Goal: Task Accomplishment & Management: Manage account settings

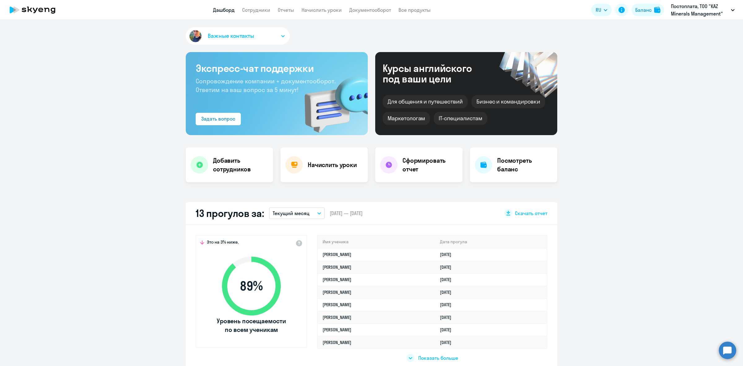
click at [282, 5] on app-header "Дашборд Сотрудники Отчеты Начислить уроки Документооборот Все продукты Дашборд …" at bounding box center [371, 10] width 743 height 20
click at [283, 7] on link "Отчеты" at bounding box center [286, 10] width 16 height 6
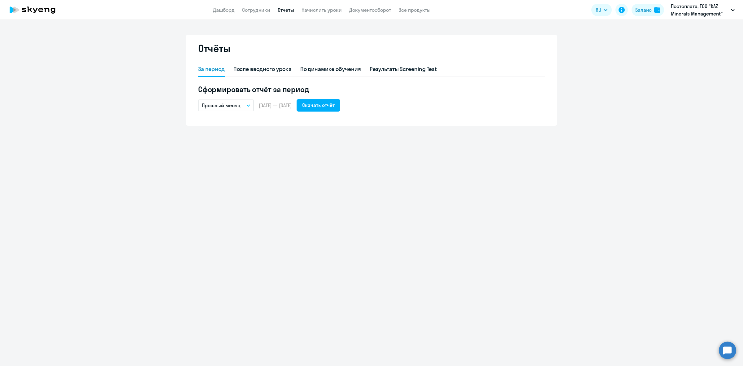
click at [244, 106] on button "Прошлый месяц" at bounding box center [226, 105] width 56 height 12
click at [245, 105] on button "Прошлый месяц" at bounding box center [226, 105] width 56 height 12
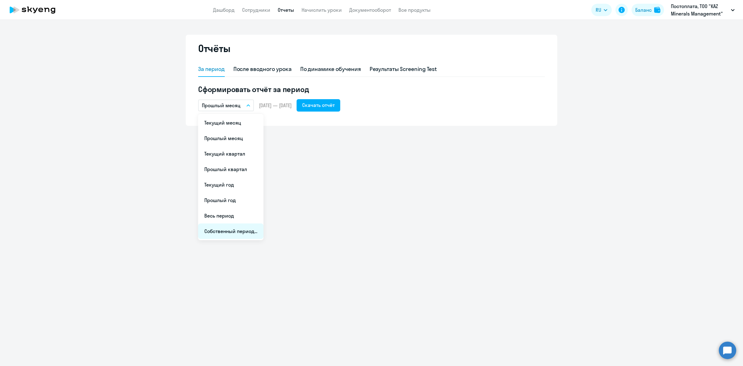
click at [246, 231] on li "Собственный период..." at bounding box center [230, 230] width 65 height 15
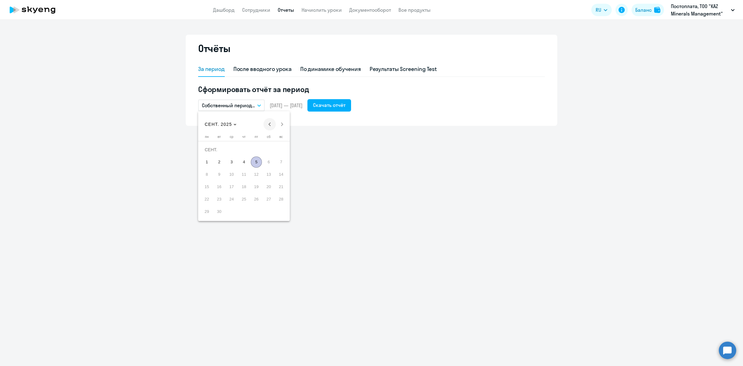
click at [271, 121] on span "Previous month" at bounding box center [269, 124] width 12 height 12
click at [255, 151] on span "1" at bounding box center [256, 149] width 11 height 11
click at [279, 201] on span "31" at bounding box center [280, 198] width 11 height 11
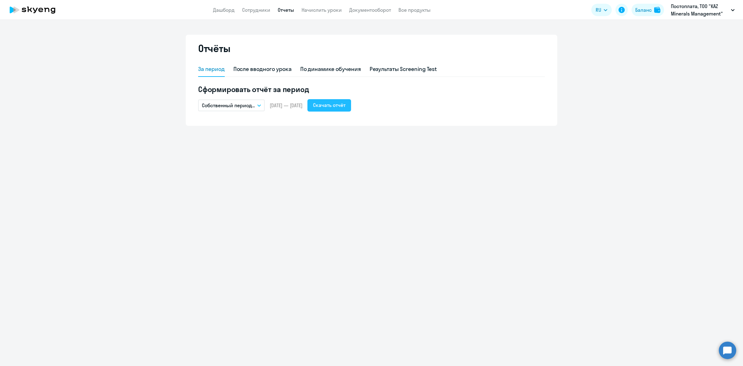
click at [337, 99] on button "Скачать отчёт" at bounding box center [329, 105] width 44 height 12
click at [247, 9] on link "Сотрудники" at bounding box center [256, 10] width 28 height 6
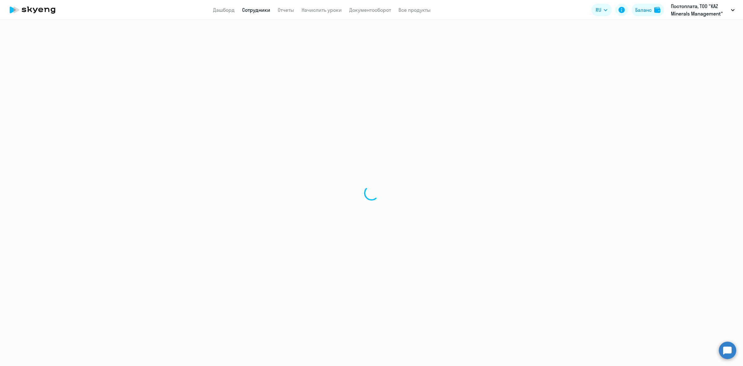
select select "30"
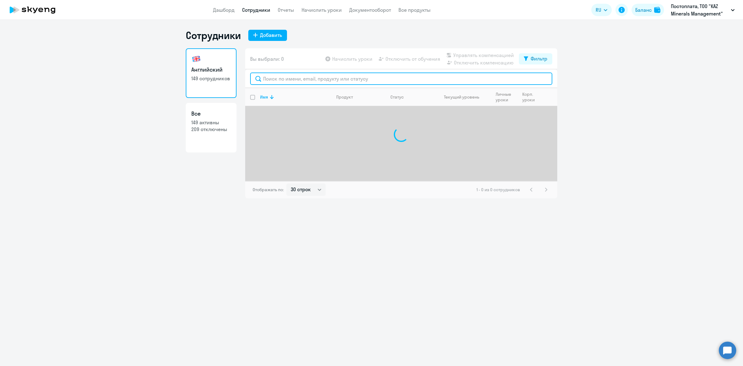
click at [279, 82] on input "text" at bounding box center [401, 78] width 302 height 12
click at [226, 12] on link "Дашборд" at bounding box center [224, 10] width 22 height 6
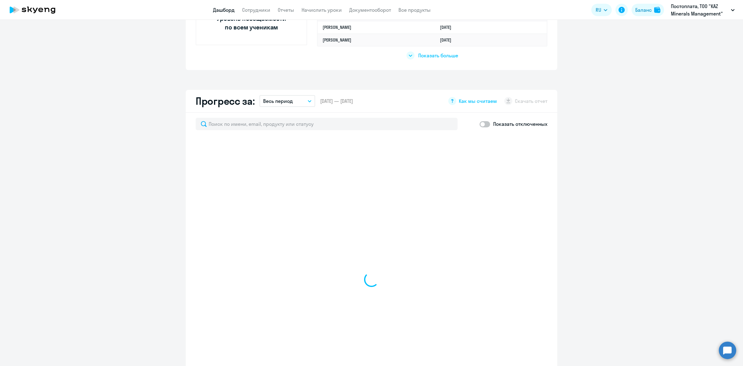
scroll to position [309, 0]
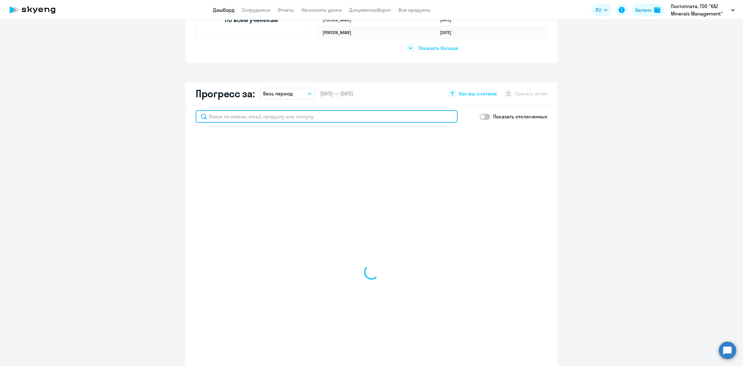
click at [333, 118] on input "text" at bounding box center [327, 116] width 262 height 12
type input "енсебаев"
select select "30"
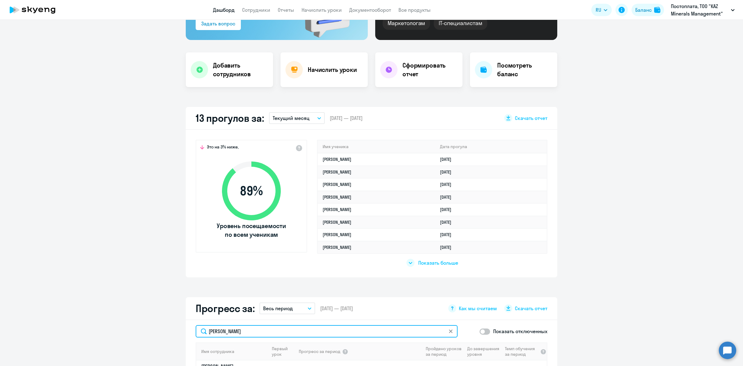
scroll to position [0, 0]
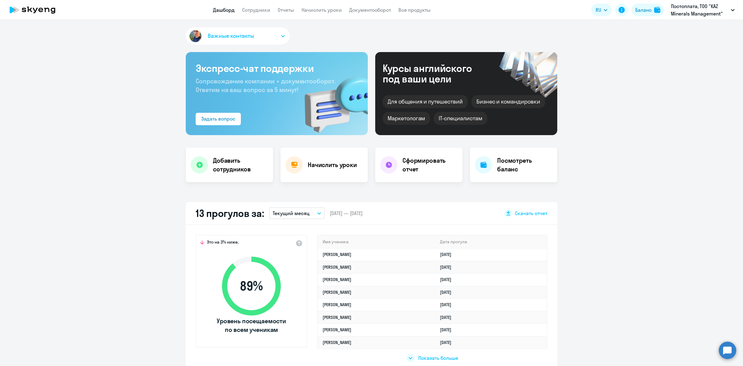
type input "енсебаев"
click at [319, 212] on button "Текущий месяц" at bounding box center [297, 213] width 56 height 12
click at [308, 242] on li "Прошлый месяц" at bounding box center [296, 245] width 55 height 15
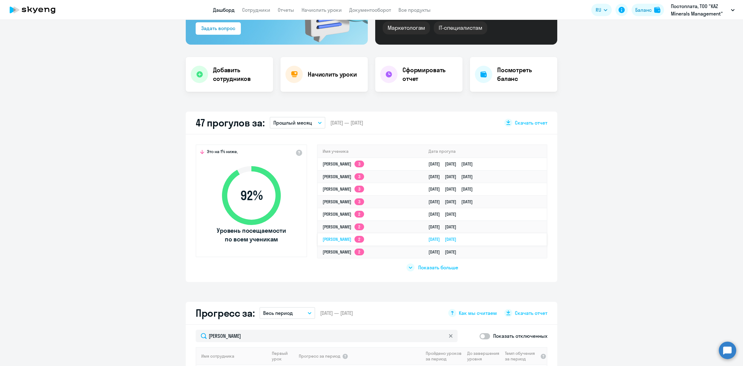
scroll to position [116, 0]
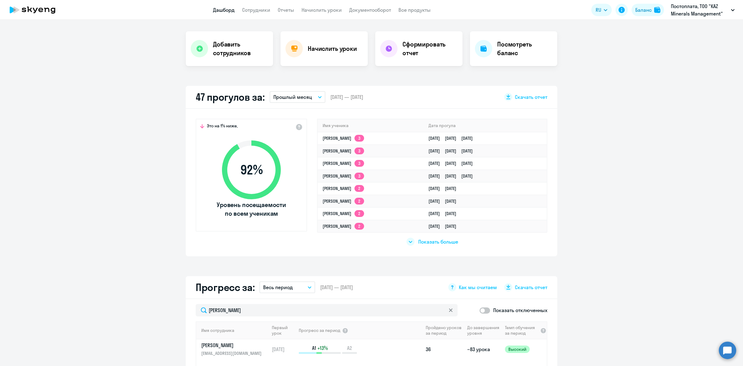
click at [406, 241] on div at bounding box center [410, 241] width 8 height 8
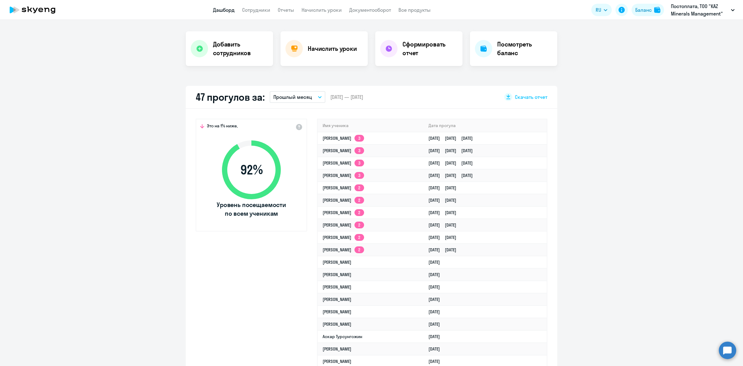
click at [370, 115] on div "Это на 1% ниже, 92 % Уровень посещаемости по всем ученикам Имя ученика Дата про…" at bounding box center [371, 337] width 371 height 456
click at [365, 124] on th "Имя ученика" at bounding box center [371, 125] width 106 height 13
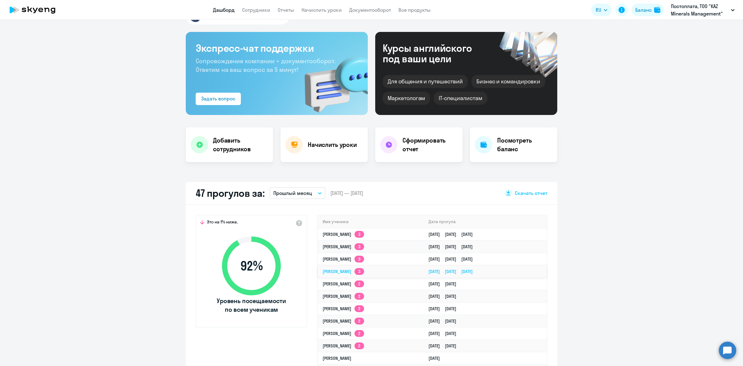
scroll to position [39, 0]
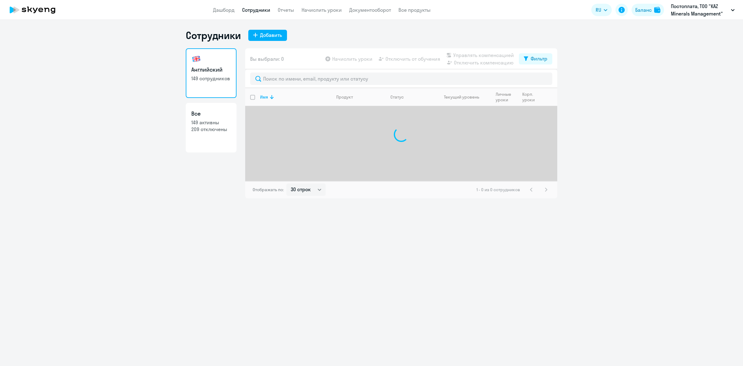
select select "30"
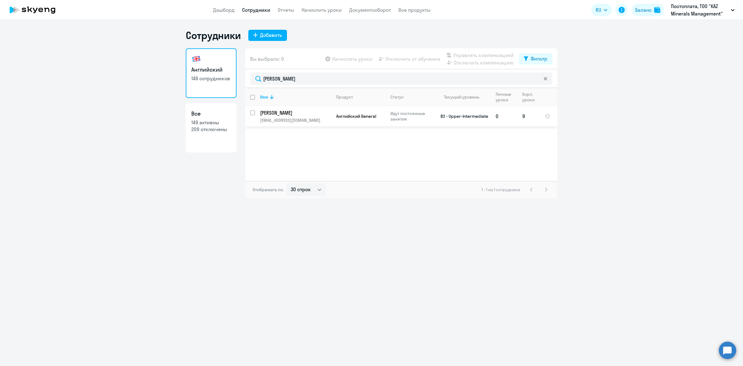
type input "[PERSON_NAME]"
click at [248, 112] on div at bounding box center [252, 112] width 15 height 15
checkbox input "true"
click at [405, 59] on span "Отключить от обучения" at bounding box center [412, 58] width 55 height 7
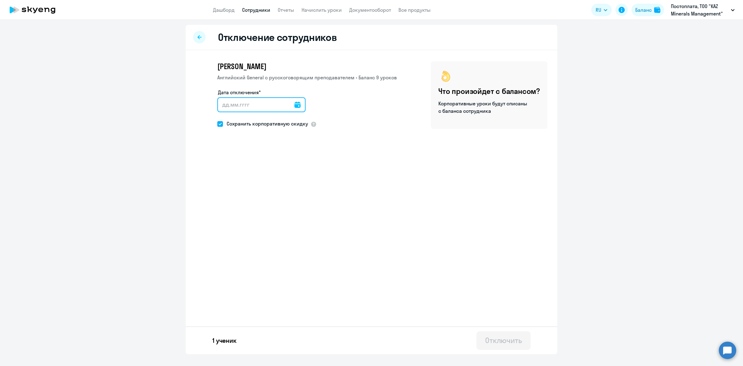
drag, startPoint x: 287, startPoint y: 107, endPoint x: 290, endPoint y: 107, distance: 3.4
click at [288, 107] on input "Дата отключения*" at bounding box center [261, 104] width 88 height 15
click at [294, 106] on icon at bounding box center [297, 105] width 6 height 6
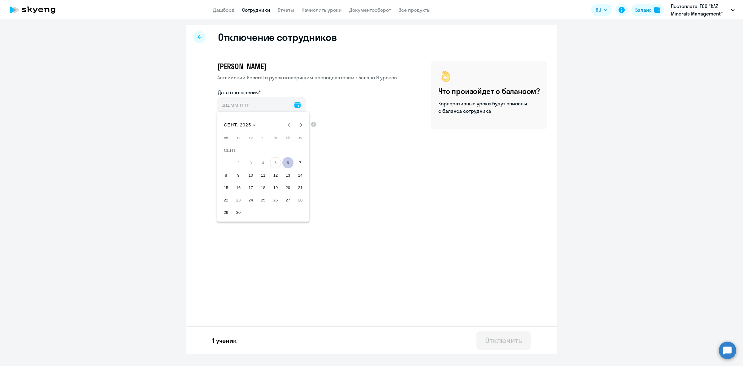
click at [286, 161] on span "6" at bounding box center [287, 162] width 11 height 11
type input "[DATE]"
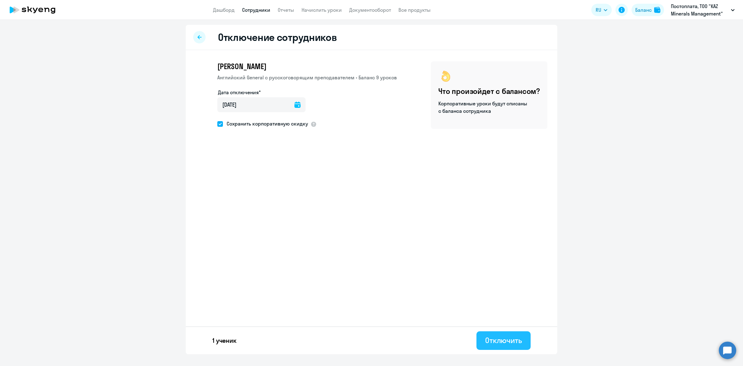
click at [513, 337] on div "Отключить" at bounding box center [503, 340] width 37 height 10
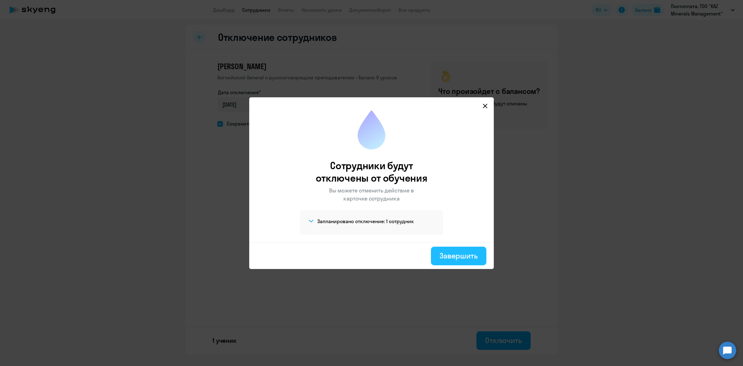
click at [454, 251] on div "Завершить" at bounding box center [458, 255] width 38 height 10
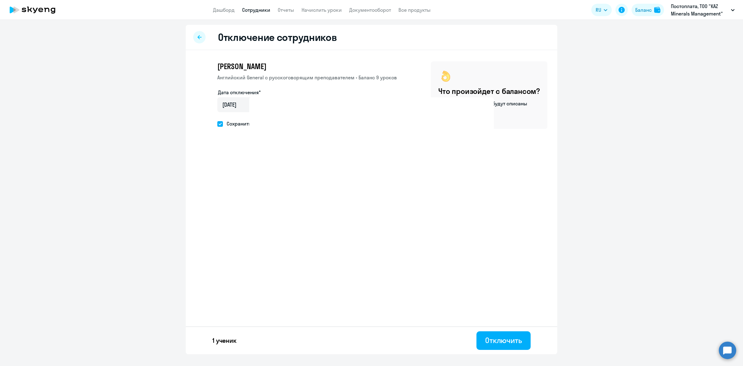
select select "30"
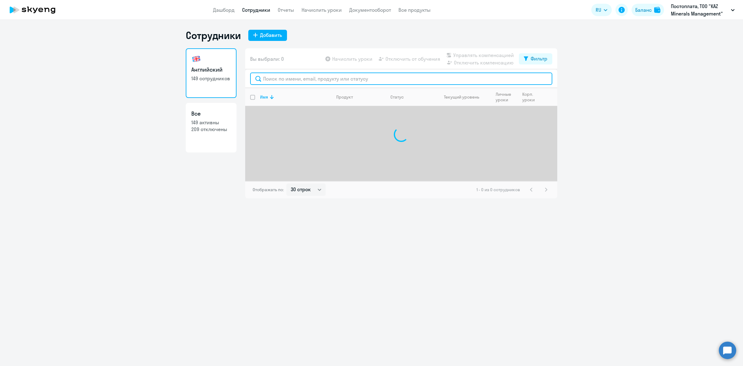
click at [368, 74] on input "text" at bounding box center [401, 78] width 302 height 12
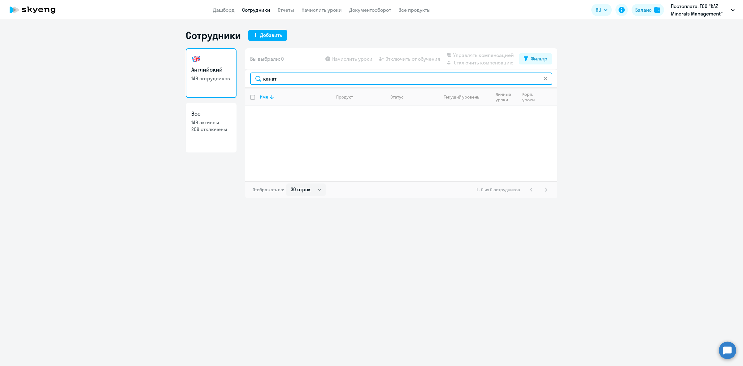
drag, startPoint x: 266, startPoint y: 76, endPoint x: 187, endPoint y: 70, distance: 79.2
click at [203, 71] on div "Английский 149 сотрудников Все 149 активны 209 отключены Вы выбрали: 0 Начислит…" at bounding box center [371, 123] width 371 height 150
type input "мурзат"
click at [547, 81] on div at bounding box center [545, 78] width 5 height 12
click at [548, 80] on div "мурзат" at bounding box center [401, 78] width 302 height 12
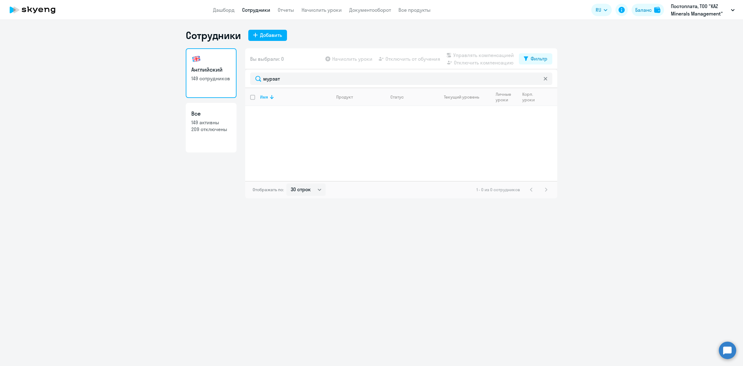
click at [547, 80] on icon at bounding box center [545, 79] width 4 height 4
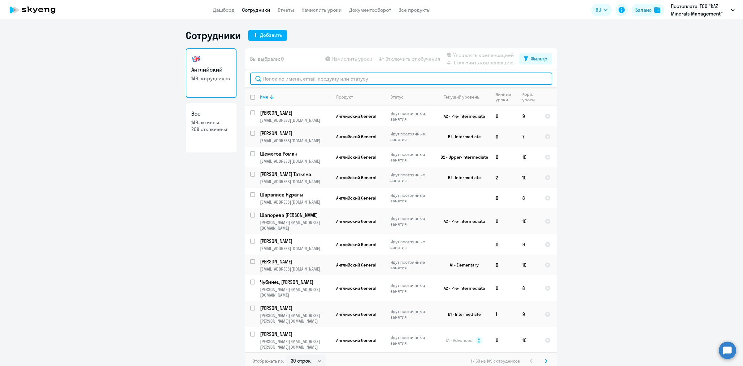
click at [387, 78] on input "text" at bounding box center [401, 78] width 302 height 12
click at [251, 97] on input "deselect all" at bounding box center [256, 101] width 12 height 12
checkbox input "true"
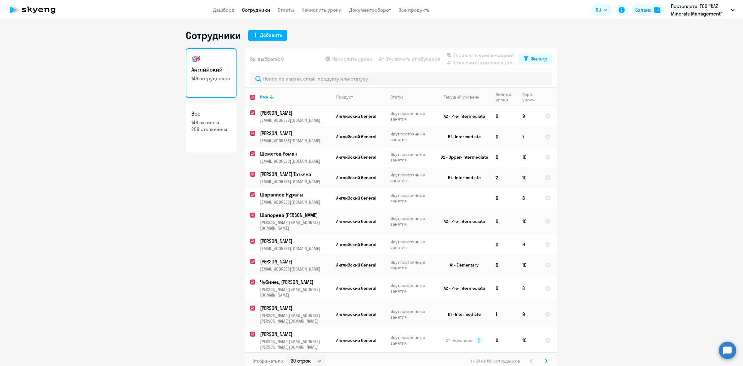
checkbox input "true"
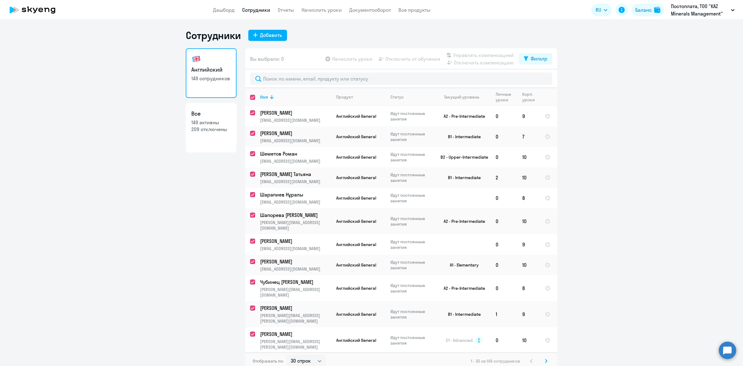
checkbox input "true"
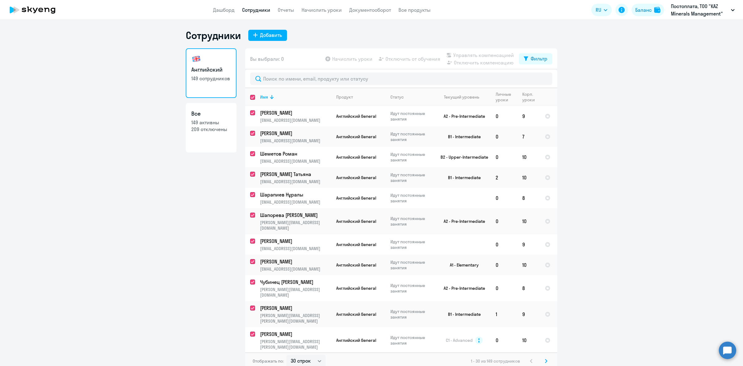
checkbox input "true"
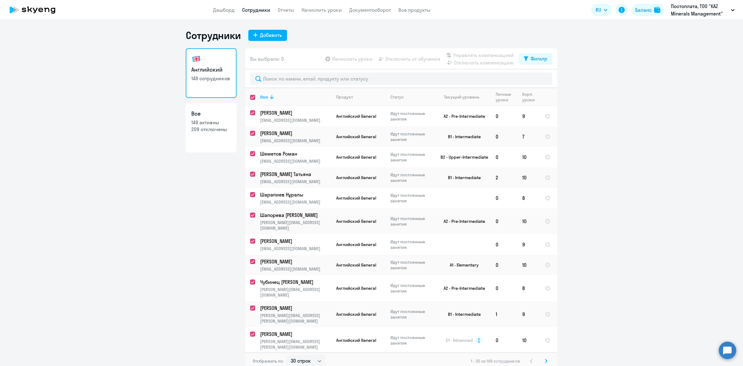
checkbox input "true"
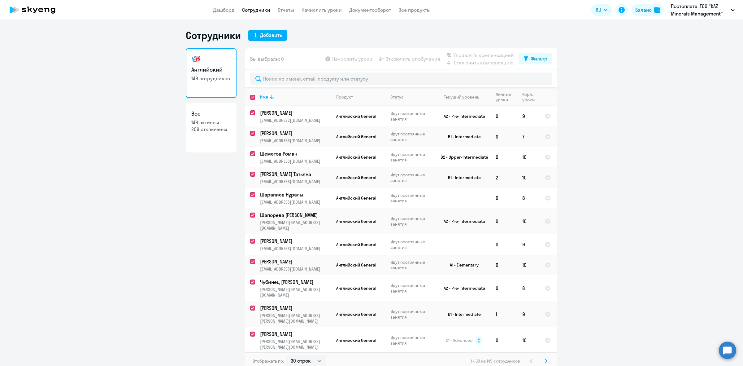
checkbox input "true"
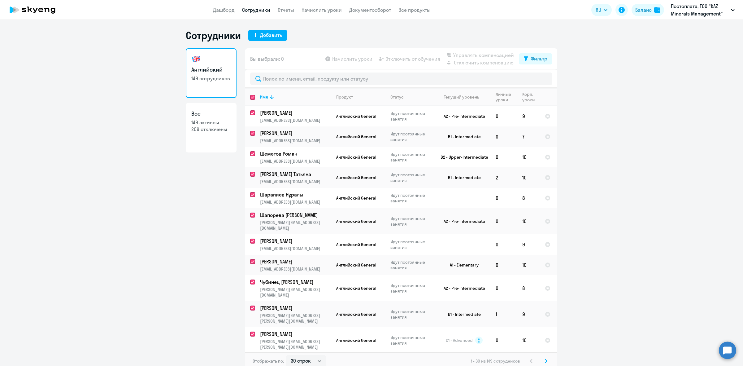
checkbox input "true"
click at [250, 97] on input "select all" at bounding box center [256, 101] width 12 height 12
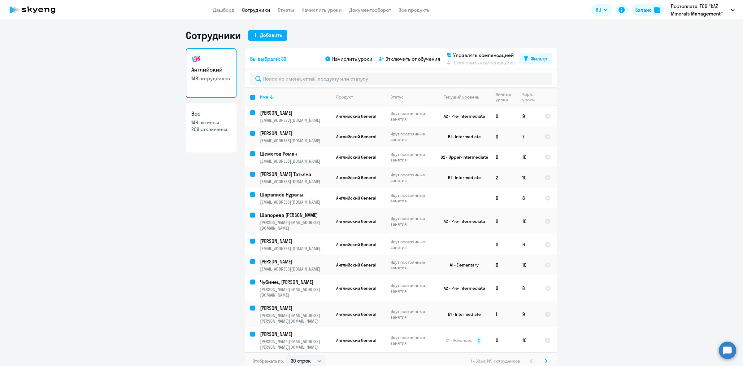
checkbox input "false"
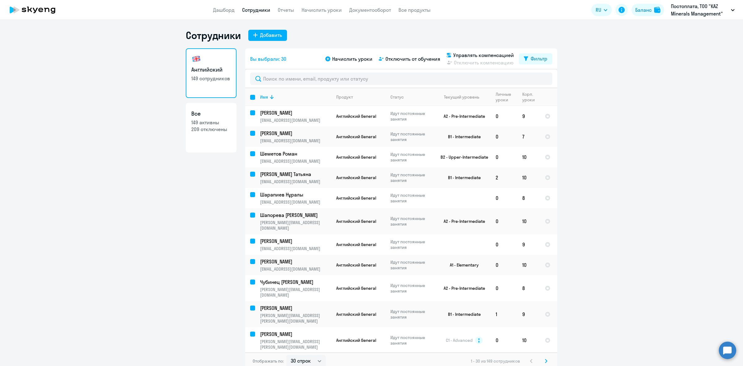
checkbox input "false"
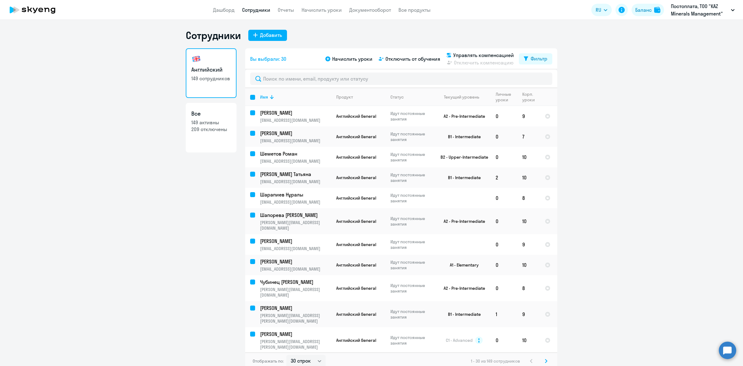
checkbox input "false"
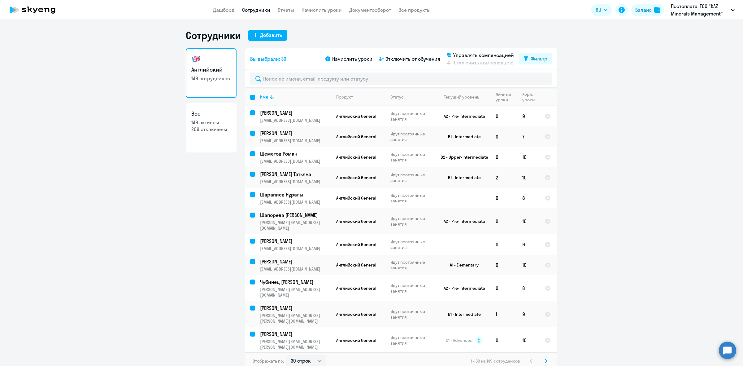
checkbox input "false"
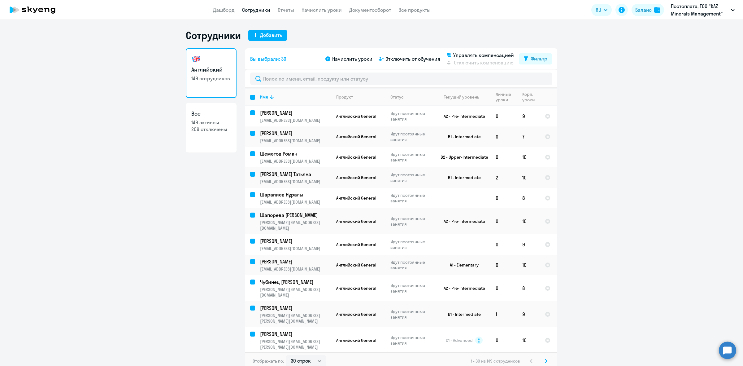
checkbox input "false"
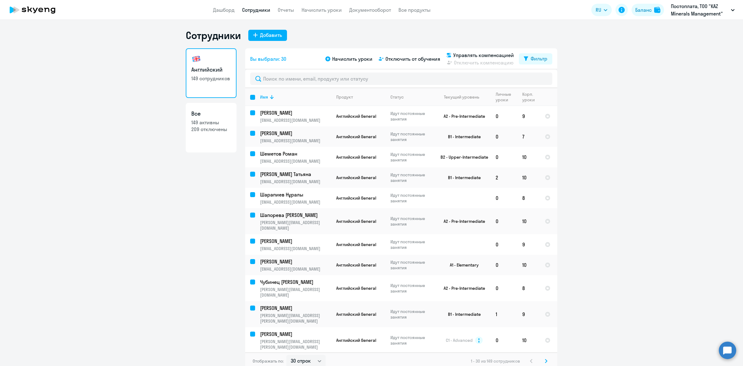
checkbox input "false"
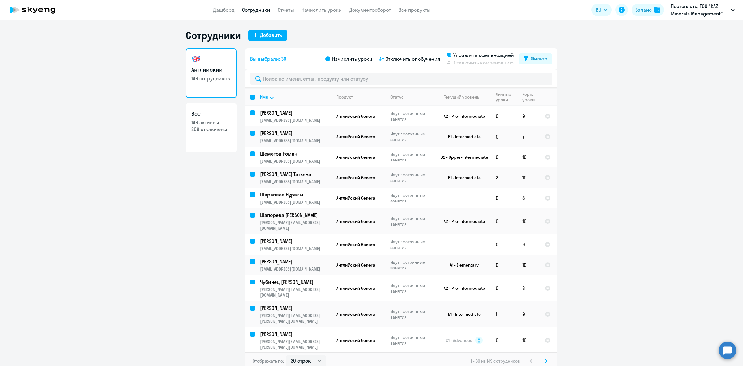
checkbox input "false"
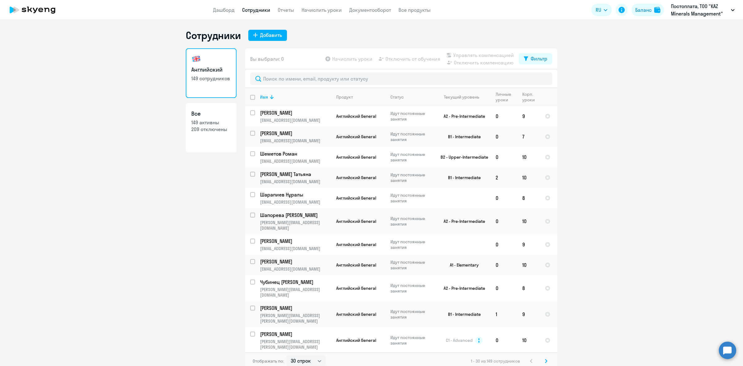
click at [193, 128] on p "209 отключены" at bounding box center [211, 129] width 40 height 7
select select "30"
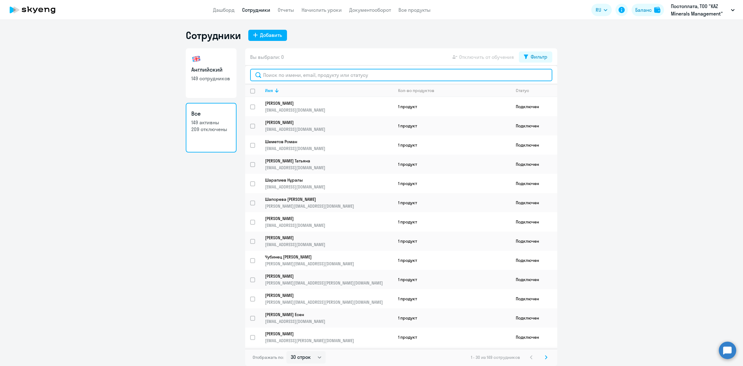
click at [307, 74] on input "text" at bounding box center [401, 75] width 302 height 12
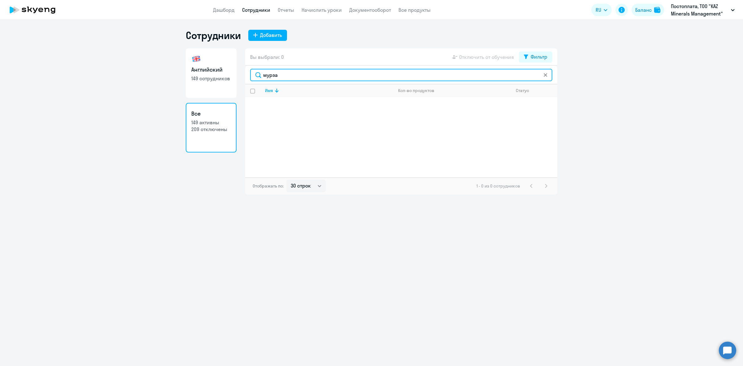
type input "мурза"
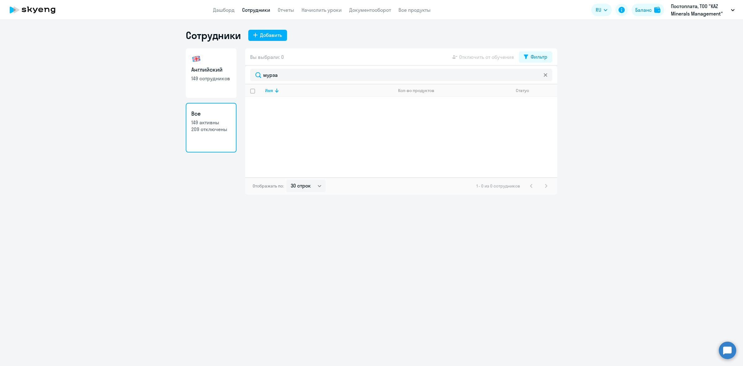
click at [253, 10] on link "Сотрудники" at bounding box center [256, 10] width 28 height 6
select select "30"
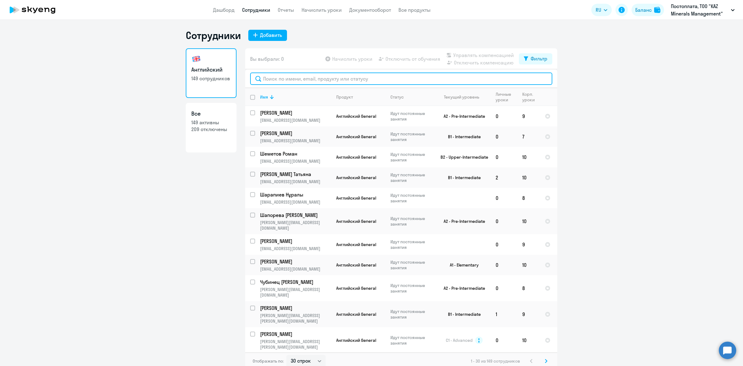
click at [418, 77] on input "text" at bounding box center [401, 78] width 302 height 12
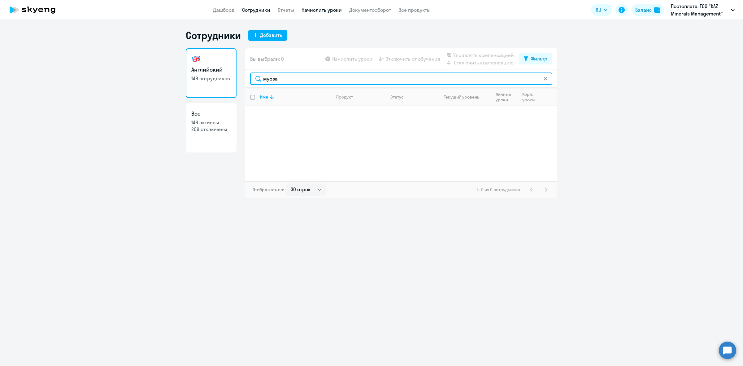
type input "мурза"
click at [313, 9] on link "Начислить уроки" at bounding box center [321, 10] width 40 height 6
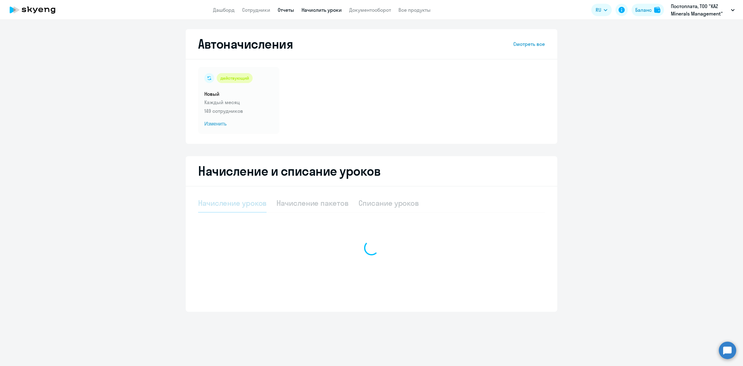
select select "10"
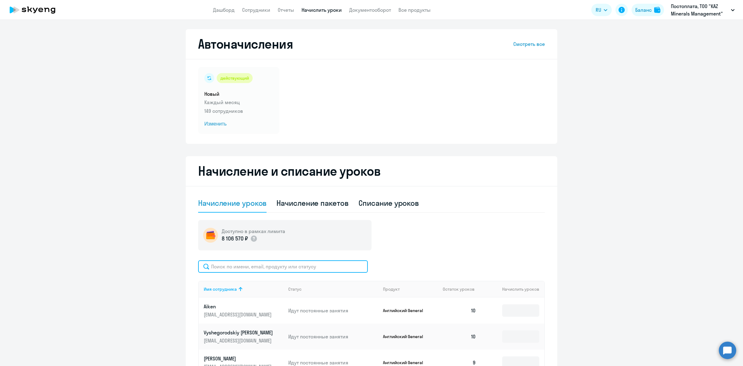
click at [312, 263] on input "text" at bounding box center [283, 266] width 170 height 12
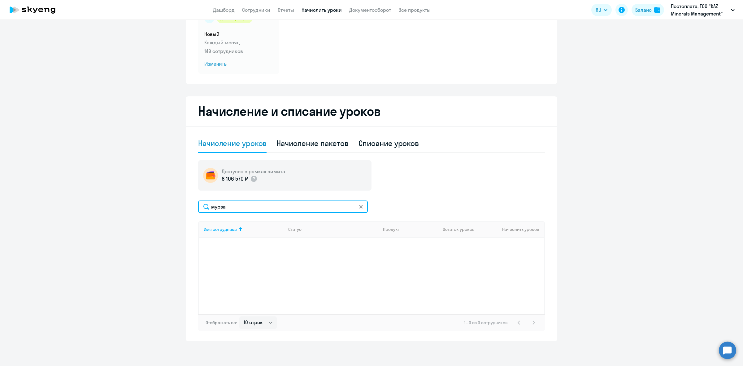
scroll to position [59, 0]
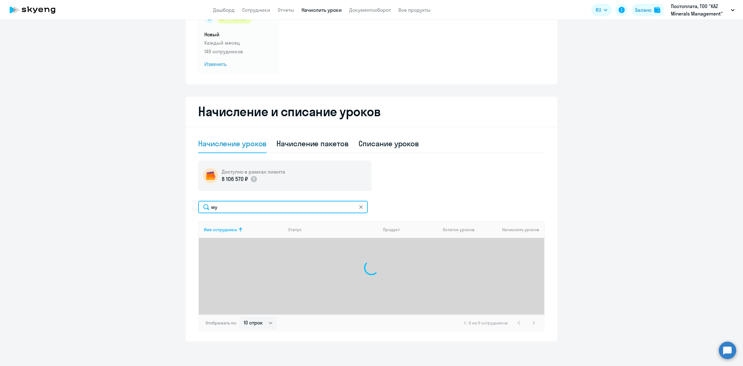
type input "м"
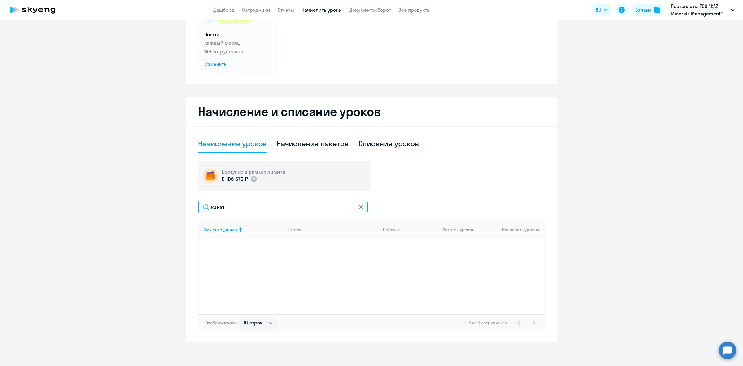
type input "канат"
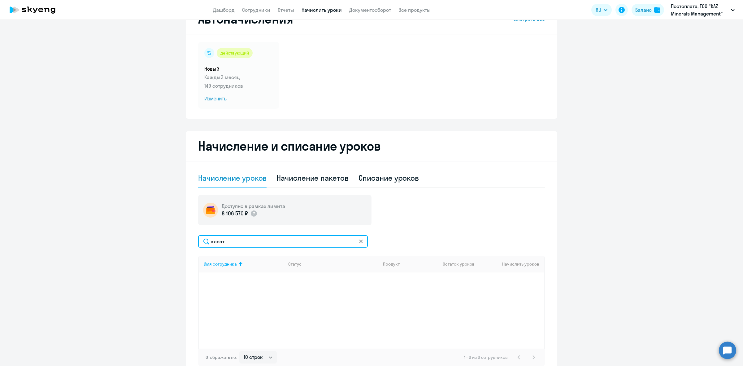
scroll to position [0, 0]
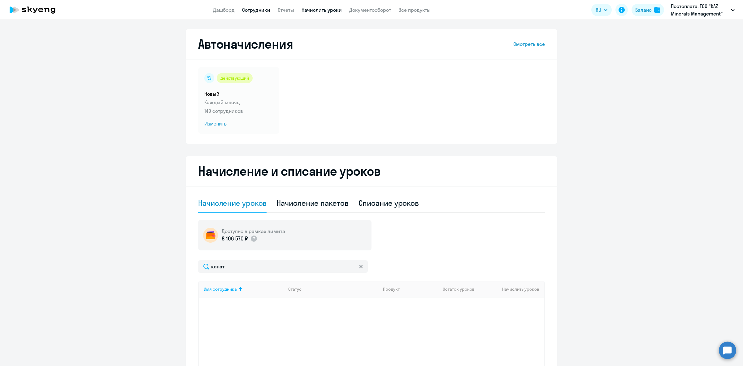
click at [254, 9] on link "Сотрудники" at bounding box center [256, 10] width 28 height 6
select select "30"
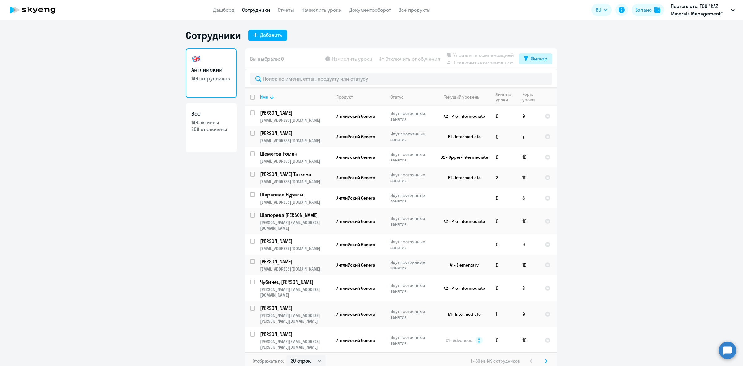
click at [530, 62] on button "Фильтр" at bounding box center [535, 58] width 33 height 11
click at [541, 80] on span at bounding box center [539, 79] width 11 height 6
click at [534, 79] on input "checkbox" at bounding box center [534, 78] width 0 height 0
checkbox input "true"
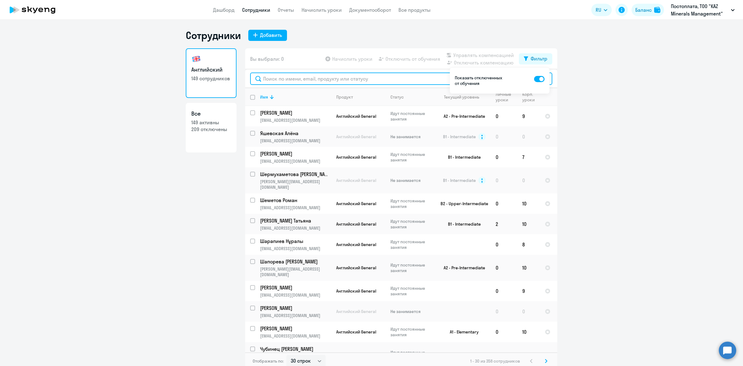
click at [434, 76] on input "text" at bounding box center [401, 78] width 302 height 12
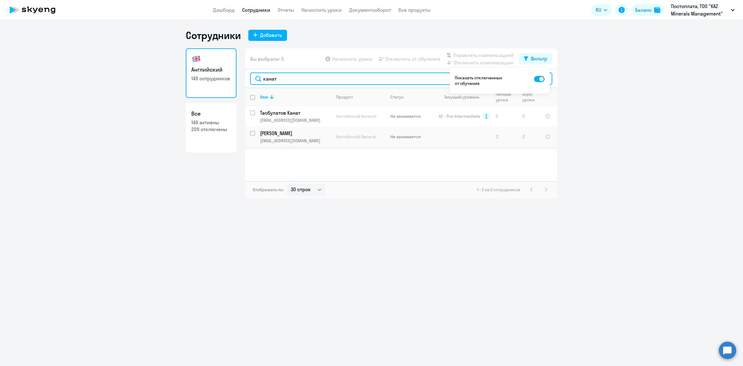
type input "канат"
click at [253, 132] on input "select row 40278218" at bounding box center [256, 137] width 12 height 12
checkbox input "true"
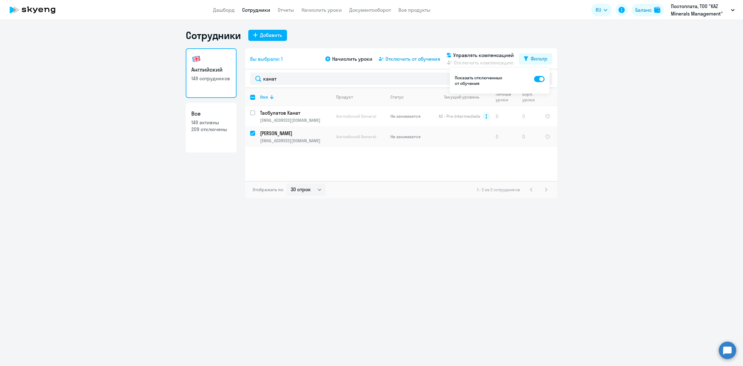
click at [413, 61] on span "Отключить от обучения" at bounding box center [412, 58] width 55 height 7
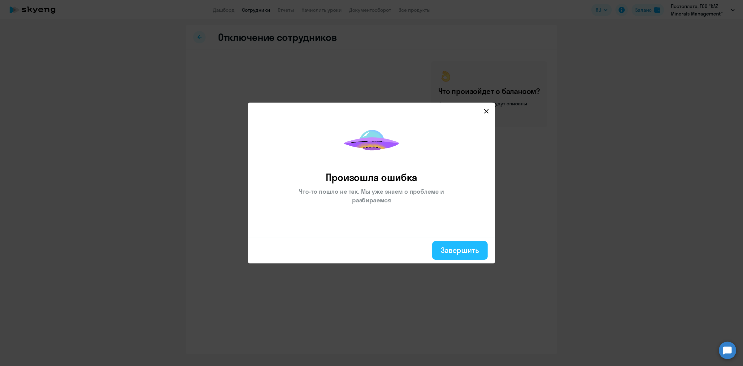
click at [457, 251] on div "Завершить" at bounding box center [460, 250] width 38 height 10
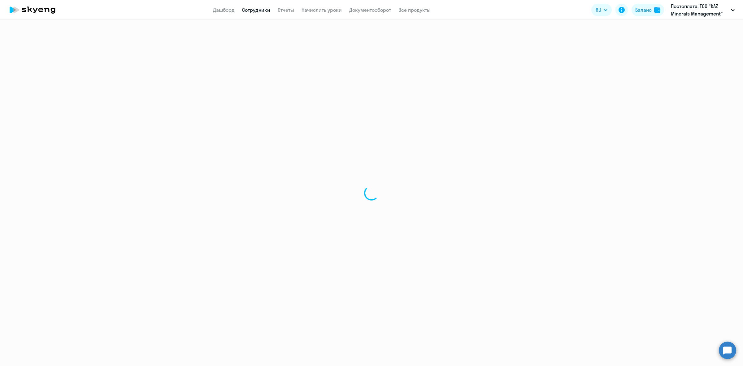
select select "30"
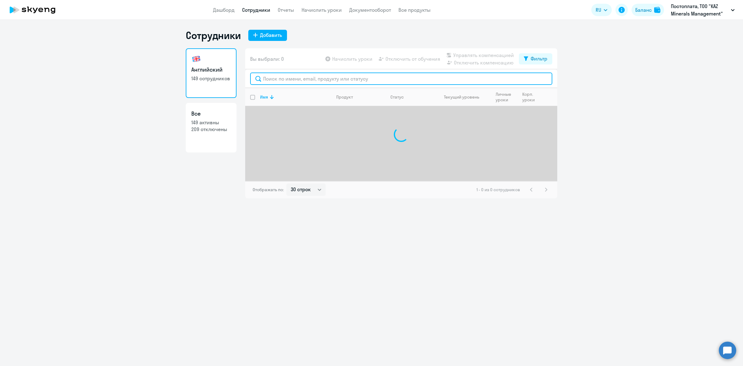
click at [270, 80] on input "text" at bounding box center [401, 78] width 302 height 12
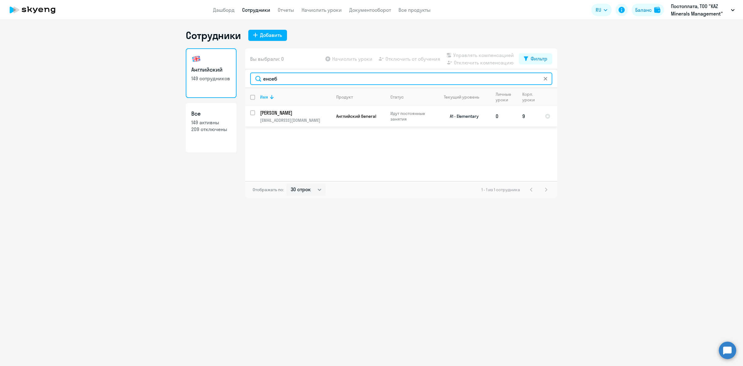
type input "енсеб"
click at [251, 115] on input "select row 41094553" at bounding box center [256, 116] width 12 height 12
checkbox input "true"
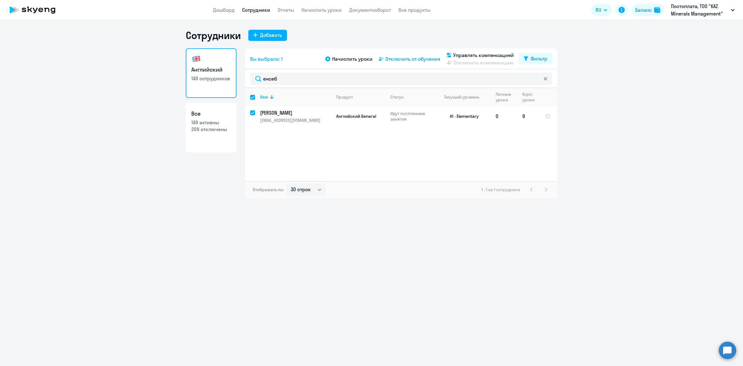
click at [403, 58] on span "Отключить от обучения" at bounding box center [412, 58] width 55 height 7
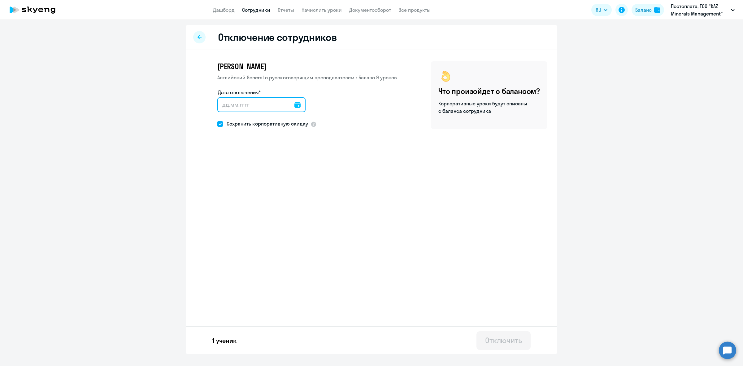
click at [288, 105] on input "Дата отключения*" at bounding box center [261, 104] width 88 height 15
click at [294, 105] on icon at bounding box center [297, 105] width 6 height 6
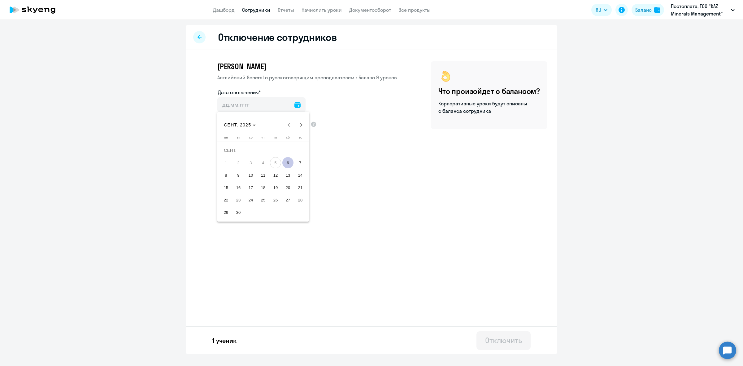
click at [289, 163] on span "6" at bounding box center [287, 162] width 11 height 11
type input "[DATE]"
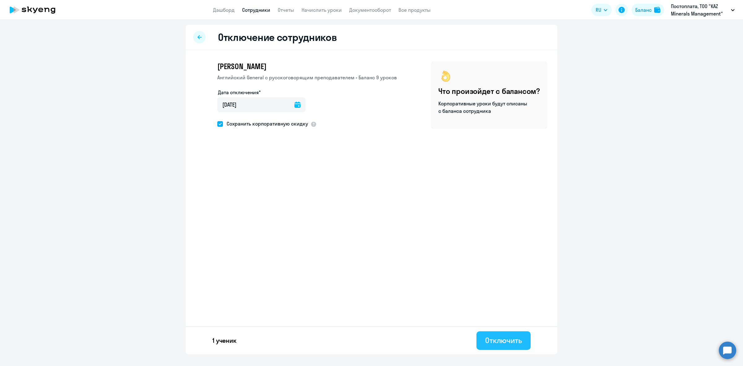
click at [500, 339] on div "Отключить" at bounding box center [503, 340] width 37 height 10
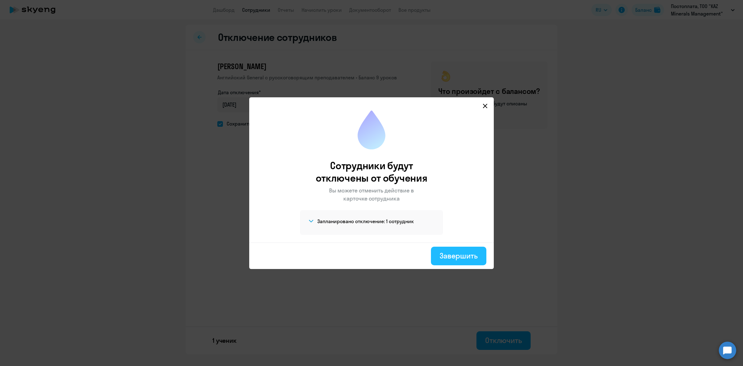
click at [464, 259] on div "Завершить" at bounding box center [458, 255] width 38 height 10
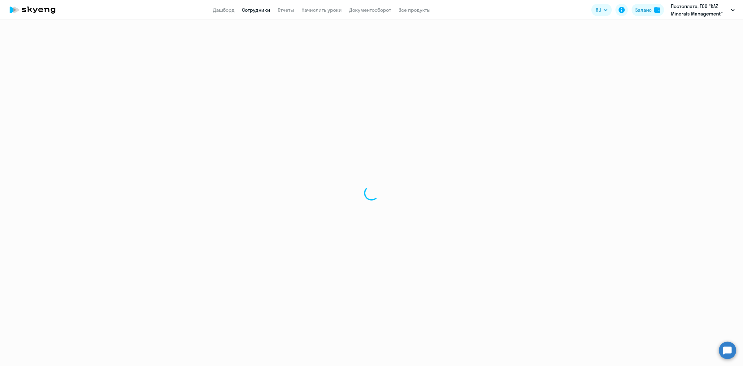
select select "30"
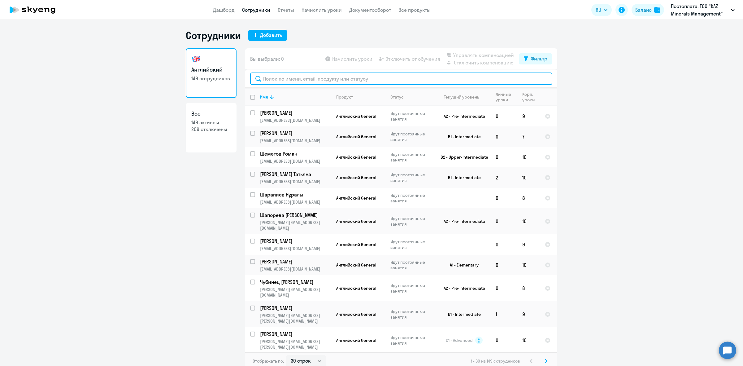
click at [302, 77] on input "text" at bounding box center [401, 78] width 302 height 12
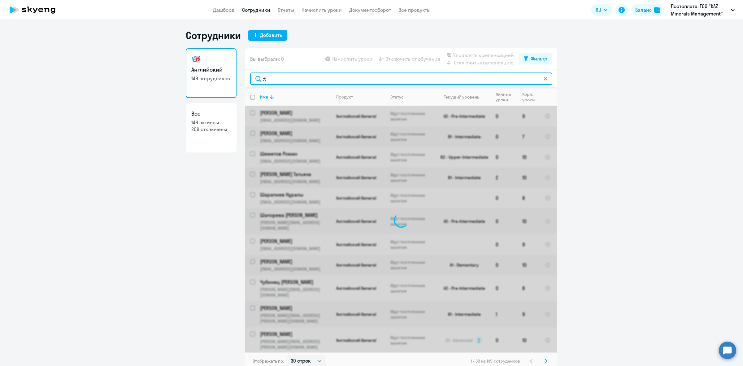
type input ";"
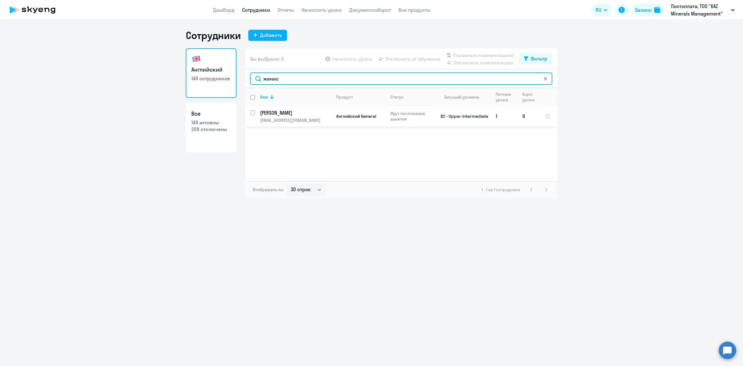
type input "женис"
click at [248, 114] on div at bounding box center [252, 112] width 15 height 15
checkbox input "true"
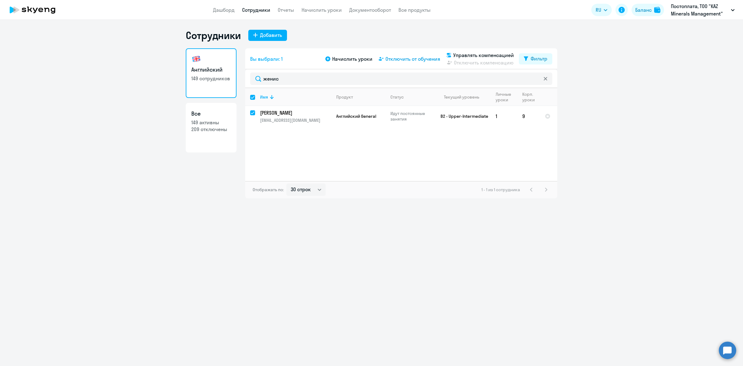
click at [393, 59] on span "Отключить от обучения" at bounding box center [412, 58] width 55 height 7
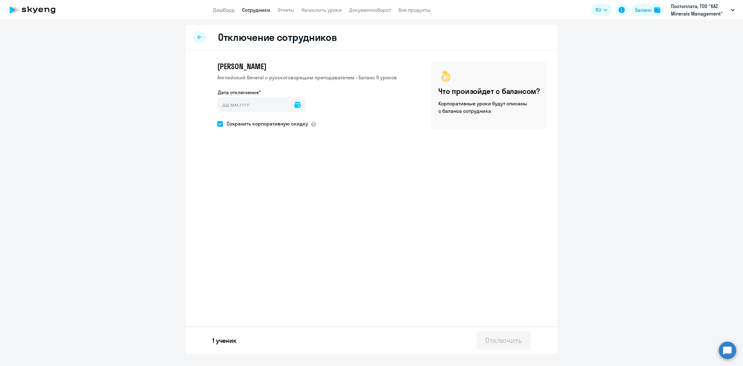
click at [294, 104] on icon at bounding box center [297, 105] width 6 height 6
click at [283, 163] on span "6" at bounding box center [287, 162] width 11 height 11
type input "[DATE]"
click at [493, 347] on button "Отключить" at bounding box center [503, 340] width 54 height 19
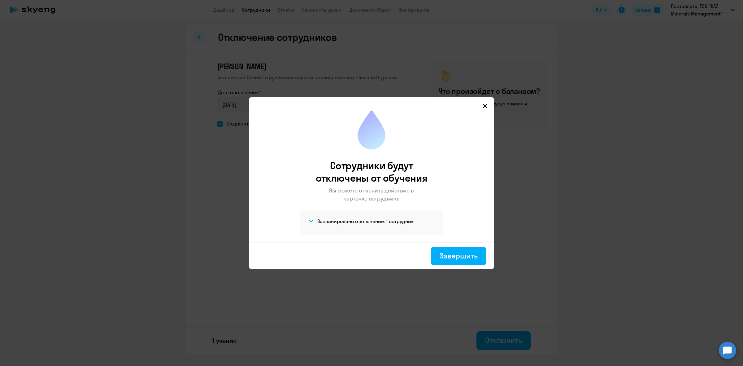
click at [458, 267] on div "Завершить" at bounding box center [371, 255] width 244 height 27
click at [456, 262] on button "Завершить" at bounding box center [458, 255] width 55 height 19
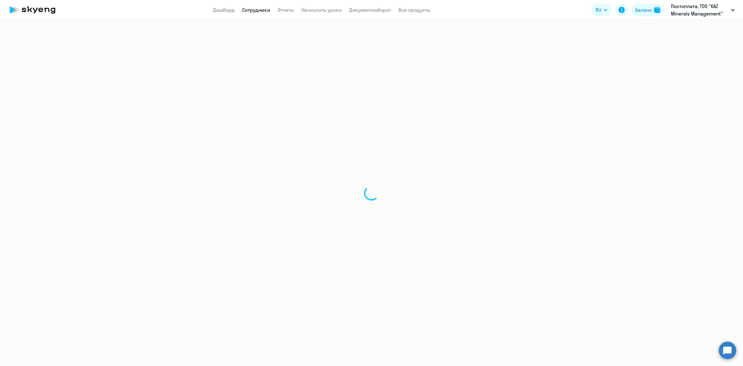
select select "30"
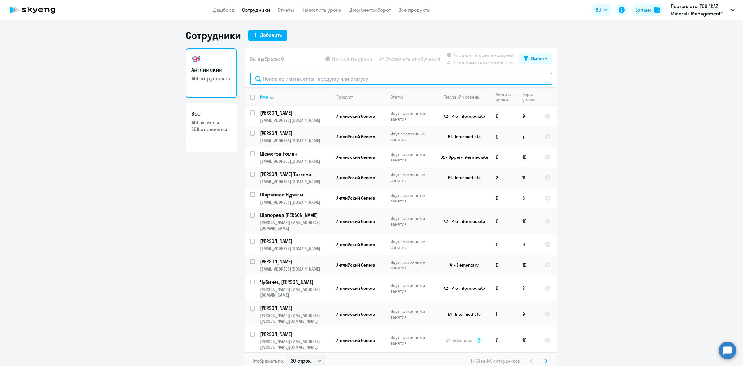
click at [363, 79] on input "text" at bounding box center [401, 78] width 302 height 12
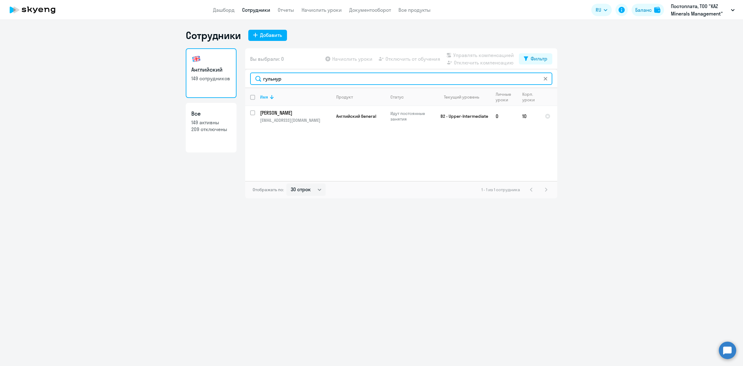
drag, startPoint x: 356, startPoint y: 79, endPoint x: 205, endPoint y: 80, distance: 151.3
click at [205, 80] on div "Английский 149 сотрудников Все 149 активны 209 отключены Вы выбрали: 0 Начислит…" at bounding box center [371, 123] width 371 height 150
type input "гульнур"
click at [282, 5] on app-header "Дашборд Сотрудники Отчеты Начислить уроки Документооборот Все продукты Дашборд …" at bounding box center [371, 10] width 743 height 20
click at [283, 9] on link "Отчеты" at bounding box center [286, 10] width 16 height 6
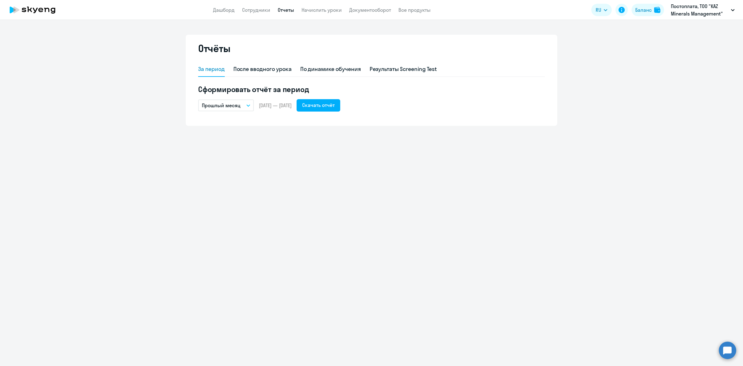
click at [211, 72] on div "За период" at bounding box center [211, 69] width 27 height 8
click at [273, 67] on div "После вводного урока" at bounding box center [262, 69] width 58 height 8
select select "10"
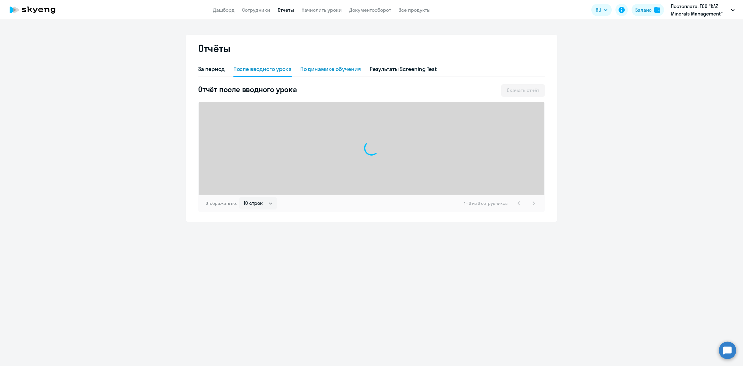
click at [309, 68] on div "По динамике обучения" at bounding box center [330, 69] width 61 height 8
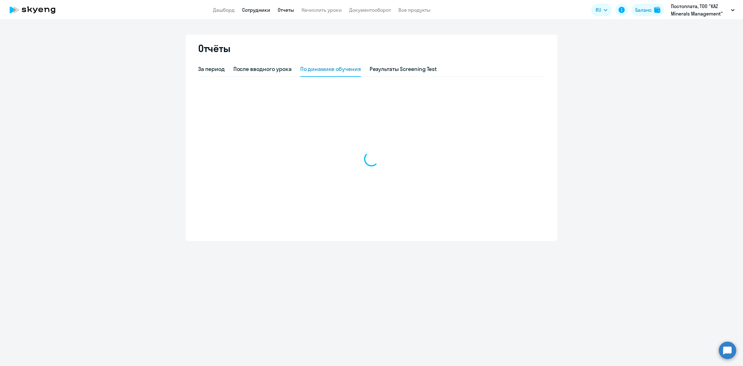
click at [262, 10] on link "Сотрудники" at bounding box center [256, 10] width 28 height 6
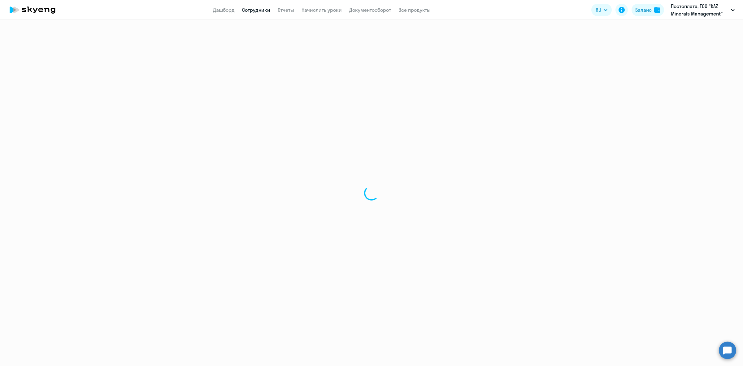
select select "30"
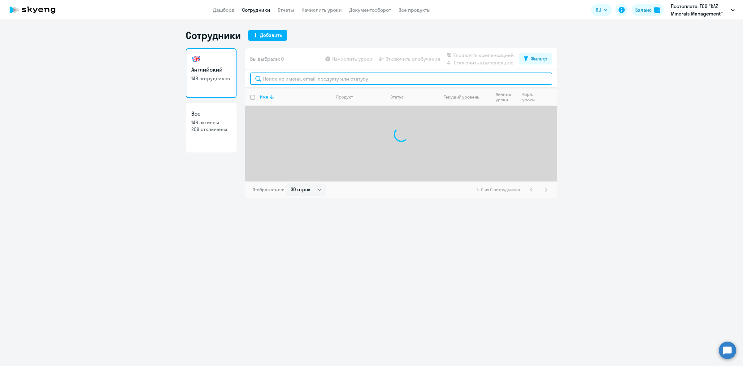
click at [293, 77] on input "text" at bounding box center [401, 78] width 302 height 12
paste input "гульнур"
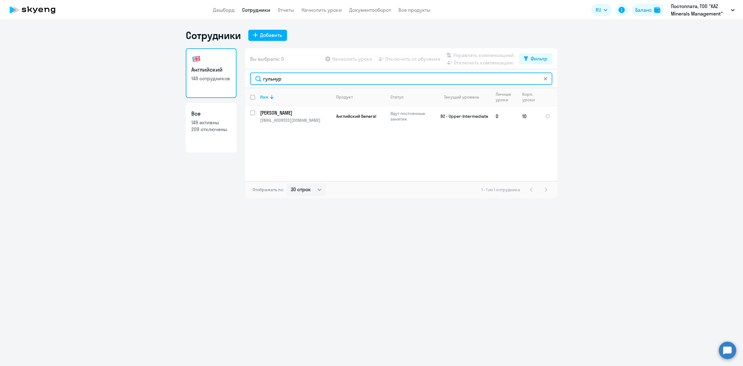
type input "гульнур"
click at [254, 112] on input "select row 13574098" at bounding box center [256, 116] width 12 height 12
checkbox input "true"
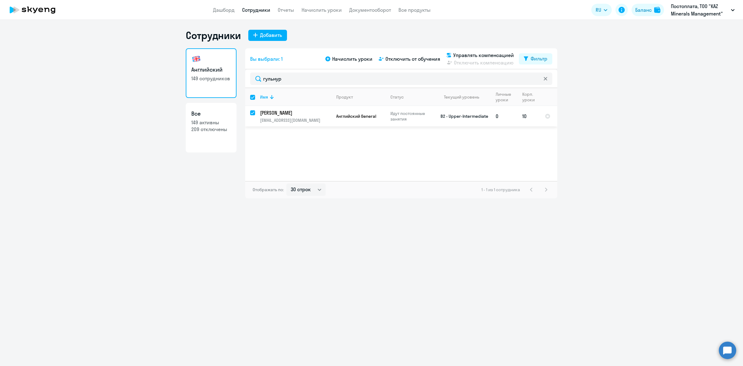
click at [292, 119] on p "[EMAIL_ADDRESS][DOMAIN_NAME]" at bounding box center [295, 120] width 71 height 6
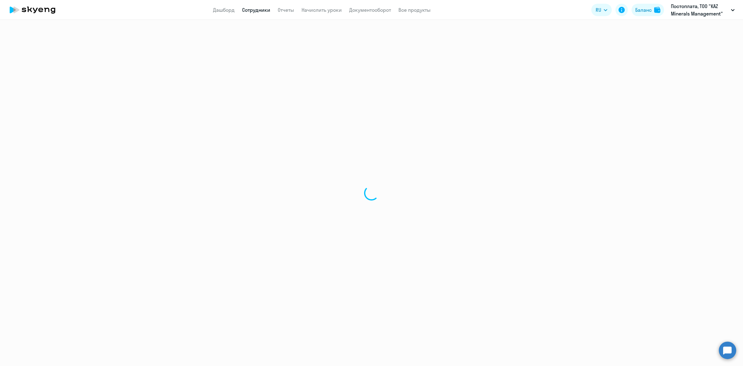
select select "english"
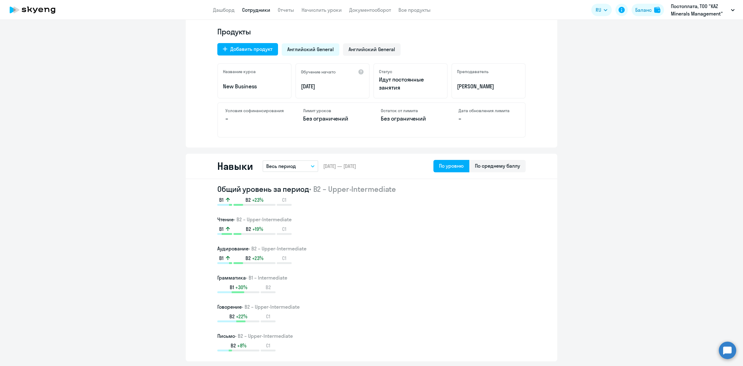
scroll to position [232, 0]
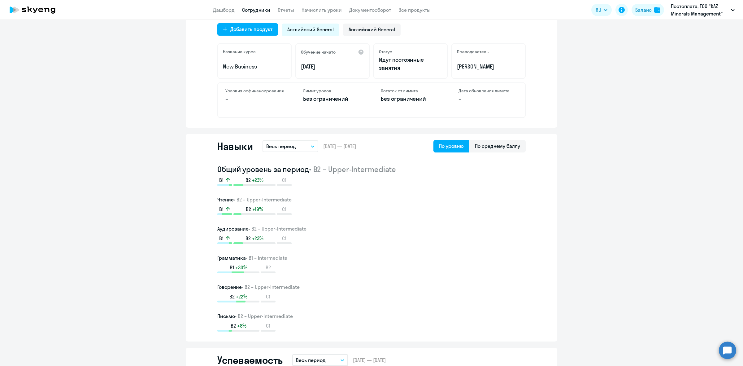
click at [308, 149] on button "Весь период" at bounding box center [290, 146] width 56 height 12
click at [307, 145] on button "Весь период" at bounding box center [290, 146] width 56 height 12
click at [304, 146] on button "Весь период" at bounding box center [290, 146] width 56 height 12
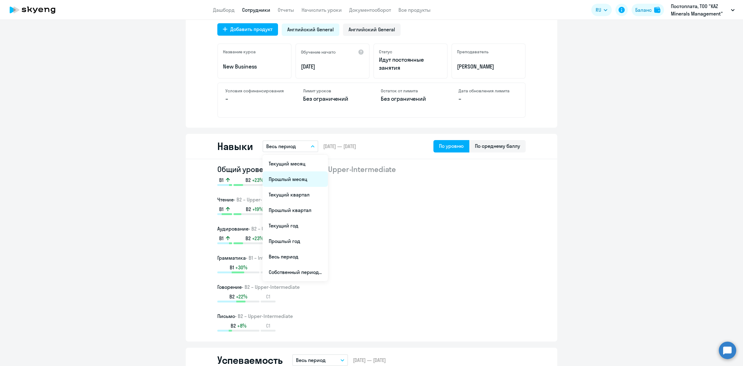
click at [280, 180] on li "Прошлый месяц" at bounding box center [294, 178] width 65 height 15
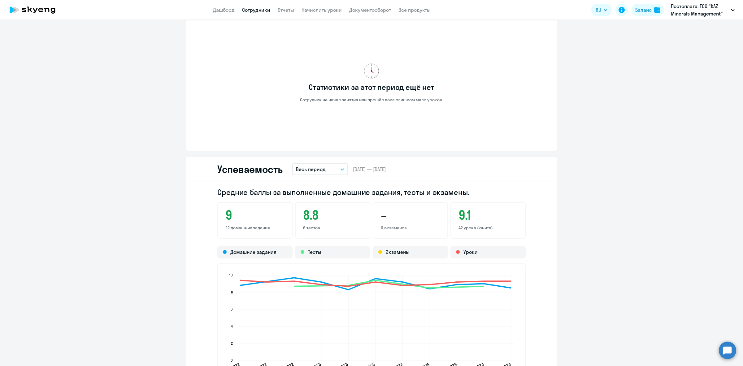
scroll to position [387, 0]
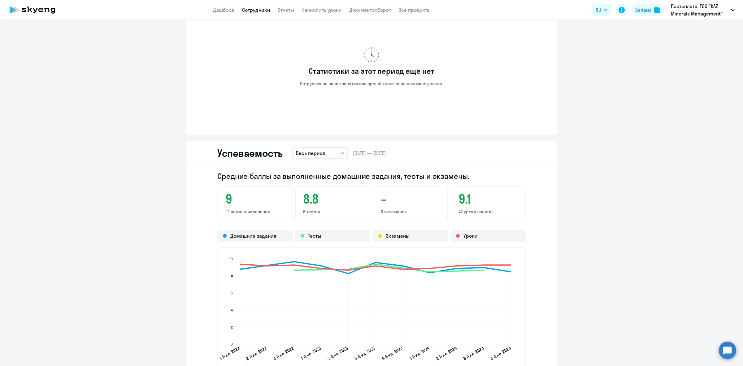
click at [326, 151] on button "Весь период" at bounding box center [320, 153] width 56 height 12
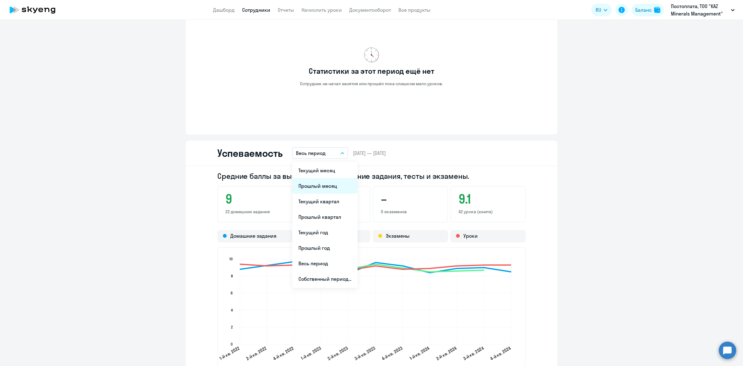
click at [321, 183] on li "Прошлый месяц" at bounding box center [324, 185] width 65 height 15
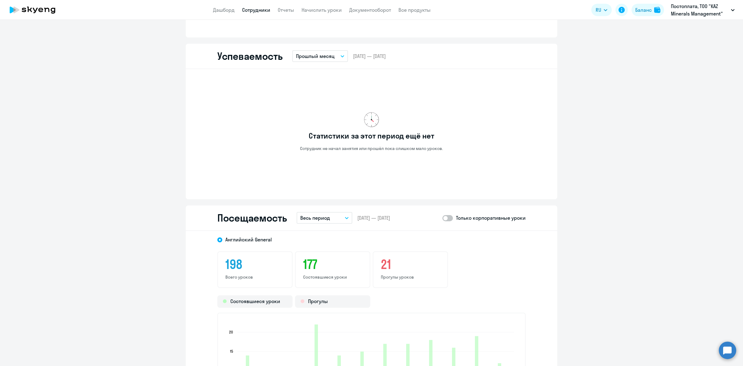
scroll to position [503, 0]
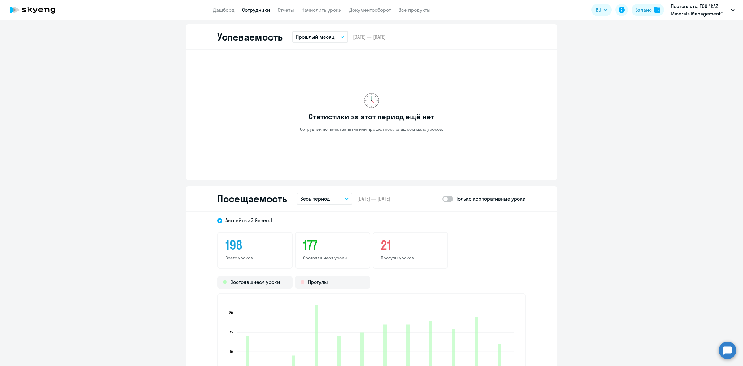
click at [327, 194] on button "Весь период" at bounding box center [324, 199] width 56 height 12
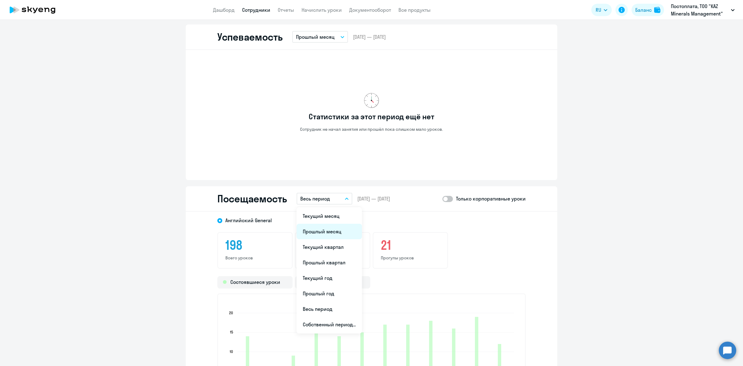
click at [333, 230] on li "Прошлый месяц" at bounding box center [328, 230] width 65 height 15
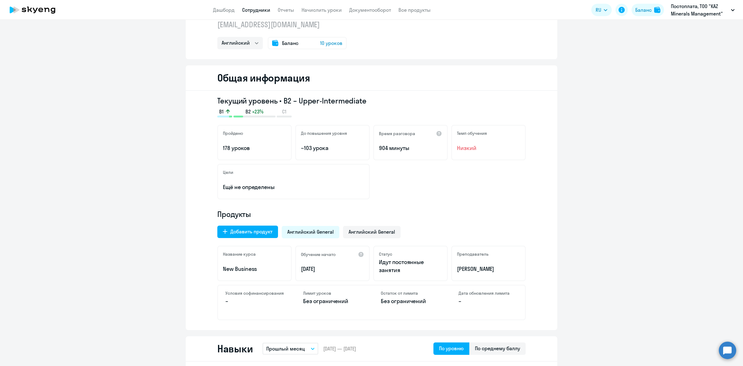
scroll to position [0, 0]
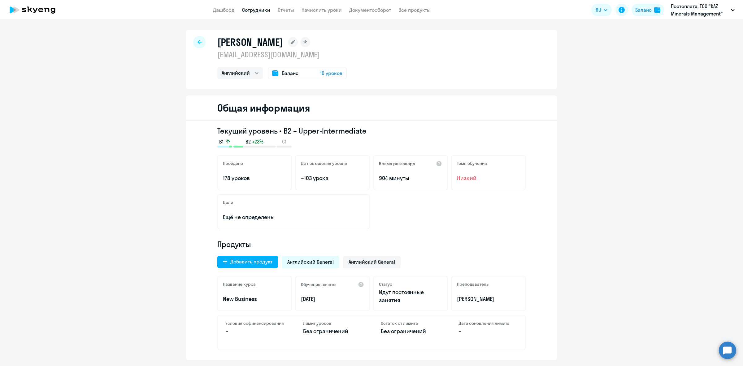
click at [201, 43] on div at bounding box center [199, 42] width 12 height 12
select select "30"
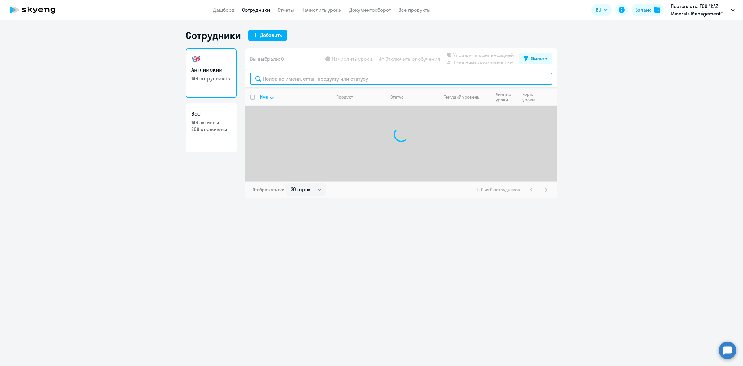
click at [348, 84] on input "text" at bounding box center [401, 78] width 302 height 12
type input "ж"
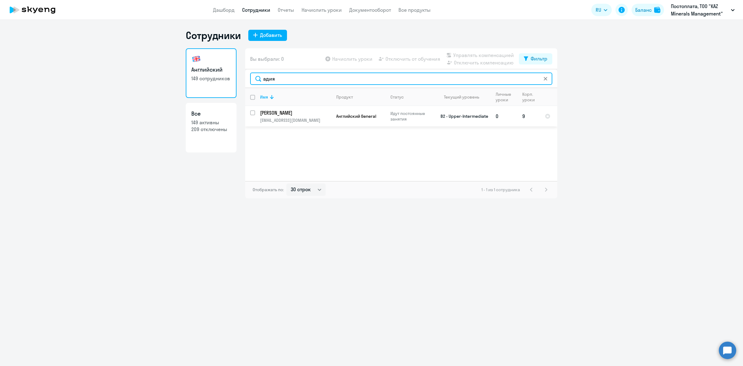
type input "адия"
click at [265, 115] on p "[PERSON_NAME]" at bounding box center [295, 112] width 70 height 7
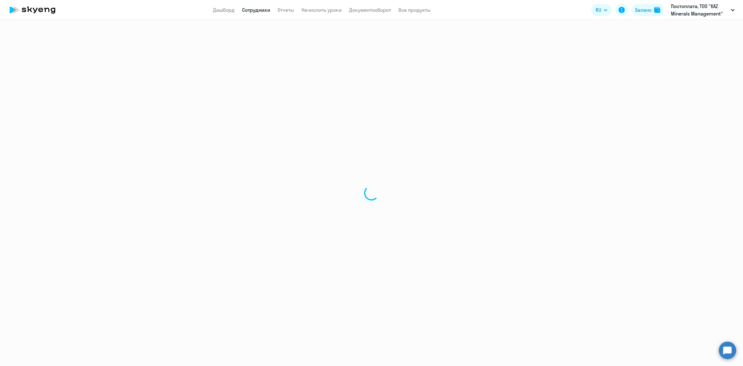
select select "english"
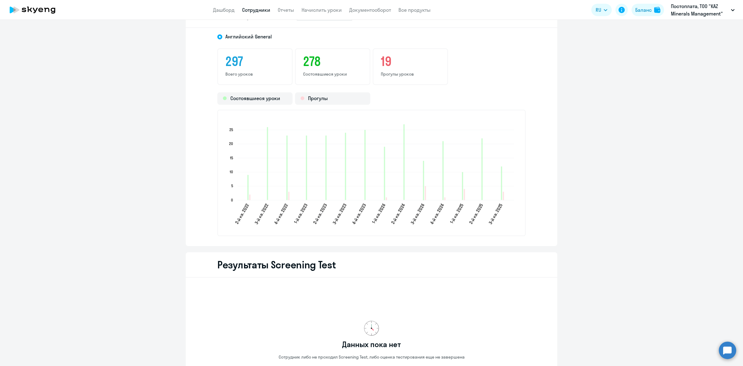
scroll to position [716, 0]
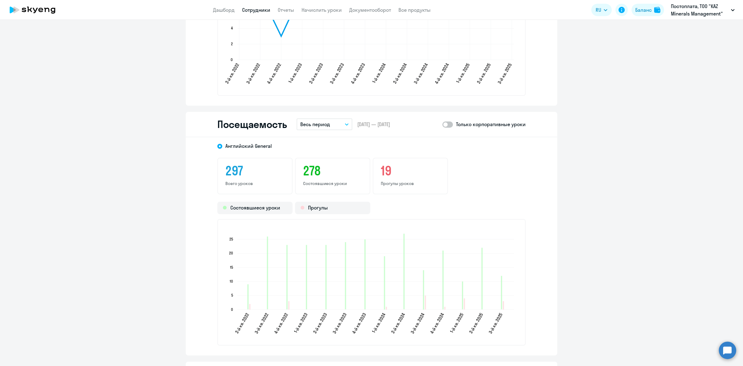
click at [330, 120] on button "Весь период" at bounding box center [324, 124] width 56 height 12
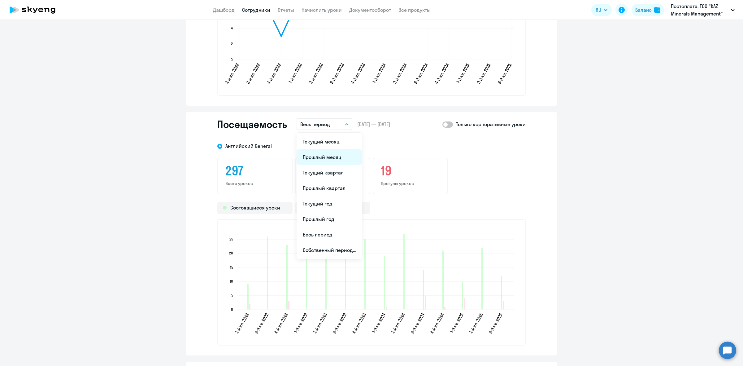
click at [318, 158] on li "Прошлый месяц" at bounding box center [328, 156] width 65 height 15
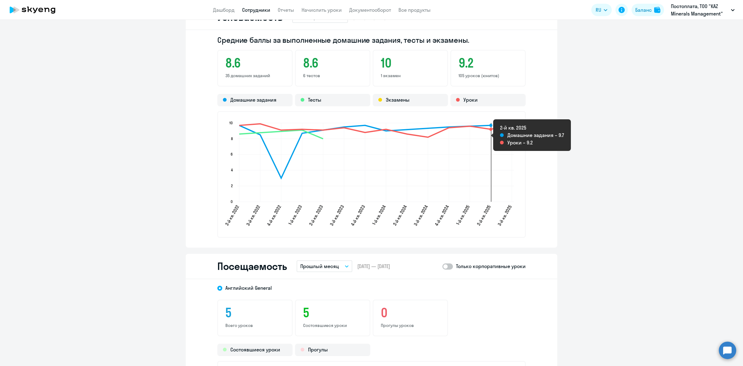
scroll to position [561, 0]
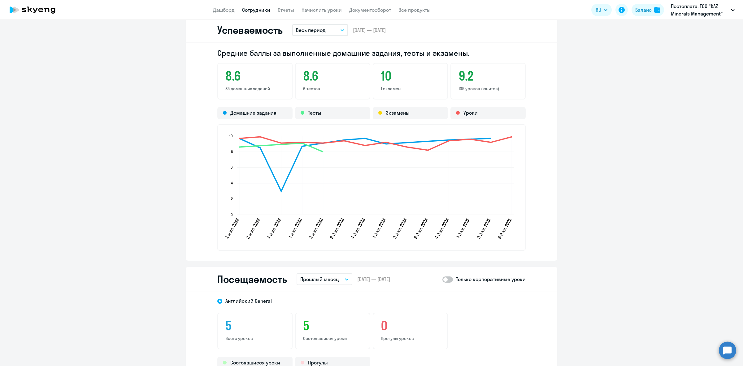
click at [326, 31] on button "Весь период" at bounding box center [320, 30] width 56 height 12
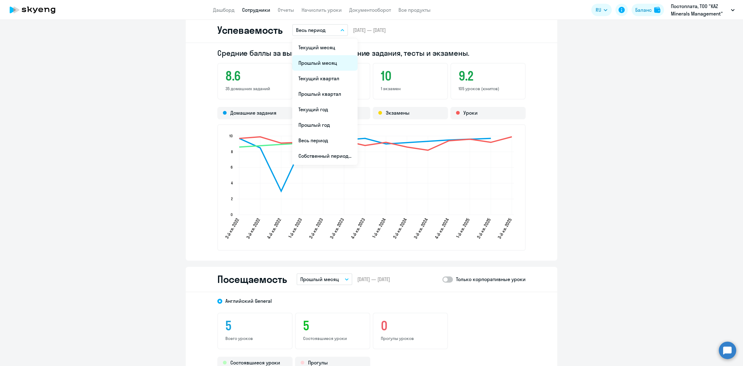
click at [325, 63] on li "Прошлый месяц" at bounding box center [324, 62] width 65 height 15
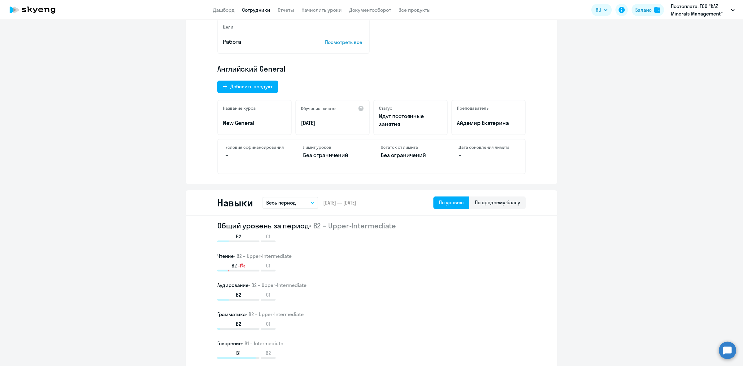
scroll to position [174, 0]
click at [293, 204] on button "Весь период" at bounding box center [290, 203] width 56 height 12
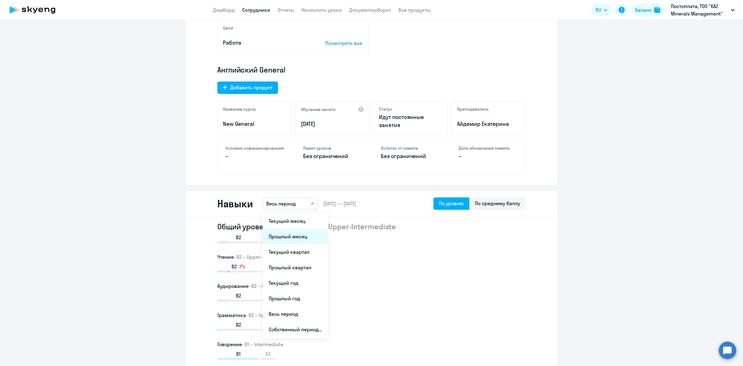
click at [293, 235] on li "Прошлый месяц" at bounding box center [294, 235] width 65 height 15
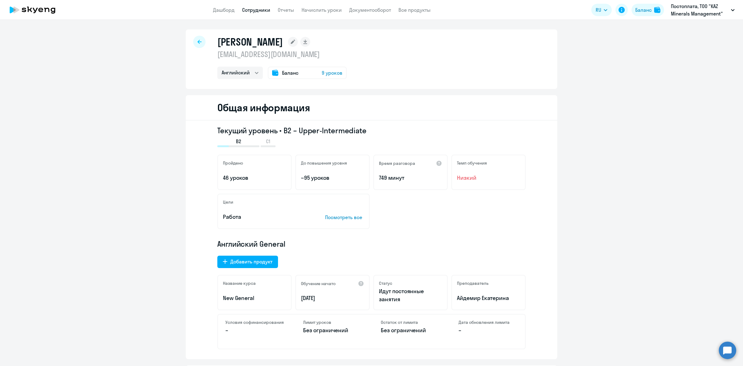
scroll to position [0, 0]
click at [203, 43] on div "[PERSON_NAME] [EMAIL_ADDRESS][DOMAIN_NAME] Английский Баланс 9 уроков" at bounding box center [371, 59] width 371 height 59
click at [193, 39] on div at bounding box center [199, 42] width 12 height 12
select select "30"
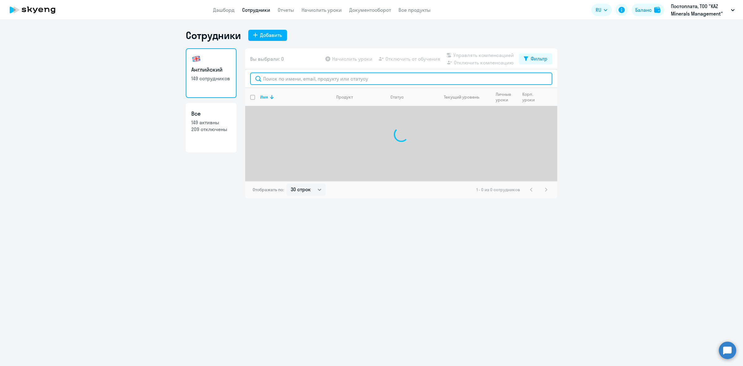
click at [353, 84] on input "text" at bounding box center [401, 78] width 302 height 12
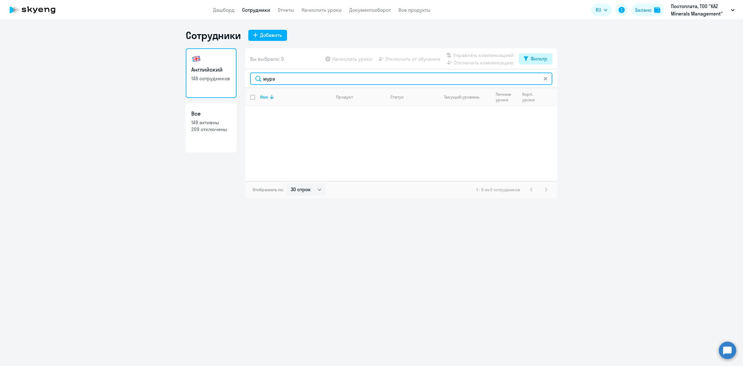
type input "мурз"
click at [533, 62] on button "Фильтр" at bounding box center [535, 58] width 33 height 11
click at [533, 61] on div "Фильтр" at bounding box center [538, 58] width 17 height 7
click at [533, 57] on div "Фильтр" at bounding box center [538, 58] width 17 height 7
click at [543, 82] on label at bounding box center [542, 78] width 11 height 7
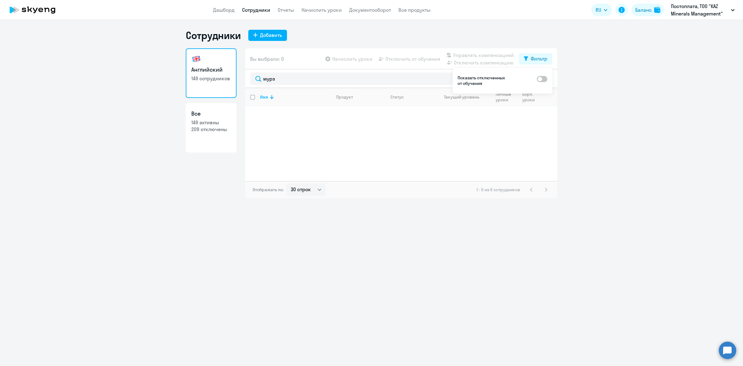
click at [537, 79] on input "checkbox" at bounding box center [536, 78] width 0 height 0
checkbox input "true"
click at [254, 111] on input "select row 40278218" at bounding box center [256, 116] width 12 height 12
checkbox input "true"
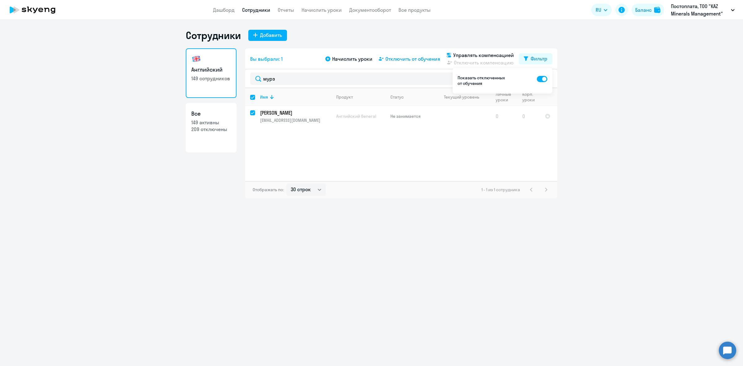
click at [425, 58] on span "Отключить от обучения" at bounding box center [412, 58] width 55 height 7
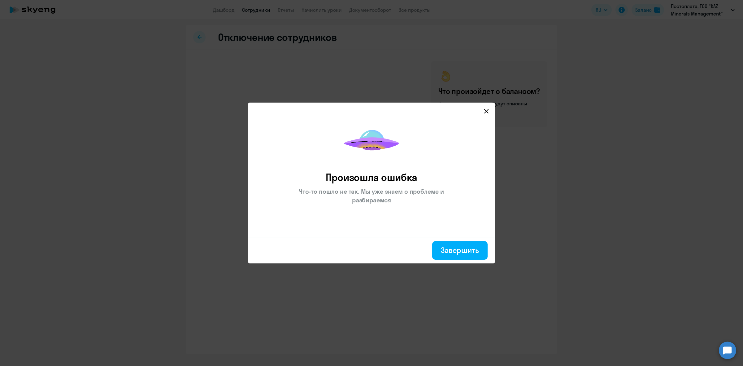
click at [487, 108] on svg-icon at bounding box center [485, 110] width 7 height 7
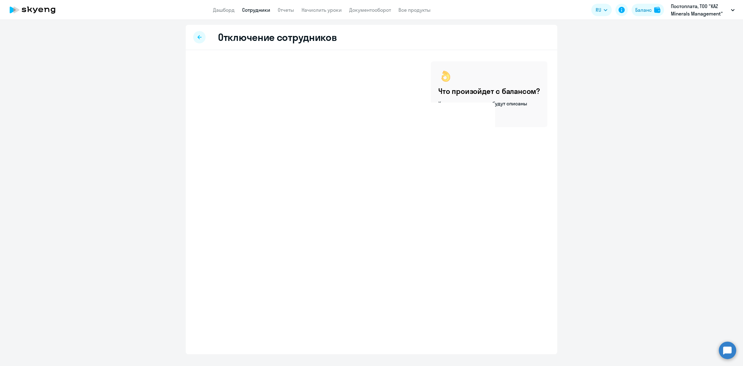
select select "30"
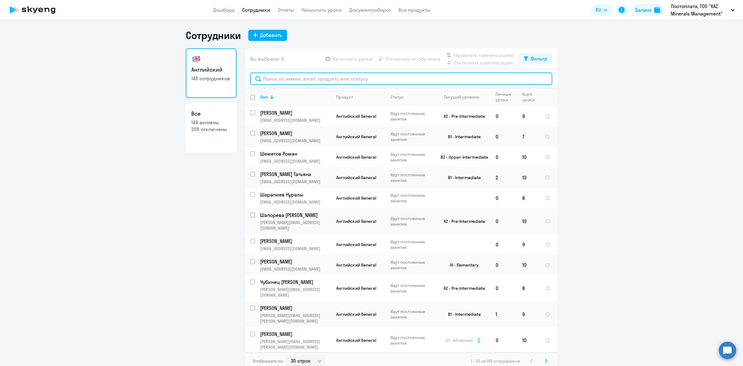
click at [349, 80] on input "text" at bounding box center [401, 78] width 302 height 12
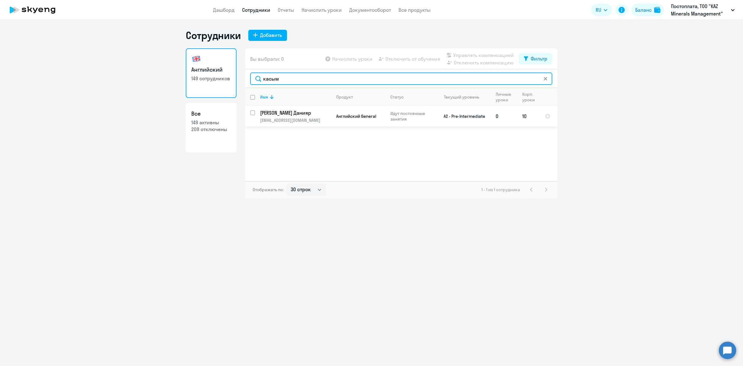
type input "касым"
click at [249, 112] on div at bounding box center [252, 112] width 15 height 15
checkbox input "true"
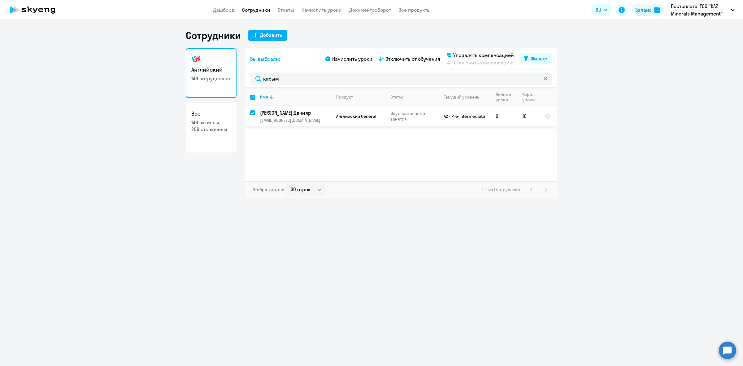
click at [335, 115] on td "Английский General" at bounding box center [358, 116] width 54 height 20
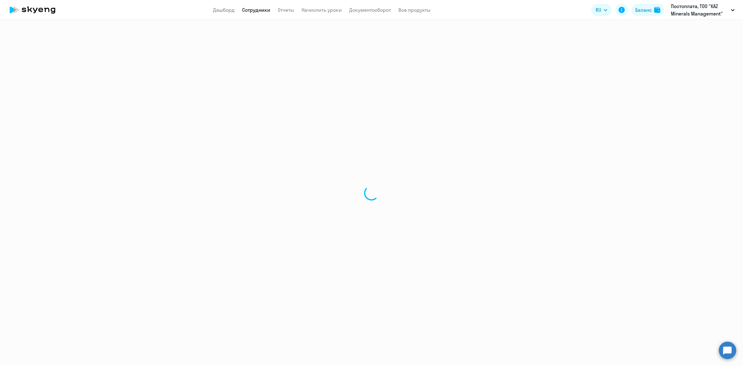
select select "english"
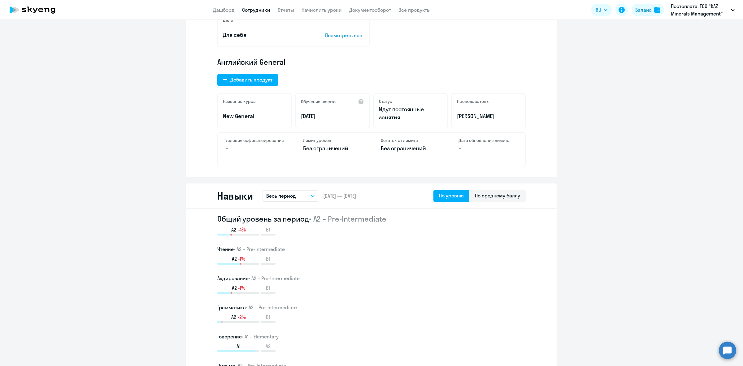
scroll to position [193, 0]
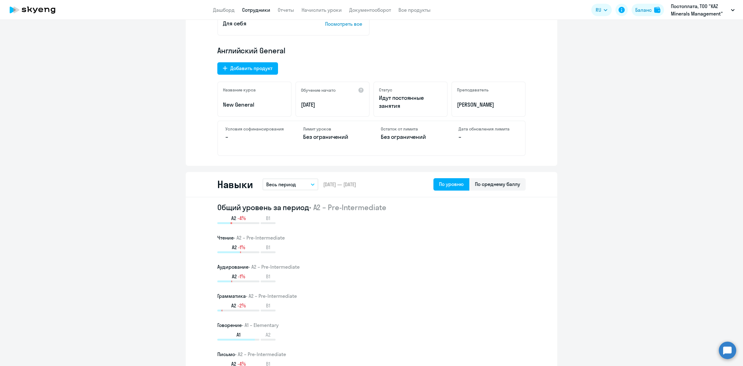
click at [291, 183] on p "Весь период" at bounding box center [281, 183] width 30 height 7
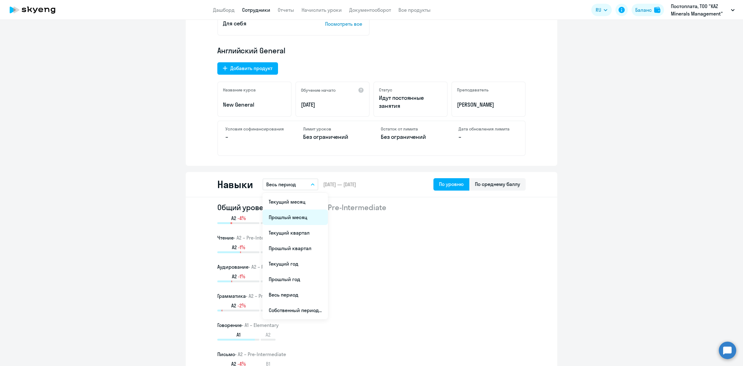
click at [290, 218] on li "Прошлый месяц" at bounding box center [294, 216] width 65 height 15
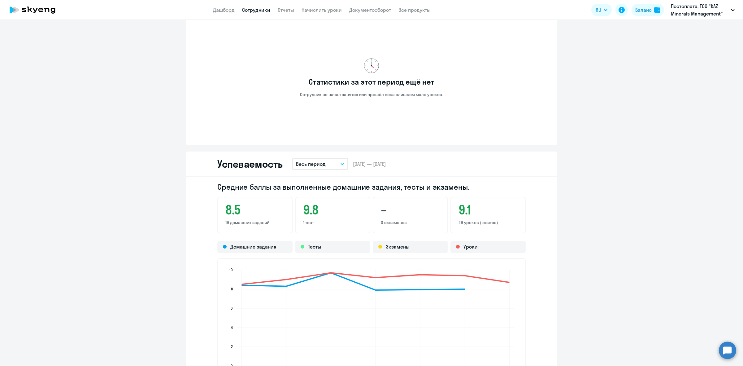
scroll to position [387, 0]
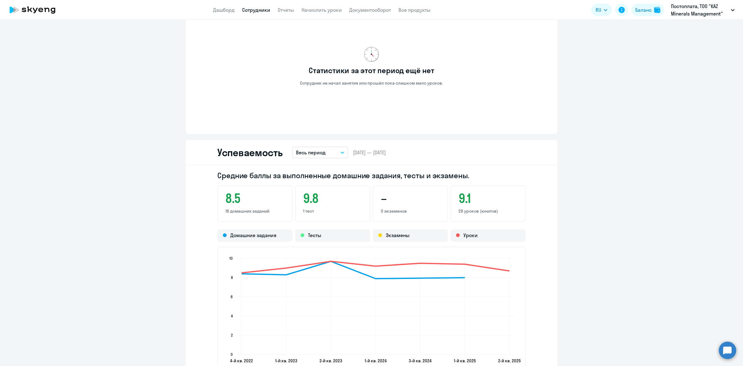
click at [337, 149] on button "Весь период" at bounding box center [320, 152] width 56 height 12
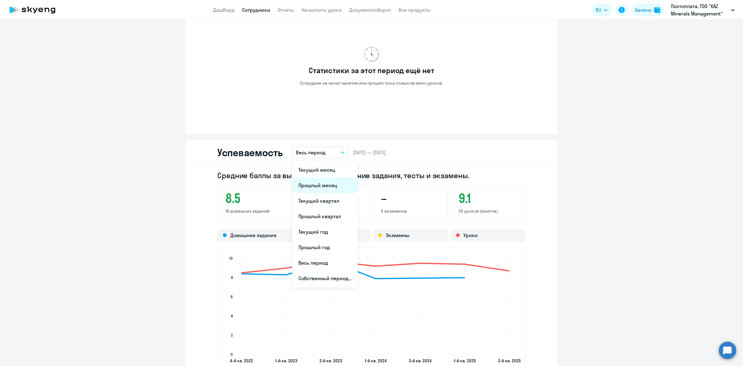
click at [328, 186] on li "Прошлый месяц" at bounding box center [324, 184] width 65 height 15
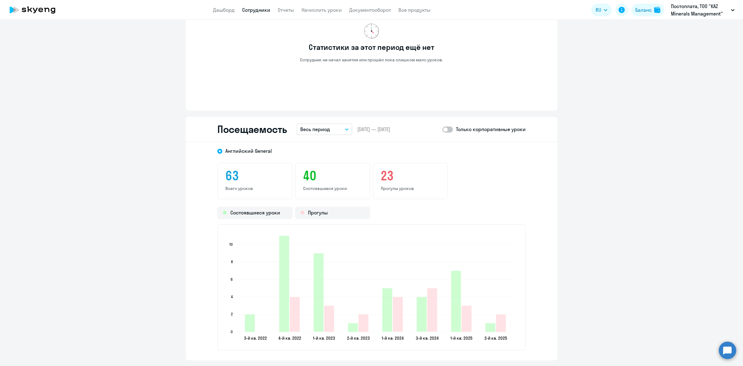
scroll to position [580, 0]
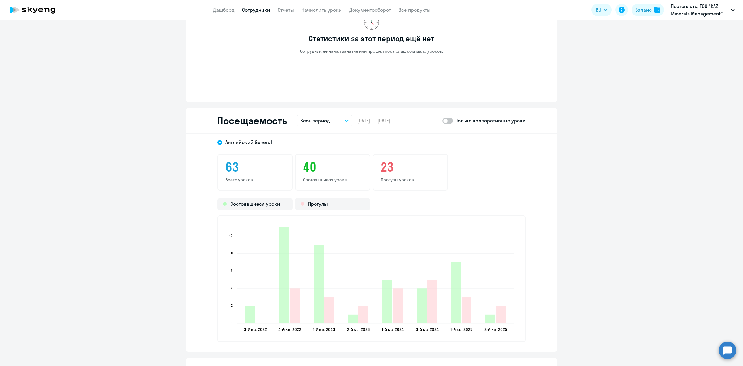
click at [332, 121] on button "Весь период" at bounding box center [324, 121] width 56 height 12
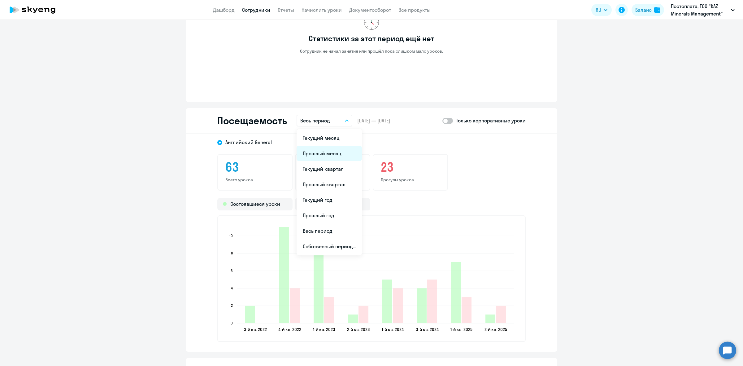
click at [327, 150] on li "Прошлый месяц" at bounding box center [328, 152] width 65 height 15
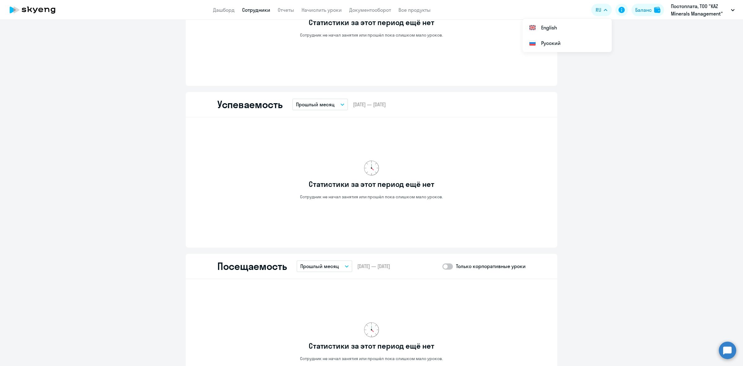
scroll to position [335, 0]
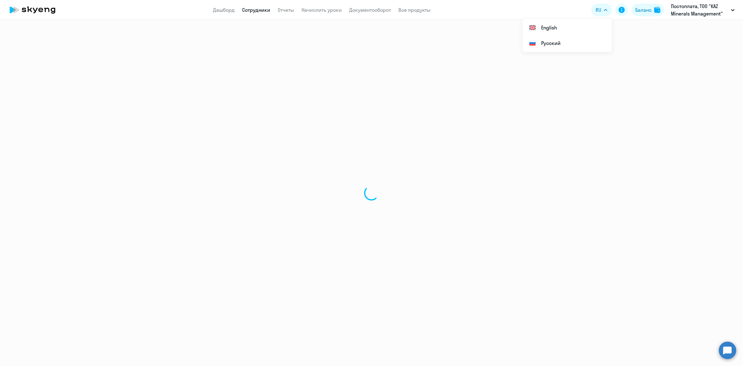
select select "30"
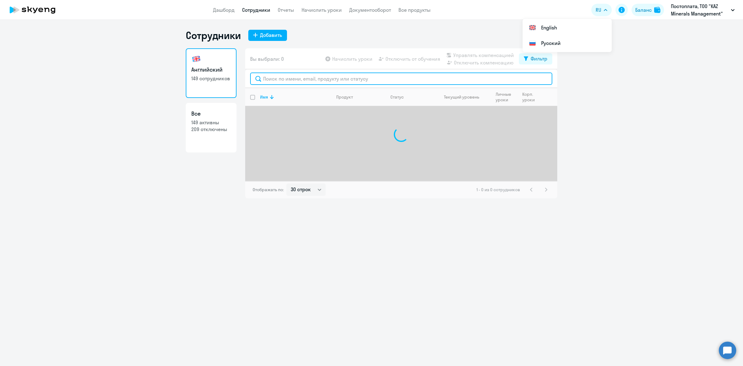
click at [299, 78] on input "text" at bounding box center [401, 78] width 302 height 12
paste input "[PERSON_NAME]"
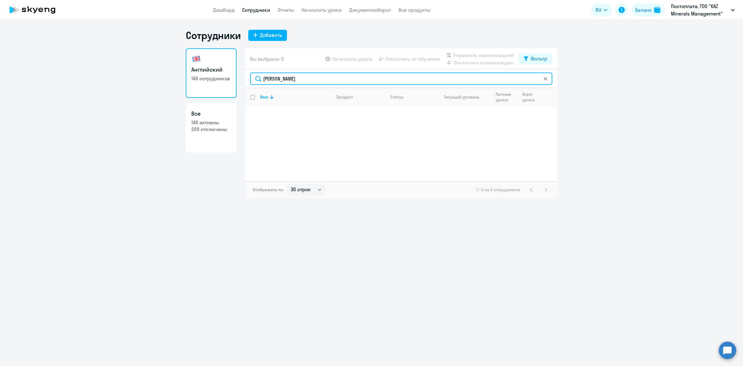
drag, startPoint x: 287, startPoint y: 78, endPoint x: 381, endPoint y: 80, distance: 94.1
click at [381, 80] on input "[PERSON_NAME]" at bounding box center [401, 78] width 302 height 12
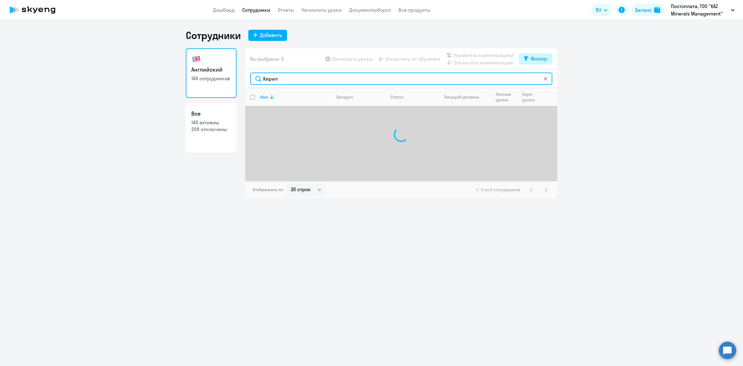
type input "Кирил"
click at [542, 59] on div "Фильтр" at bounding box center [538, 58] width 17 height 7
click at [540, 80] on span at bounding box center [542, 79] width 11 height 6
click at [537, 79] on input "checkbox" at bounding box center [536, 78] width 0 height 0
checkbox input "true"
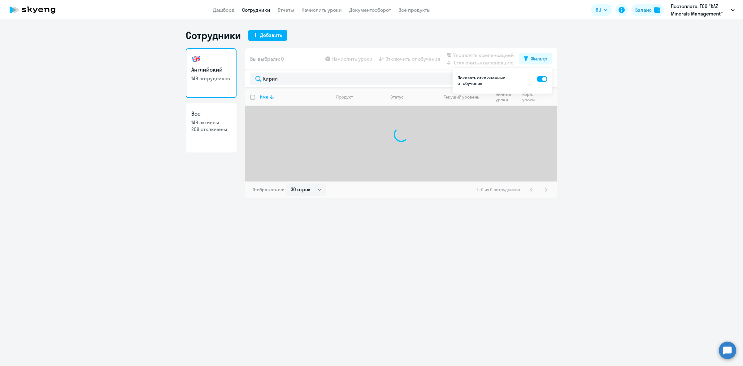
click at [603, 94] on ng-component "Сотрудники Добавить Английский 149 сотрудников Все 149 активны 209 отключены Вы…" at bounding box center [371, 113] width 743 height 169
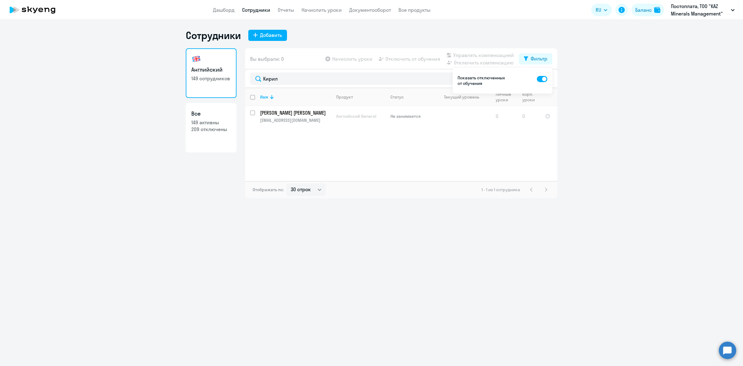
click at [602, 93] on ng-component "Сотрудники Добавить Английский 149 сотрудников Все 149 активны 209 отключены Вы…" at bounding box center [371, 113] width 743 height 169
click at [257, 111] on td "[PERSON_NAME] Кирилл [EMAIL_ADDRESS][DOMAIN_NAME]" at bounding box center [293, 116] width 76 height 20
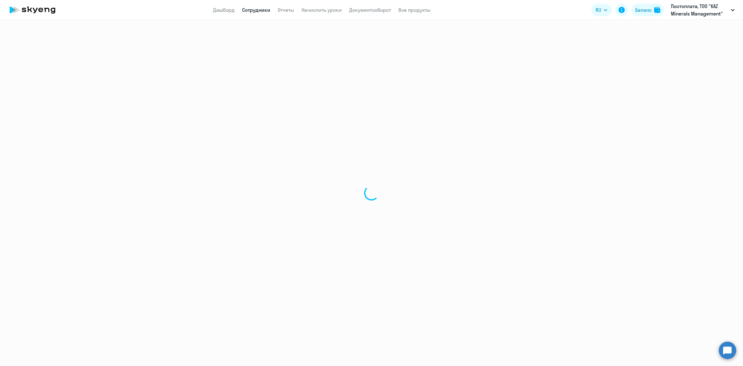
select select "english"
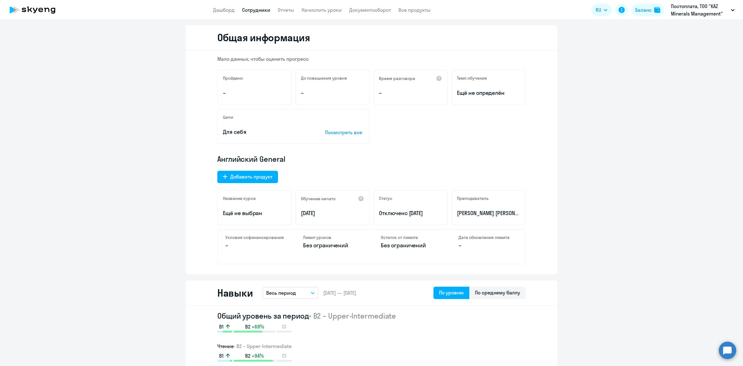
scroll to position [193, 0]
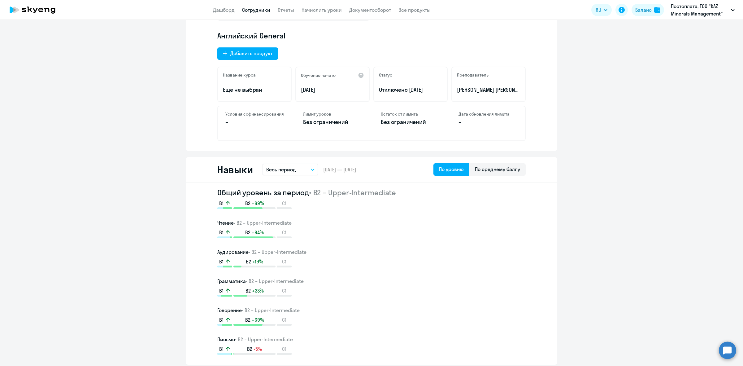
click at [294, 170] on button "Весь период" at bounding box center [290, 169] width 56 height 12
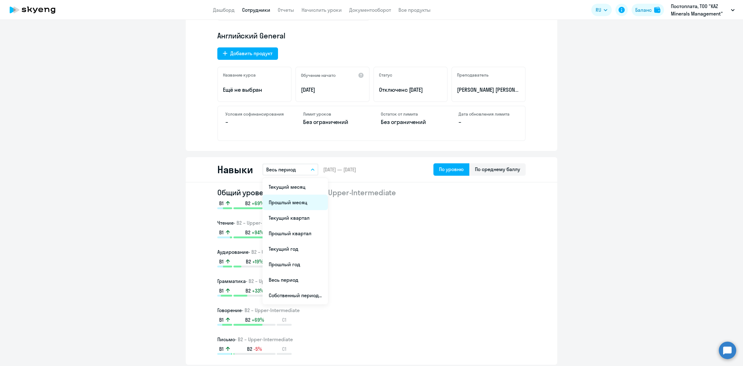
click at [288, 203] on li "Прошлый месяц" at bounding box center [294, 201] width 65 height 15
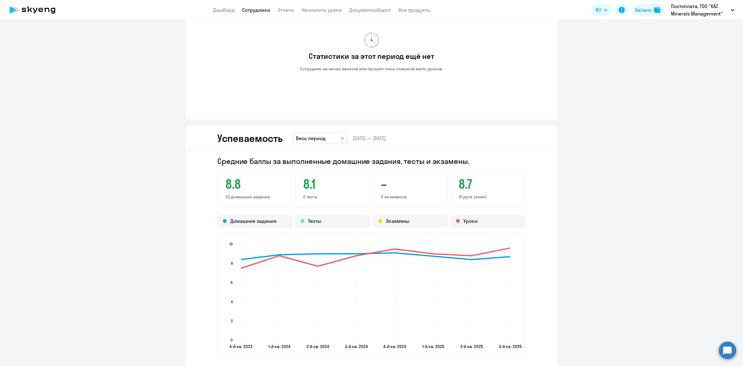
scroll to position [387, 0]
click at [322, 138] on p "Весь период" at bounding box center [311, 137] width 30 height 7
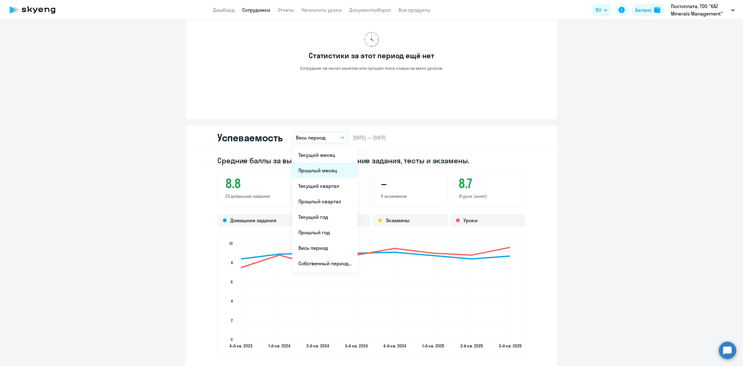
click at [322, 171] on li "Прошлый месяц" at bounding box center [324, 169] width 65 height 15
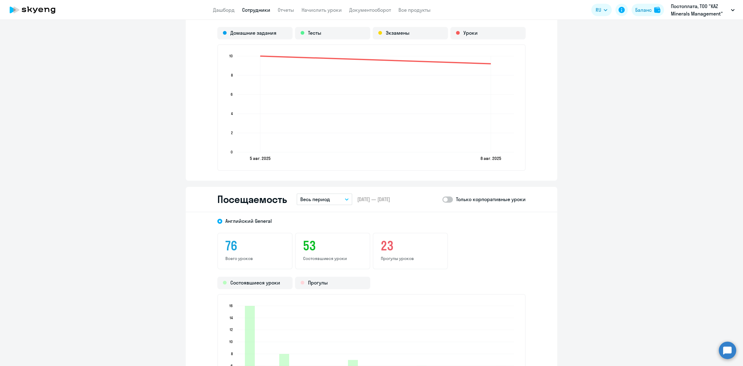
scroll to position [619, 0]
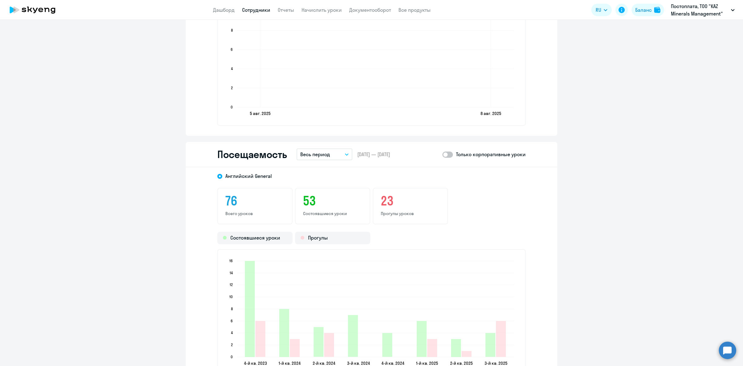
click at [340, 154] on button "Весь период" at bounding box center [324, 154] width 56 height 12
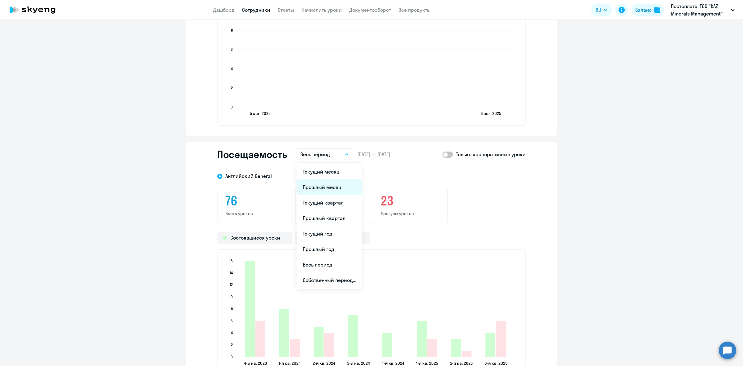
click at [331, 186] on li "Прошлый месяц" at bounding box center [328, 186] width 65 height 15
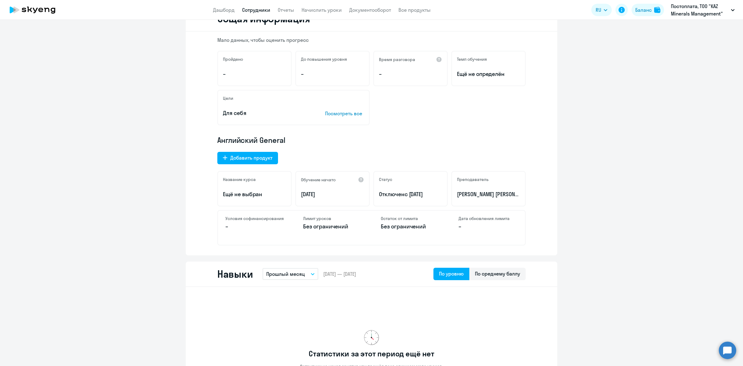
scroll to position [0, 0]
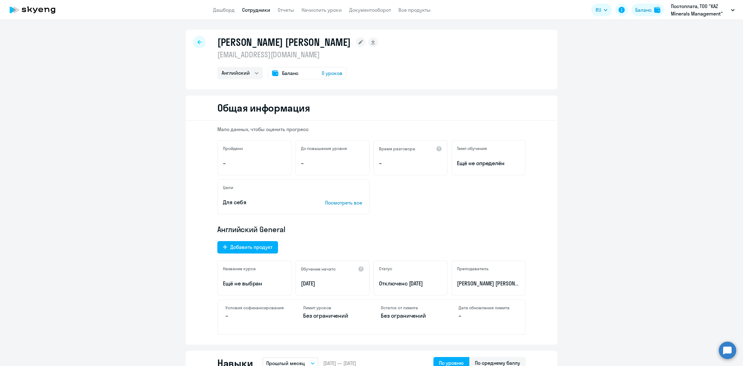
click at [200, 41] on div at bounding box center [199, 42] width 12 height 12
select select "30"
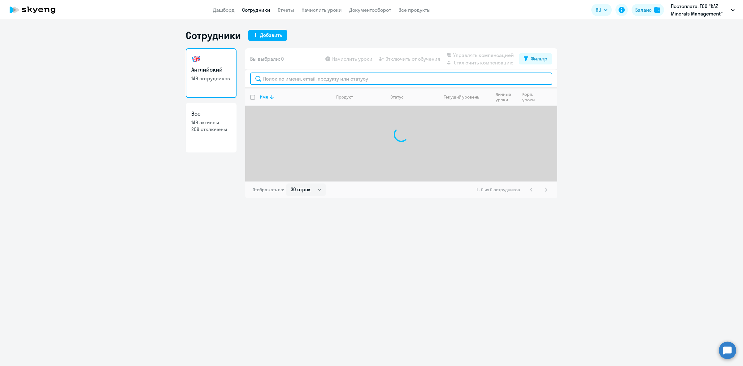
click at [367, 84] on input "text" at bounding box center [401, 78] width 302 height 12
paste input "[PERSON_NAME]"
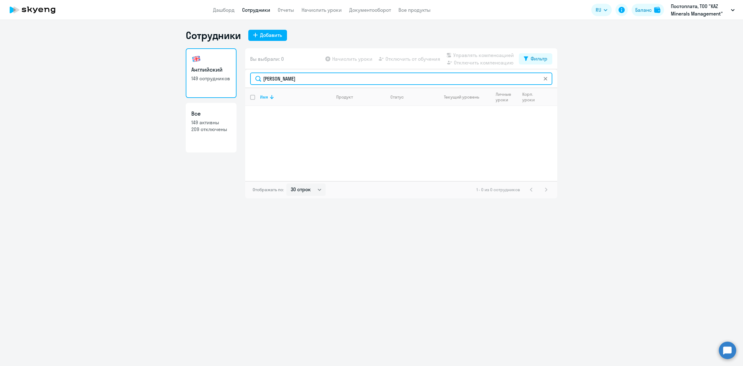
type input "[PERSON_NAME]"
drag, startPoint x: 553, startPoint y: 55, endPoint x: 548, endPoint y: 55, distance: 5.0
click at [552, 55] on div "Вы выбрали: 0 Начислить уроки Отключить от обучения Управлять компенсацией Откл…" at bounding box center [401, 58] width 312 height 21
click at [536, 56] on div "Фильтр" at bounding box center [538, 58] width 17 height 7
click at [541, 77] on span at bounding box center [542, 79] width 11 height 6
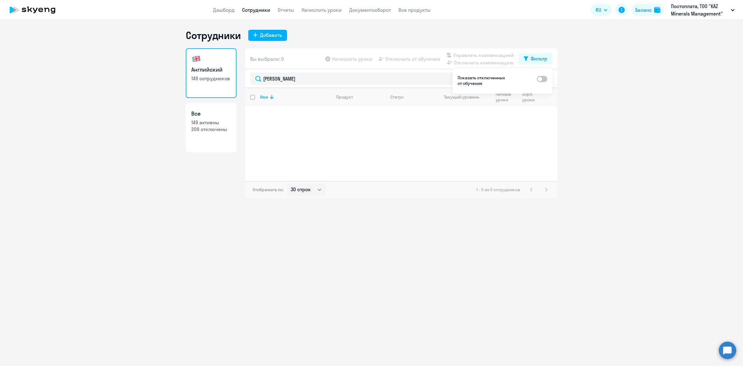
click at [537, 78] on input "checkbox" at bounding box center [536, 78] width 0 height 0
checkbox input "true"
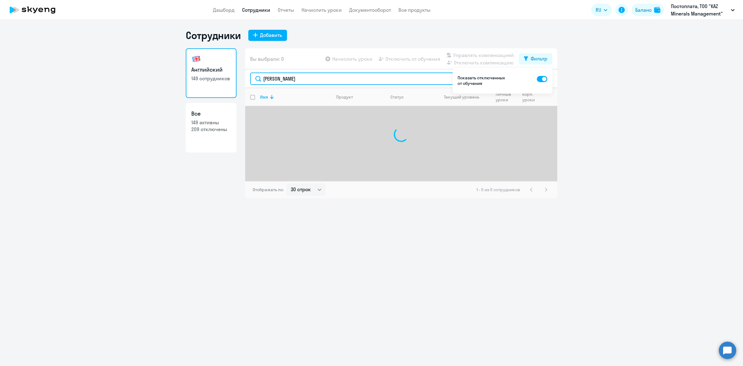
click at [282, 82] on input "[PERSON_NAME]" at bounding box center [401, 78] width 302 height 12
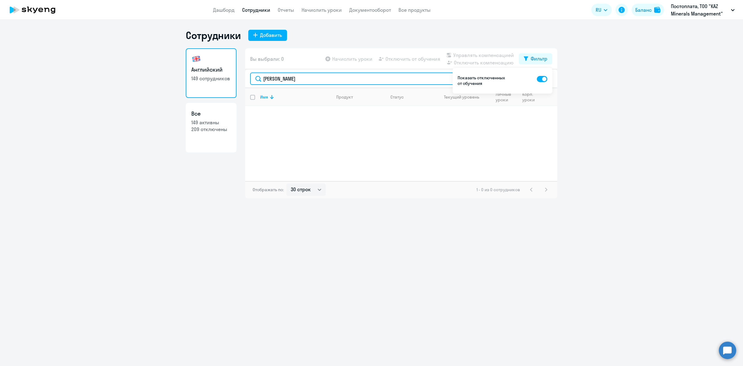
drag, startPoint x: 285, startPoint y: 78, endPoint x: 194, endPoint y: 81, distance: 90.4
click at [195, 81] on div "Английский 149 сотрудников Все 149 активны 209 отключены Вы выбрали: 0 Начислит…" at bounding box center [371, 123] width 371 height 150
type input "Асатова"
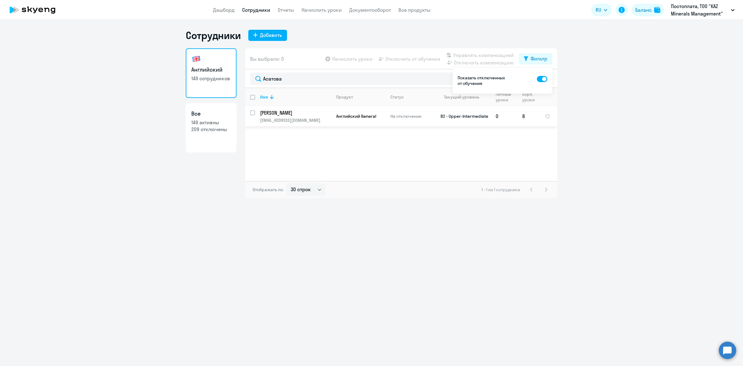
click at [271, 111] on p "[PERSON_NAME]" at bounding box center [295, 112] width 70 height 7
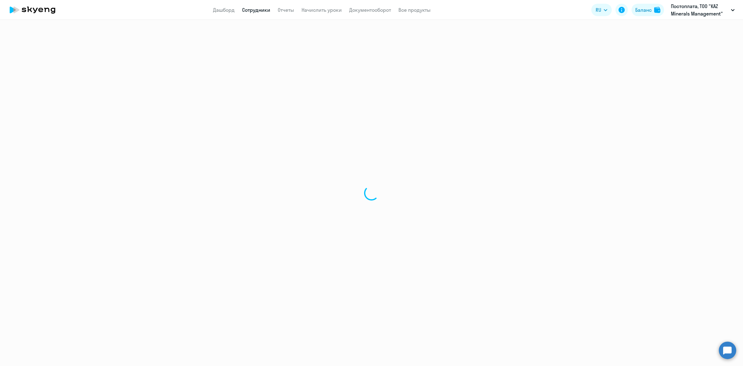
select select "english"
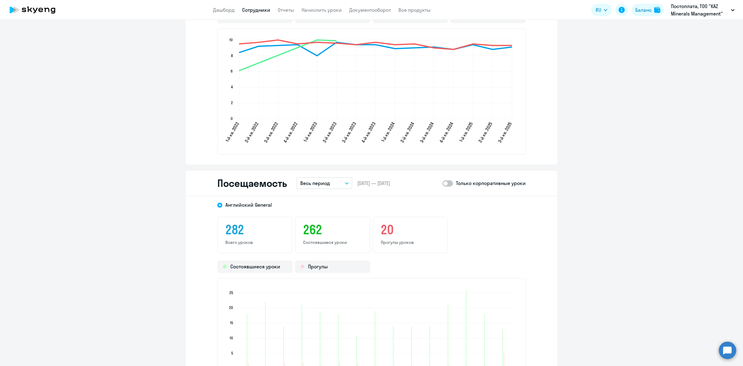
scroll to position [658, 0]
click at [330, 177] on button "Весь период" at bounding box center [324, 182] width 56 height 12
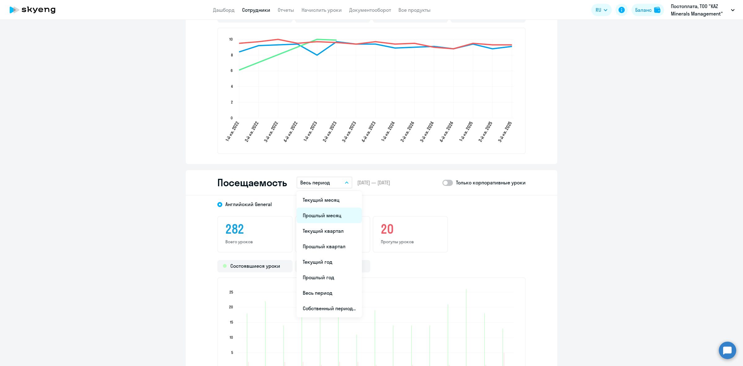
click at [323, 211] on li "Прошлый месяц" at bounding box center [328, 214] width 65 height 15
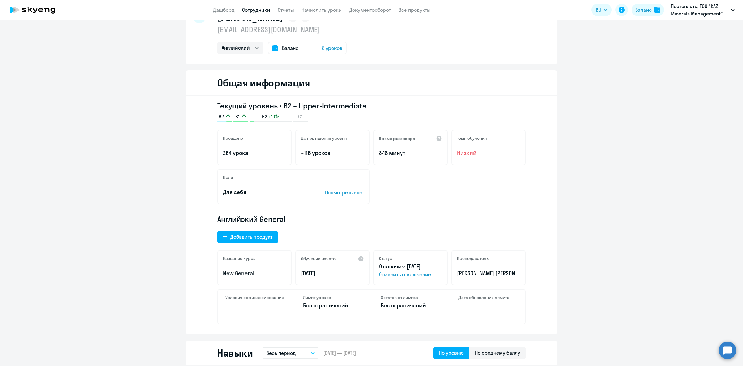
scroll to position [0, 0]
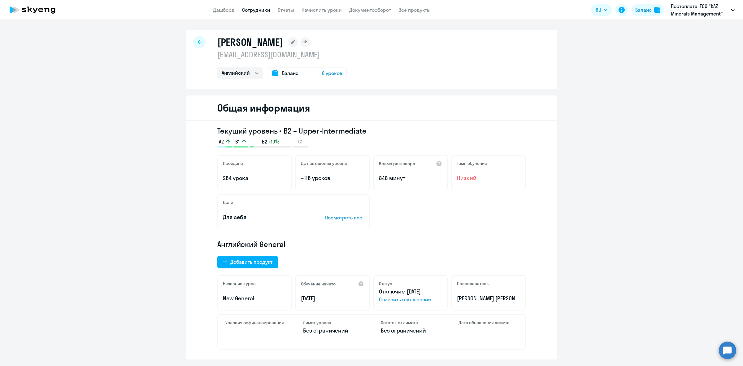
click at [196, 39] on div at bounding box center [199, 42] width 12 height 12
select select "30"
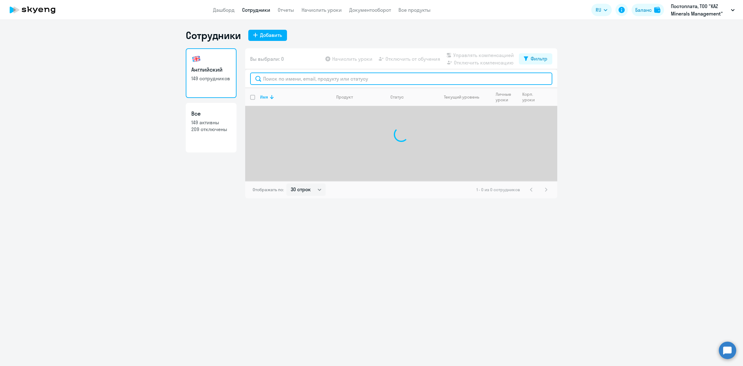
click at [283, 77] on input "text" at bounding box center [401, 78] width 302 height 12
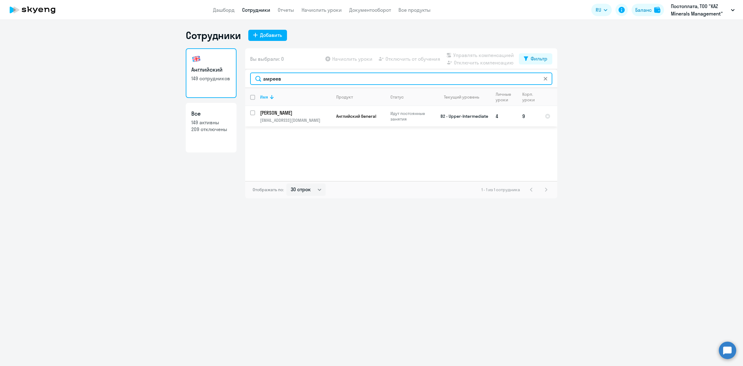
type input "амреев"
click at [252, 112] on input "select row 13573420" at bounding box center [256, 116] width 12 height 12
checkbox input "true"
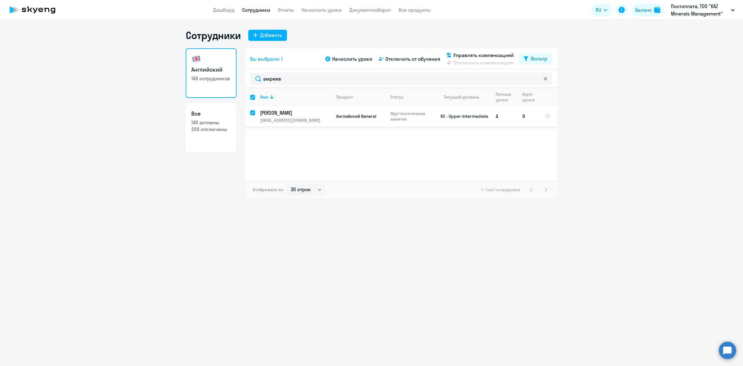
click at [298, 112] on p "[PERSON_NAME]" at bounding box center [295, 112] width 70 height 7
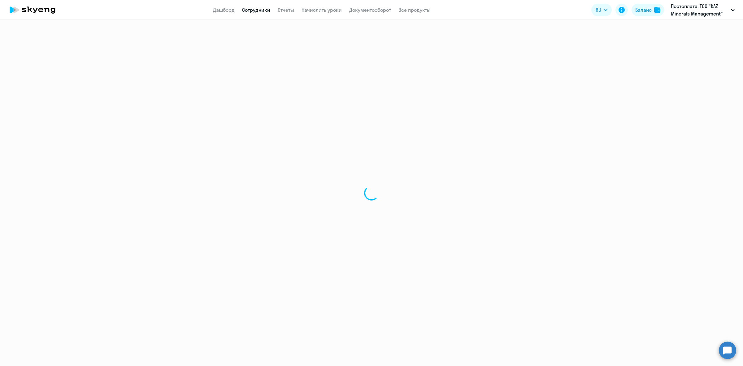
select select "english"
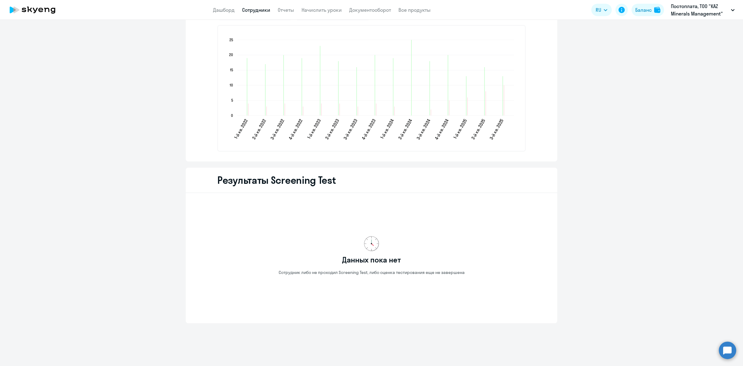
scroll to position [678, 0]
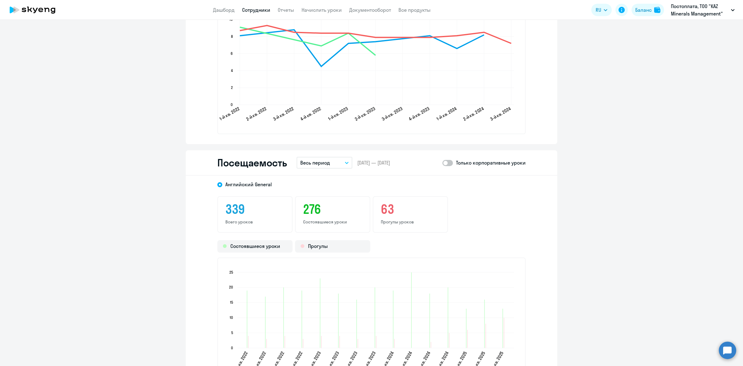
click at [323, 162] on p "Весь период" at bounding box center [315, 162] width 30 height 7
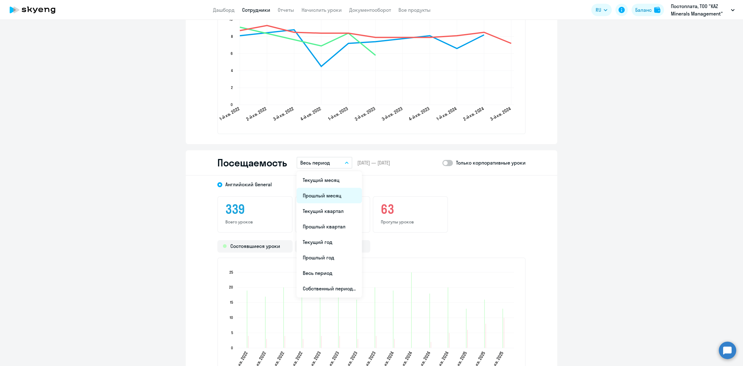
click at [314, 193] on li "Прошлый месяц" at bounding box center [328, 195] width 65 height 15
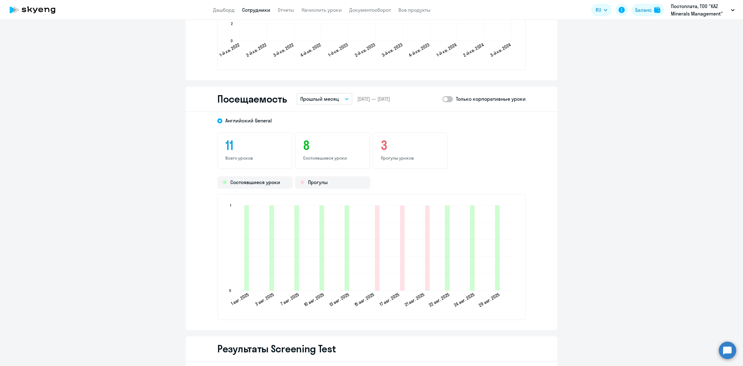
scroll to position [755, 0]
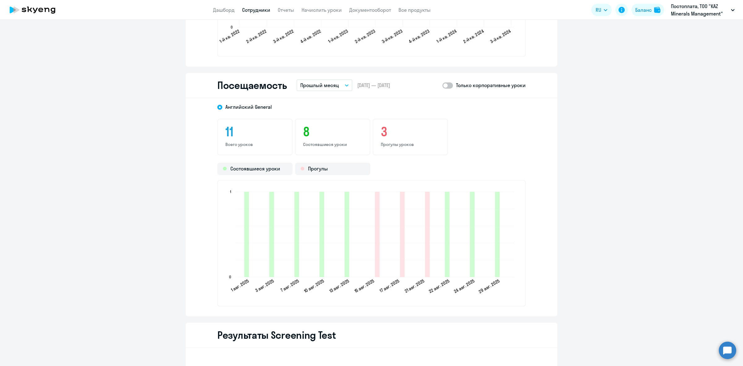
click at [408, 142] on p "Прогулы уроков" at bounding box center [410, 144] width 59 height 6
click at [406, 141] on p "Прогулы уроков" at bounding box center [410, 144] width 59 height 6
click at [326, 173] on div "Состоявшиеся уроки Прогулы 1 авг. 2025 1 авг. 2025 3 авг. 2025 3 авг. 2025 7 ав…" at bounding box center [371, 234] width 308 height 144
click at [324, 167] on div "Прогулы" at bounding box center [332, 168] width 75 height 12
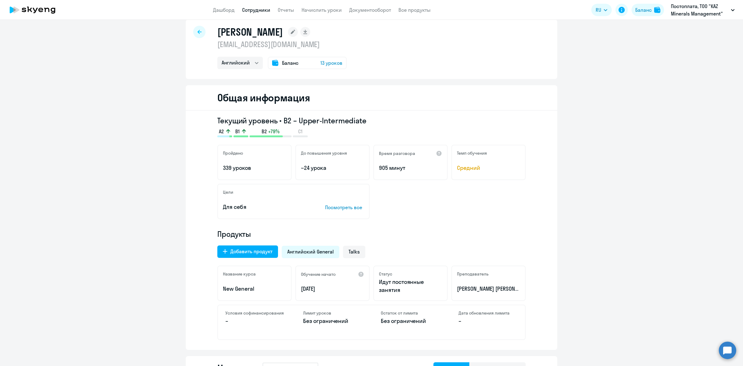
scroll to position [0, 0]
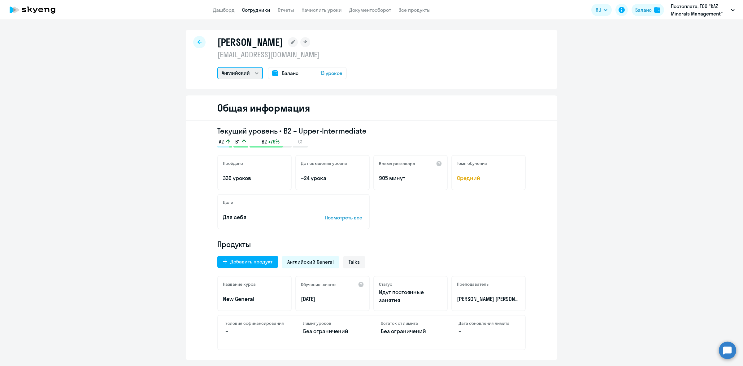
click at [253, 73] on select "Английский" at bounding box center [239, 73] width 45 height 12
click at [461, 64] on div "[PERSON_NAME] [EMAIL_ADDRESS][DOMAIN_NAME] Английский Баланс 13 уроков" at bounding box center [371, 59] width 371 height 59
click at [198, 41] on icon at bounding box center [199, 42] width 4 height 4
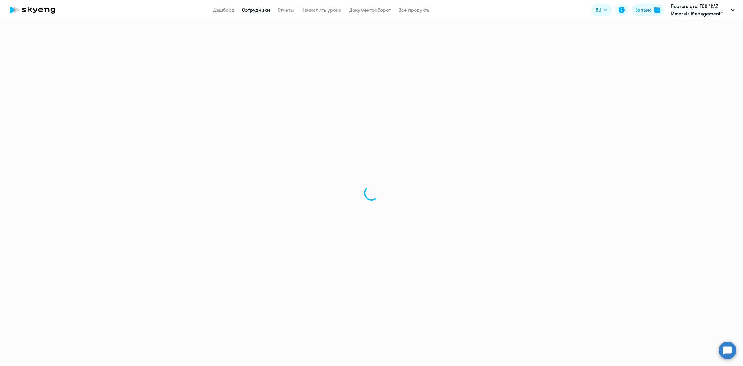
select select "30"
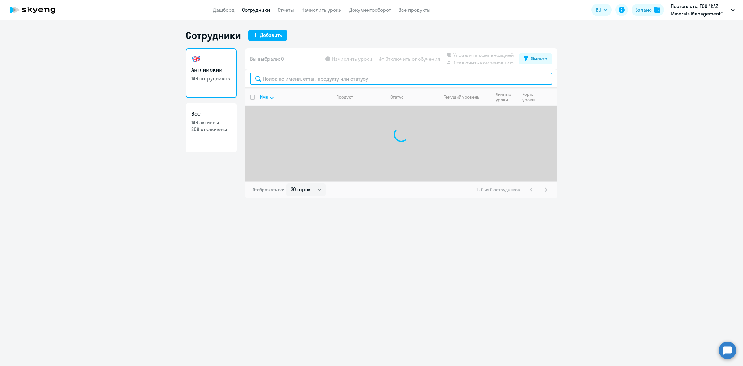
click at [341, 75] on input "text" at bounding box center [401, 78] width 302 height 12
type input "f"
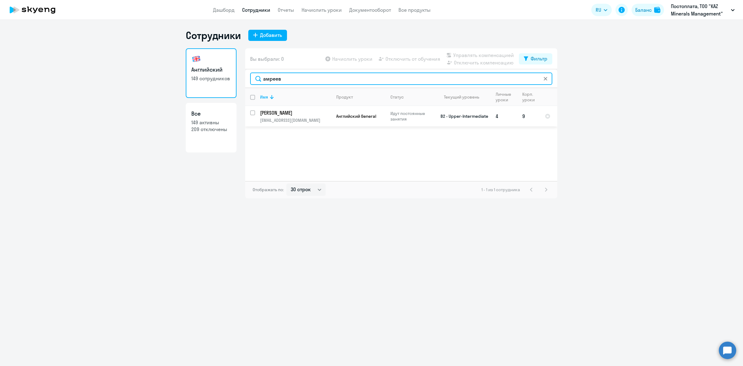
type input "амреев"
click at [253, 112] on input "select row 13573420" at bounding box center [256, 116] width 12 height 12
checkbox input "true"
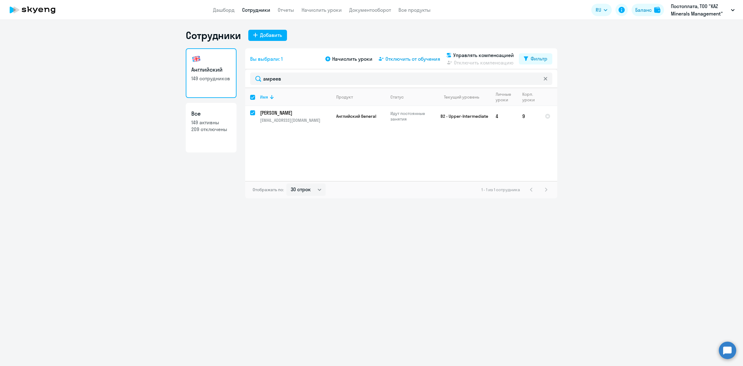
click at [406, 56] on span "Отключить от обучения" at bounding box center [412, 58] width 55 height 7
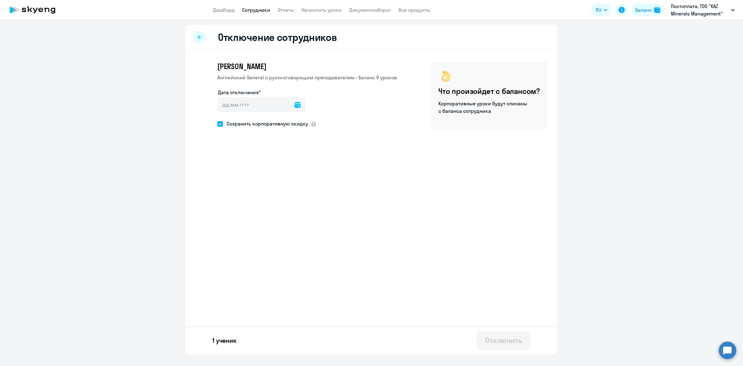
click at [294, 107] on div at bounding box center [297, 104] width 6 height 15
click at [294, 101] on div at bounding box center [297, 104] width 6 height 15
click at [294, 103] on icon at bounding box center [297, 105] width 6 height 6
click at [289, 160] on span "6" at bounding box center [287, 162] width 11 height 11
type input "[DATE]"
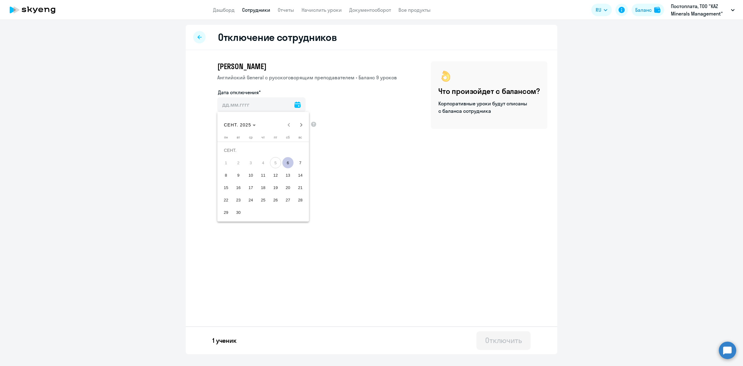
type input "[DATE]"
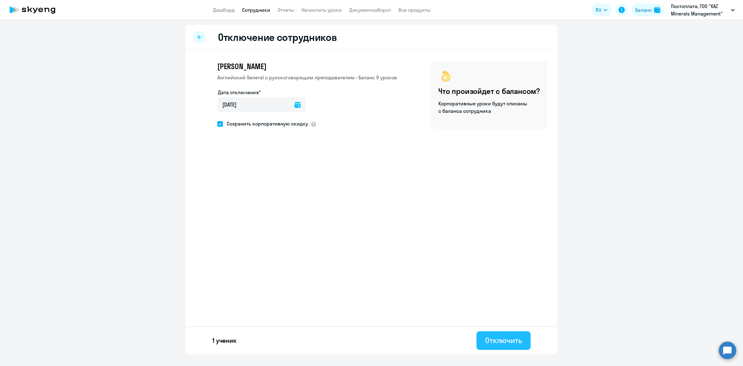
click at [516, 340] on div "Отключить" at bounding box center [503, 340] width 37 height 10
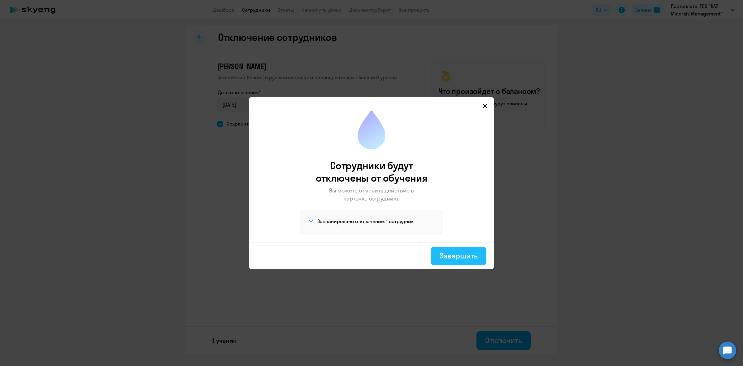
click at [444, 261] on button "Завершить" at bounding box center [458, 255] width 55 height 19
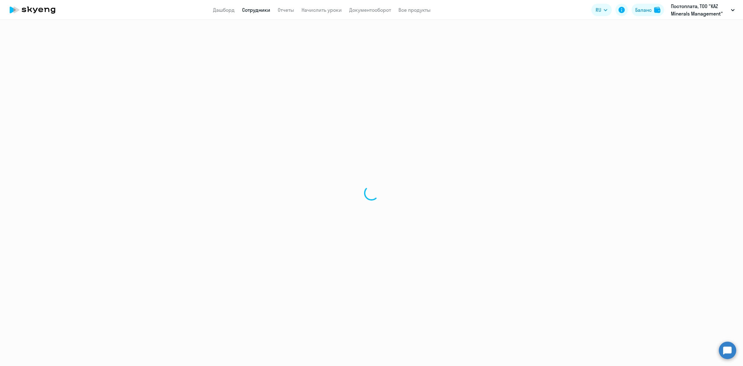
select select "30"
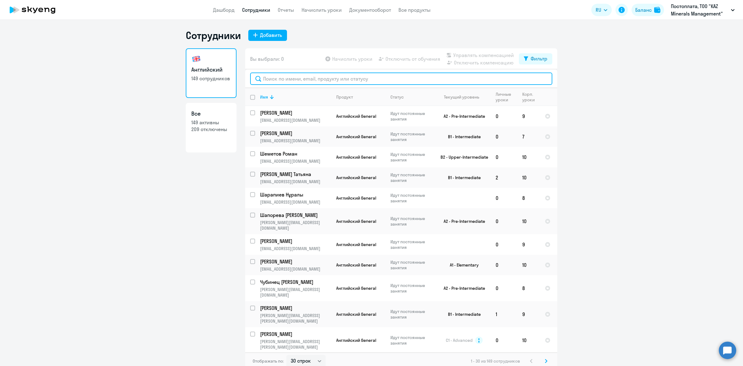
click at [285, 76] on input "text" at bounding box center [401, 78] width 302 height 12
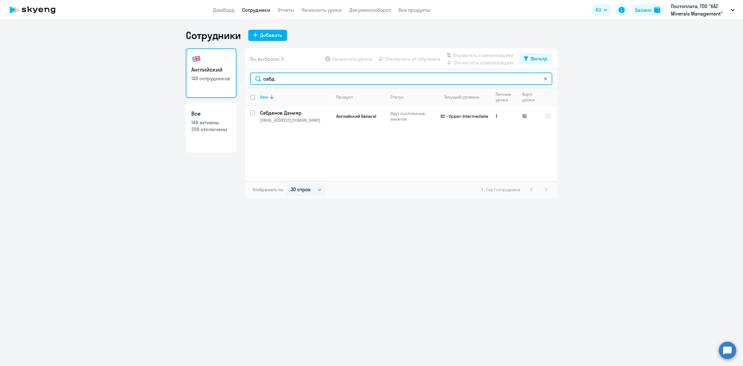
type input "сабд"
click at [285, 107] on td "Сабденов [PERSON_NAME] [PERSON_NAME][EMAIL_ADDRESS][DOMAIN_NAME]" at bounding box center [293, 116] width 76 height 20
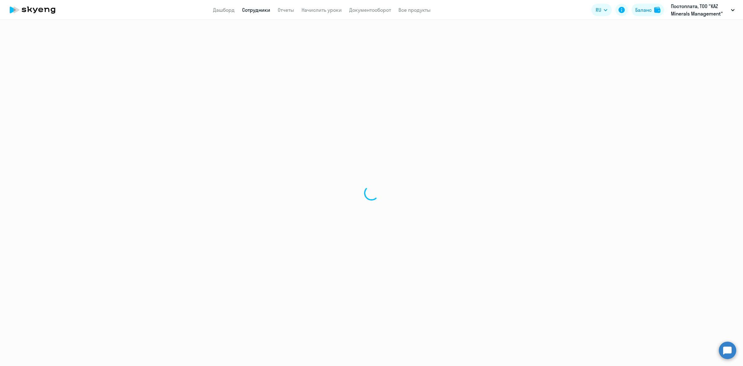
select select "english"
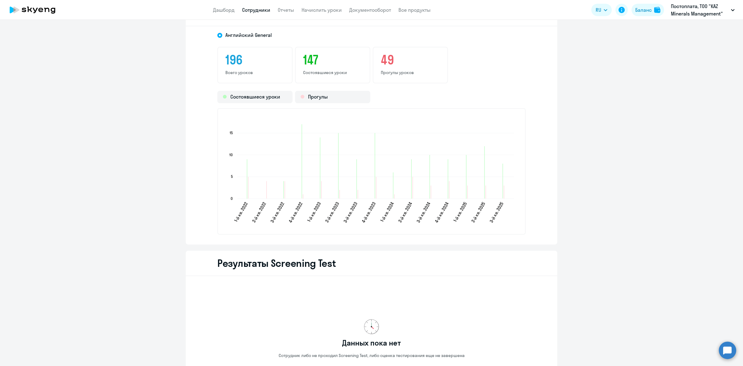
scroll to position [774, 0]
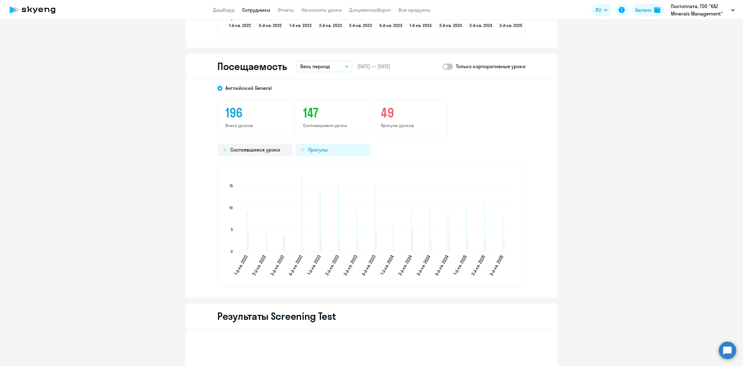
click at [323, 145] on div "Прогулы" at bounding box center [332, 150] width 75 height 12
click at [314, 63] on p "Весь период" at bounding box center [315, 66] width 30 height 7
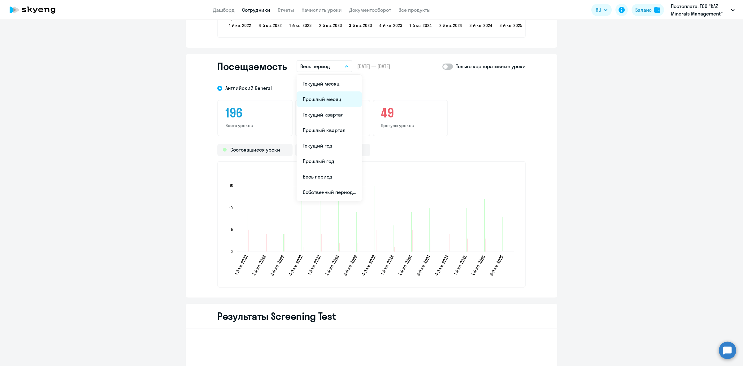
click at [311, 98] on li "Прошлый месяц" at bounding box center [328, 98] width 65 height 15
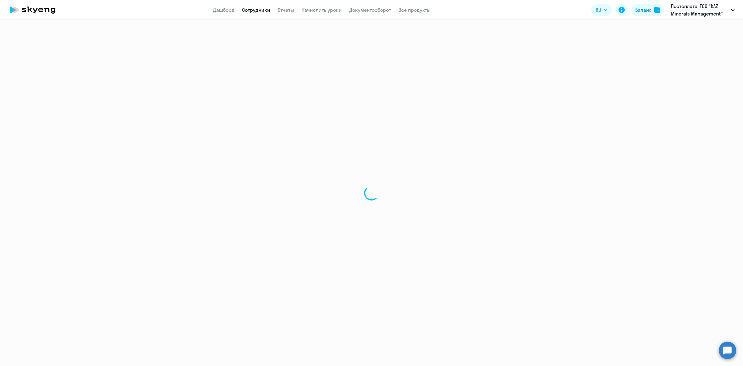
select select "30"
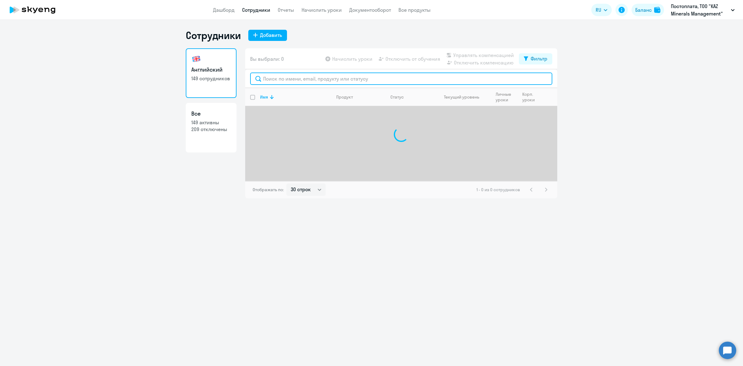
click at [310, 76] on input "text" at bounding box center [401, 78] width 302 height 12
type input "c"
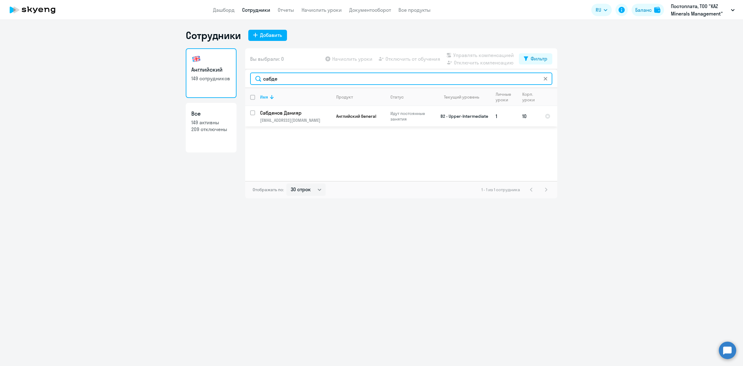
type input "сабде"
click at [256, 115] on td "Сабденов [PERSON_NAME] [PERSON_NAME][EMAIL_ADDRESS][DOMAIN_NAME]" at bounding box center [293, 116] width 76 height 20
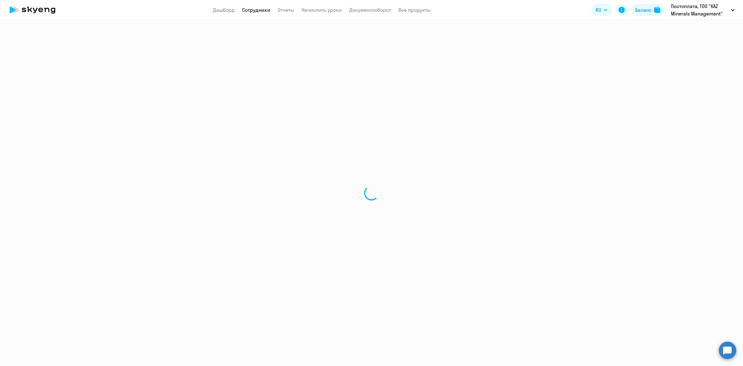
select select "english"
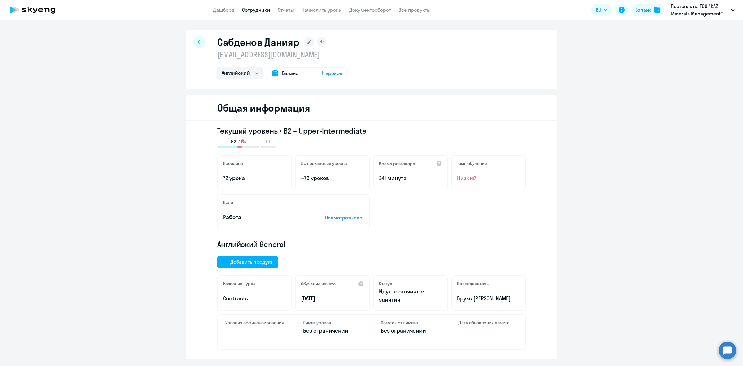
click at [200, 41] on div at bounding box center [199, 42] width 12 height 12
select select "30"
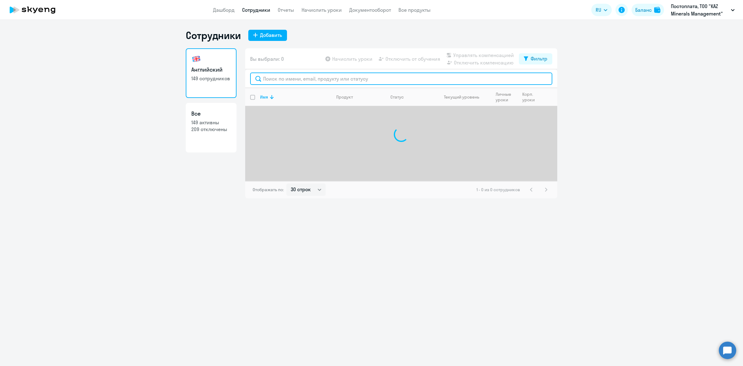
click at [289, 78] on input "text" at bounding box center [401, 78] width 302 height 12
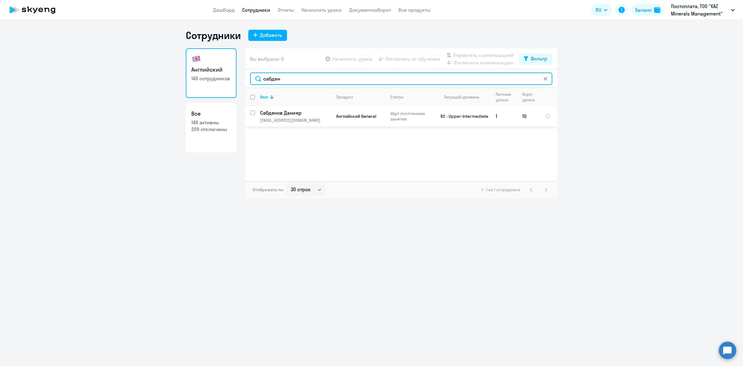
type input "сабден"
click at [256, 113] on td "Сабденов [PERSON_NAME] [PERSON_NAME][EMAIL_ADDRESS][DOMAIN_NAME]" at bounding box center [293, 116] width 76 height 20
select select "english"
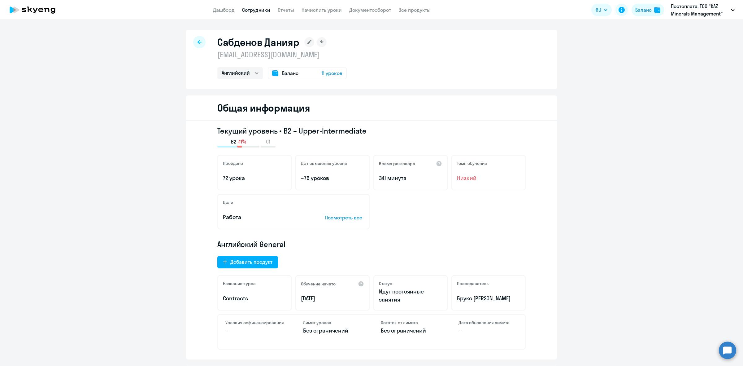
click at [197, 43] on icon at bounding box center [199, 42] width 4 height 4
select select "30"
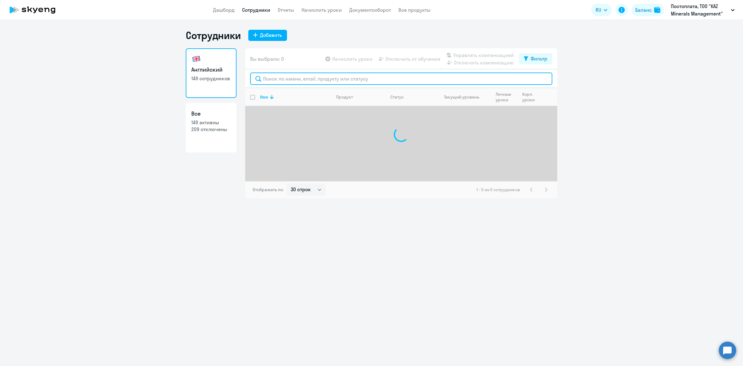
click at [311, 77] on input "text" at bounding box center [401, 78] width 302 height 12
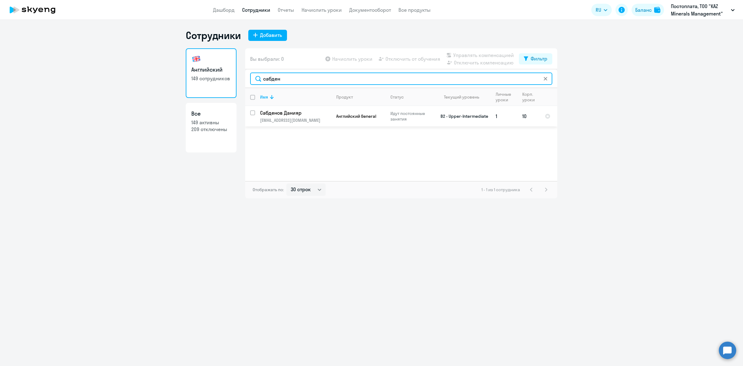
type input "сабден"
click at [254, 112] on input "select row 13575168" at bounding box center [256, 116] width 12 height 12
checkbox input "true"
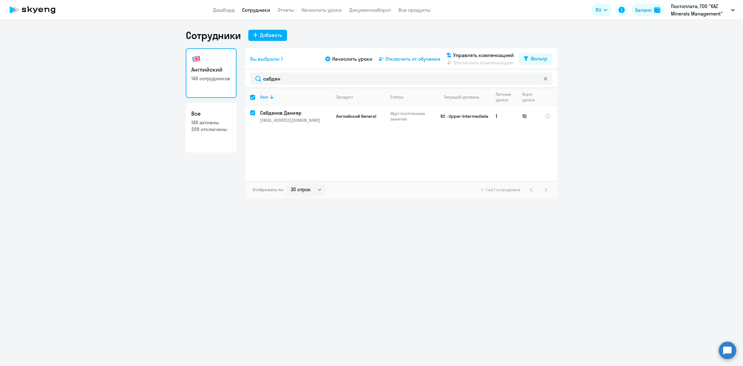
click at [401, 59] on span "Отключить от обучения" at bounding box center [412, 58] width 55 height 7
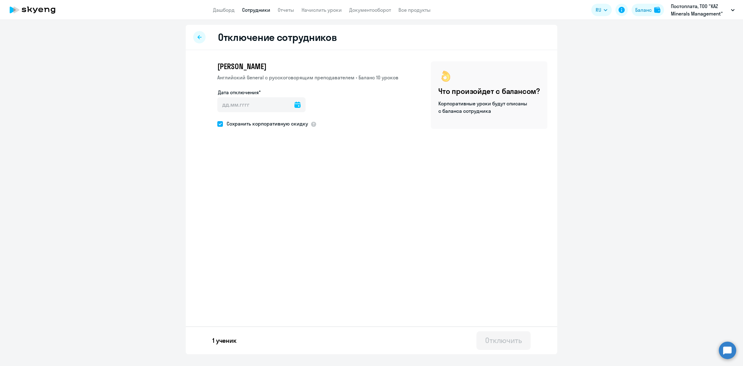
click at [294, 100] on div at bounding box center [297, 104] width 6 height 15
click at [294, 107] on icon at bounding box center [297, 105] width 6 height 6
click at [288, 160] on span "6" at bounding box center [287, 162] width 11 height 11
type input "[DATE]"
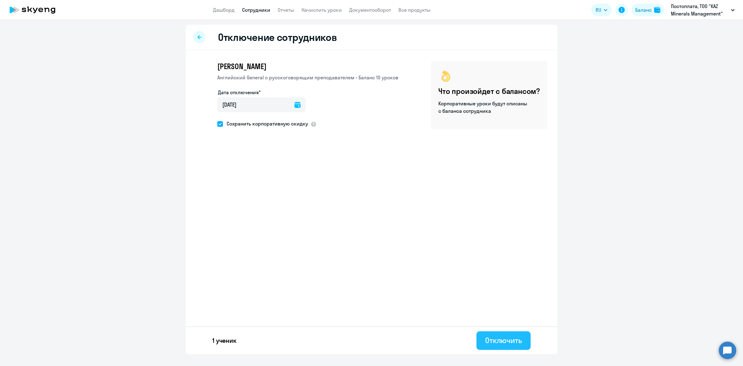
click at [496, 341] on div "Отключить" at bounding box center [503, 340] width 37 height 10
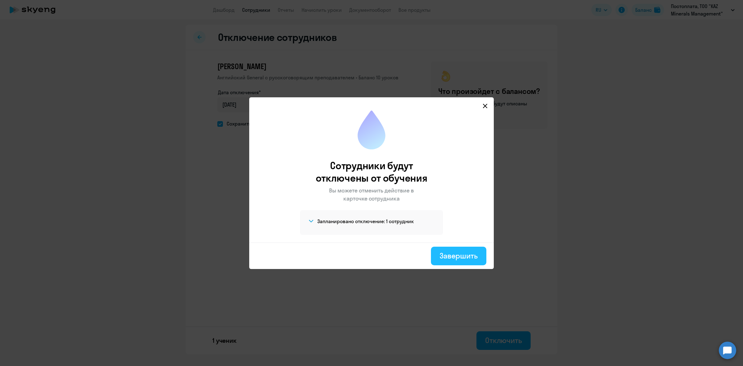
click at [465, 260] on button "Завершить" at bounding box center [458, 255] width 55 height 19
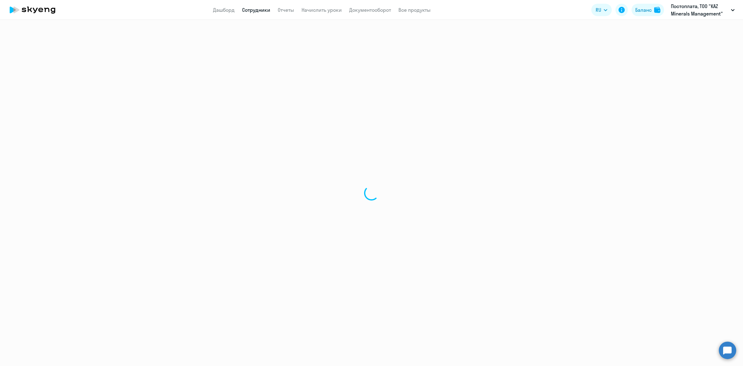
select select "30"
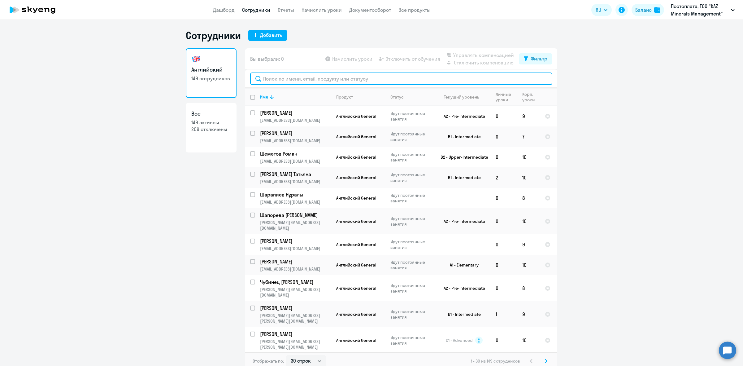
click at [288, 78] on input "text" at bounding box center [401, 78] width 302 height 12
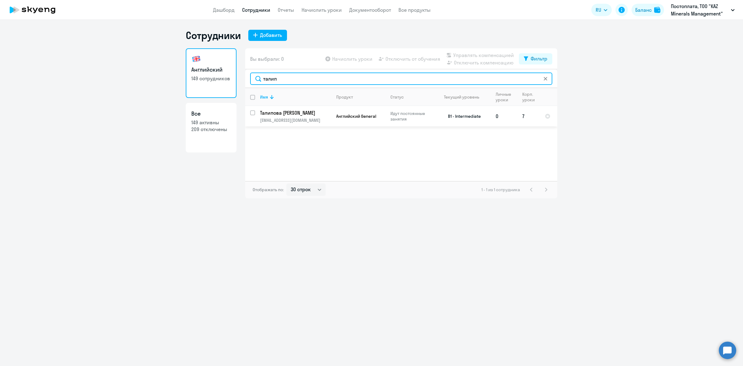
type input "талип"
click at [314, 120] on p "[EMAIL_ADDRESS][DOMAIN_NAME]" at bounding box center [295, 120] width 71 height 6
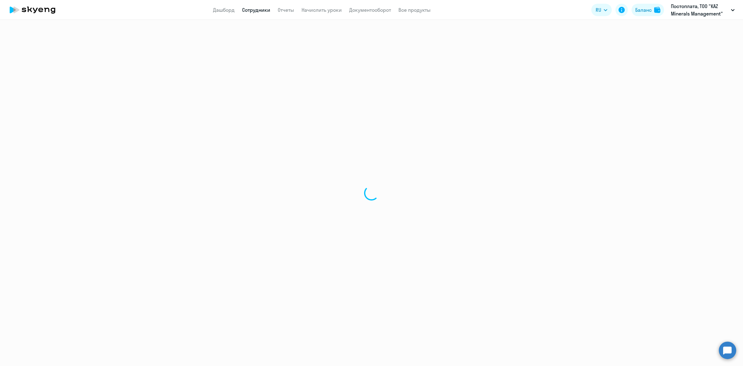
select select "english"
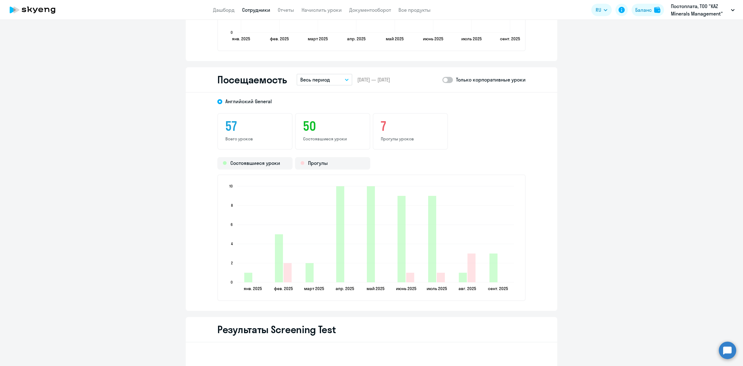
scroll to position [774, 0]
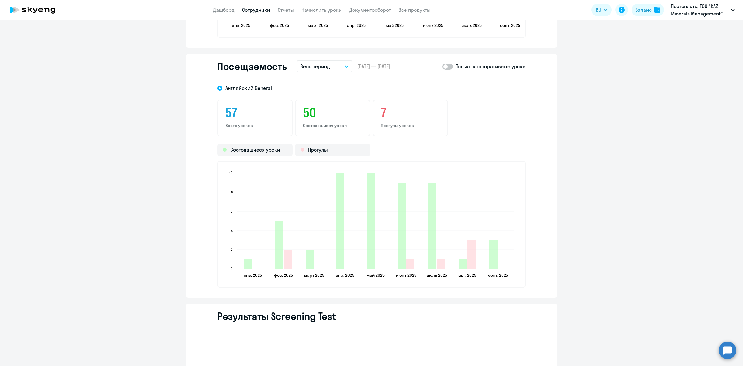
click at [332, 66] on button "Весь период" at bounding box center [324, 66] width 56 height 12
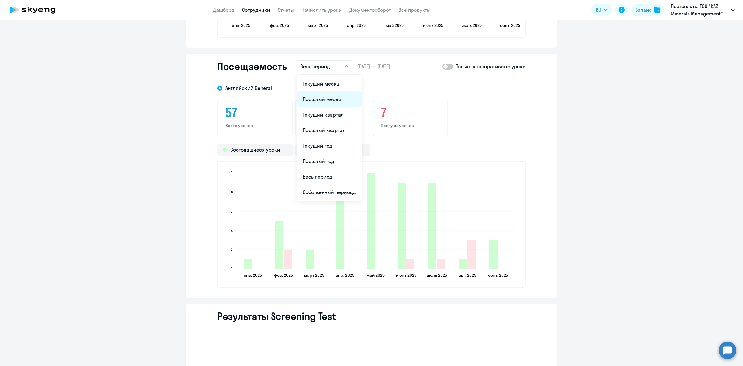
click at [322, 98] on li "Прошлый месяц" at bounding box center [328, 98] width 65 height 15
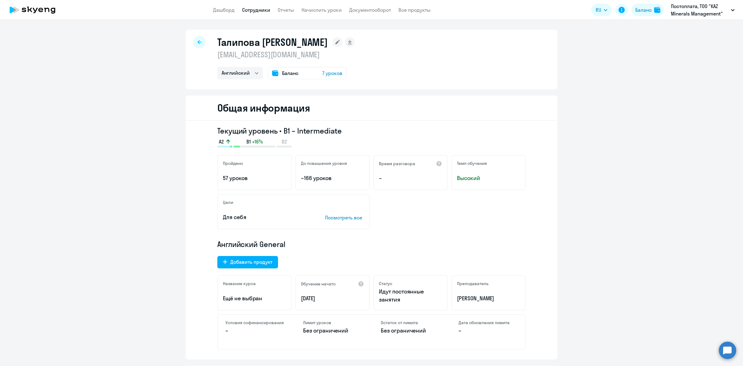
select select "30"
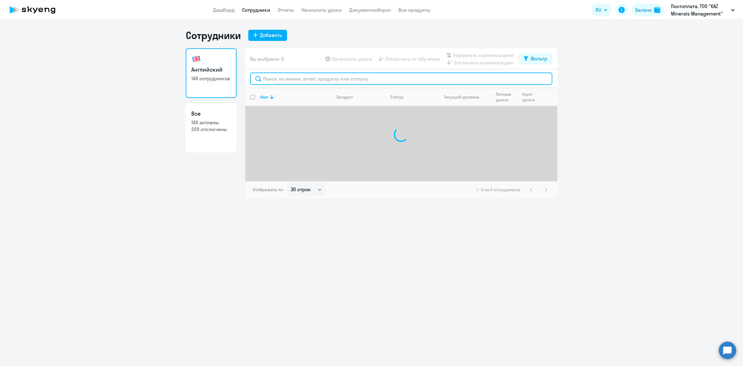
click at [279, 79] on input "text" at bounding box center [401, 78] width 302 height 12
type input "n"
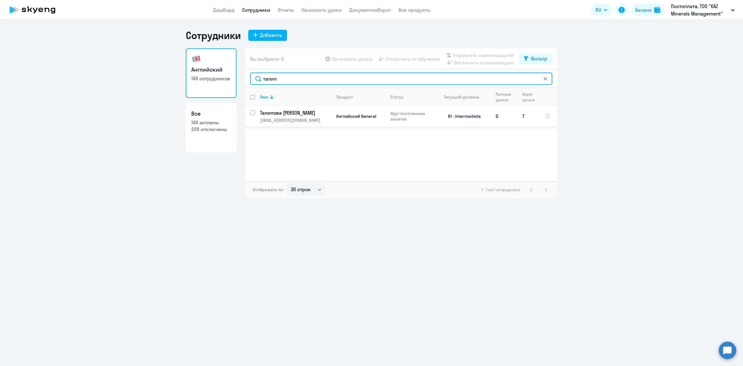
type input "талип"
click at [251, 116] on input "select row 40585702" at bounding box center [256, 116] width 12 height 12
checkbox input "true"
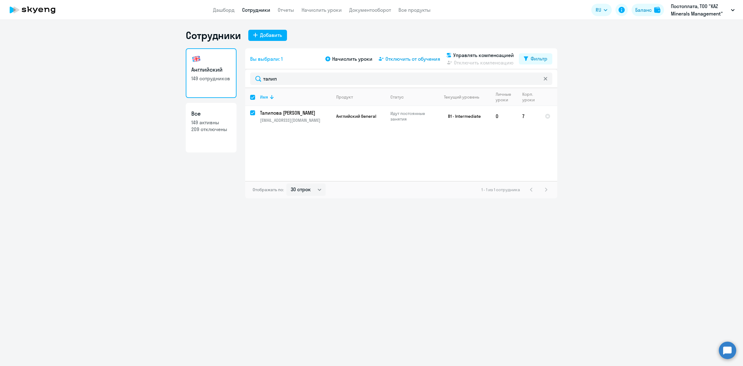
click at [404, 56] on span "Отключить от обучения" at bounding box center [412, 58] width 55 height 7
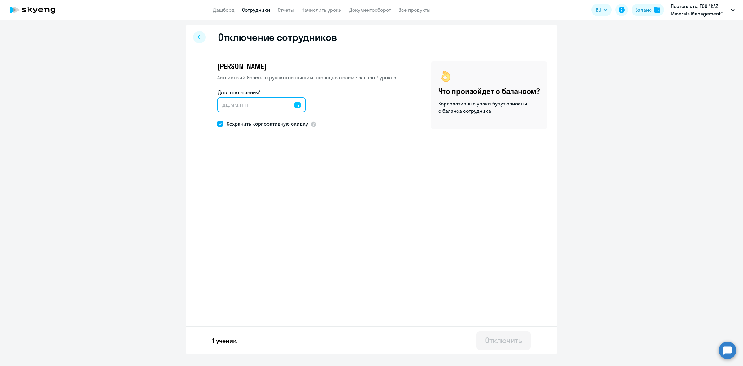
click at [289, 105] on input "Дата отключения*" at bounding box center [261, 104] width 88 height 15
click at [296, 105] on input "Дата отключения*" at bounding box center [261, 104] width 88 height 15
click at [296, 104] on input "Дата отключения*" at bounding box center [261, 104] width 88 height 15
click at [294, 104] on icon at bounding box center [297, 105] width 6 height 6
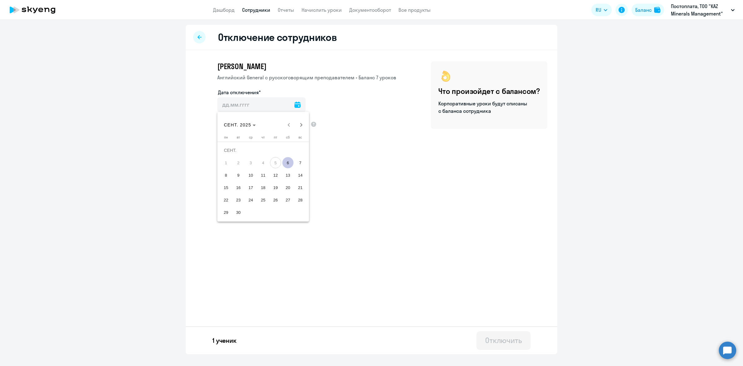
click at [288, 162] on span "6" at bounding box center [287, 162] width 11 height 11
type input "[DATE]"
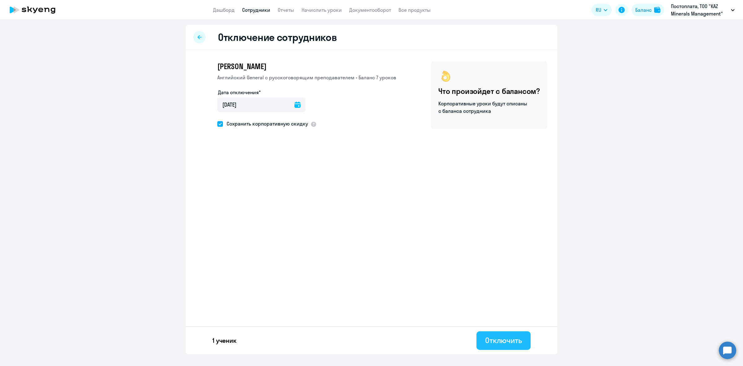
click at [519, 340] on div "Отключить" at bounding box center [503, 340] width 37 height 10
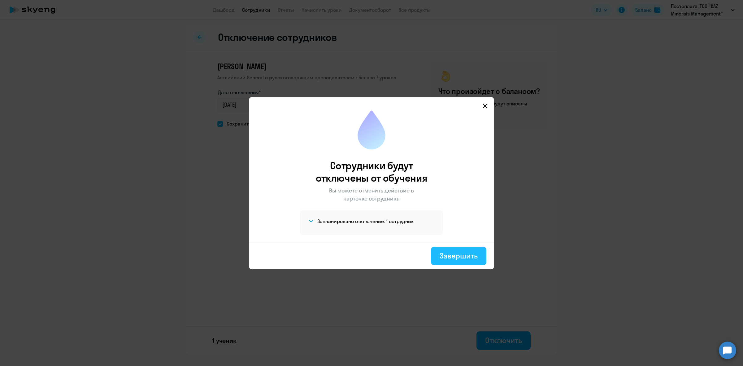
click at [455, 259] on div "Завершить" at bounding box center [458, 255] width 38 height 10
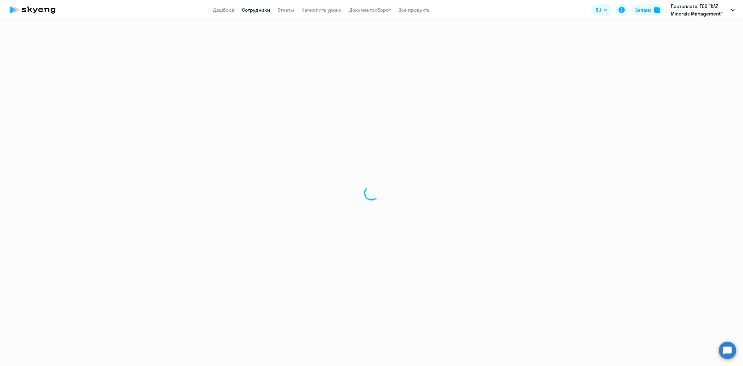
select select "30"
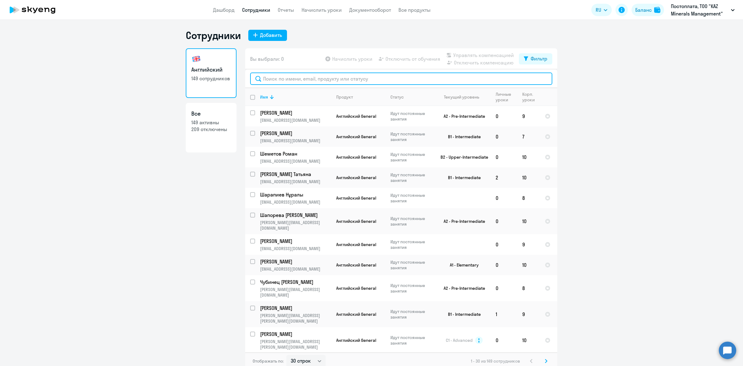
click at [333, 82] on input "text" at bounding box center [401, 78] width 302 height 12
type input "ь"
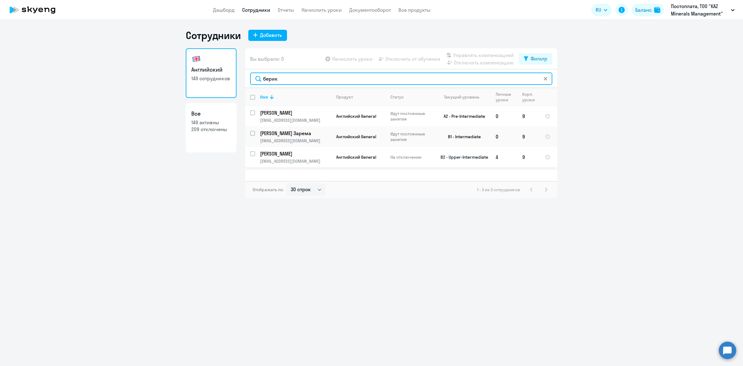
type input "берик"
click at [255, 153] on input "select row 13573420" at bounding box center [256, 157] width 12 height 12
checkbox input "true"
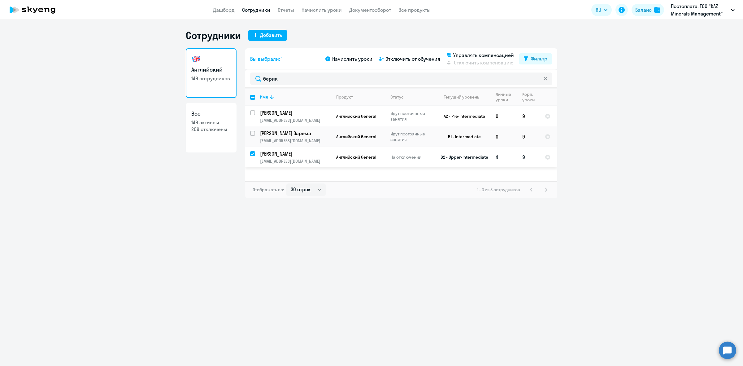
click at [349, 155] on span "Английский General" at bounding box center [356, 157] width 40 height 6
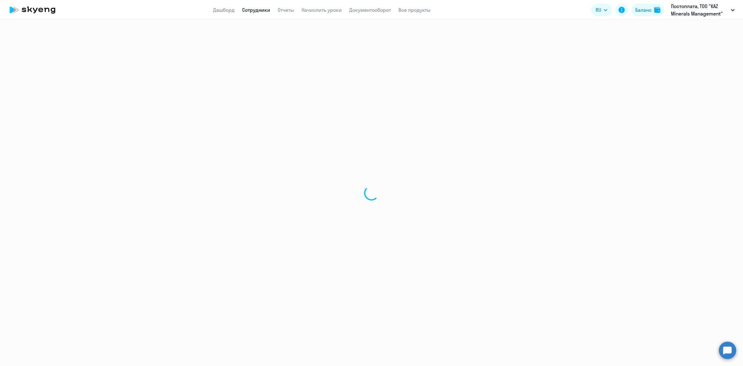
select select "english"
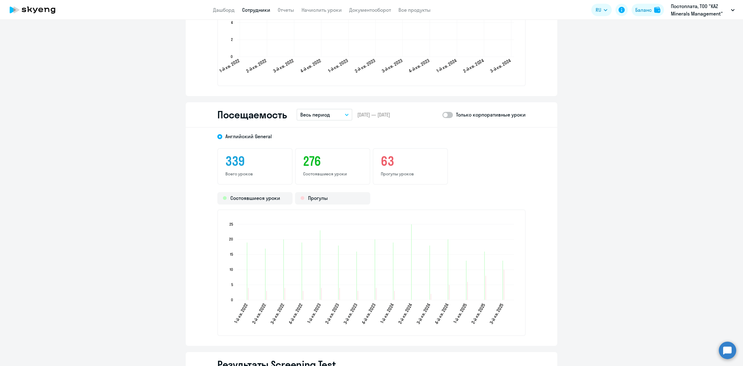
scroll to position [735, 0]
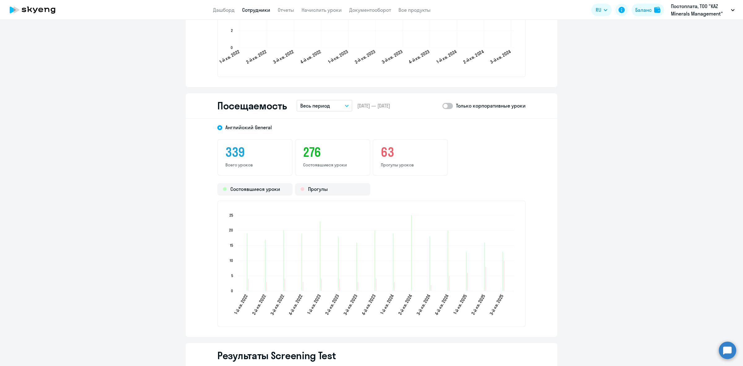
click at [339, 104] on button "Весь период" at bounding box center [324, 106] width 56 height 12
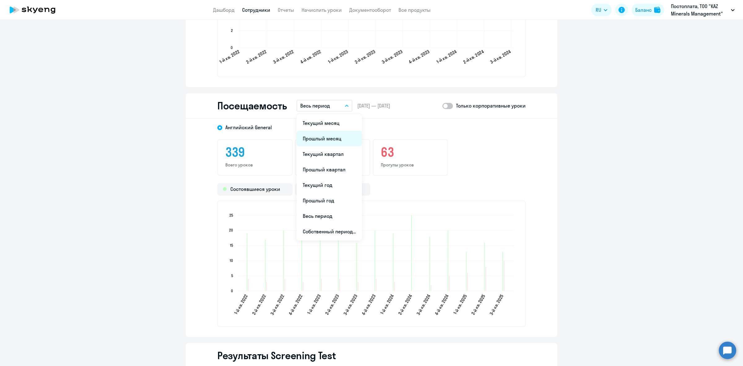
click at [318, 135] on li "Прошлый месяц" at bounding box center [328, 138] width 65 height 15
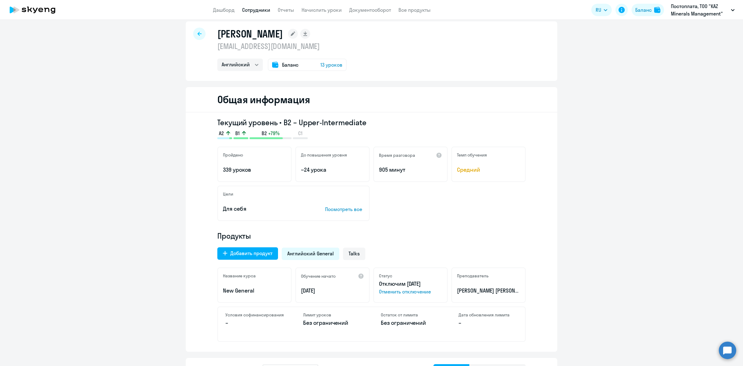
scroll to position [0, 0]
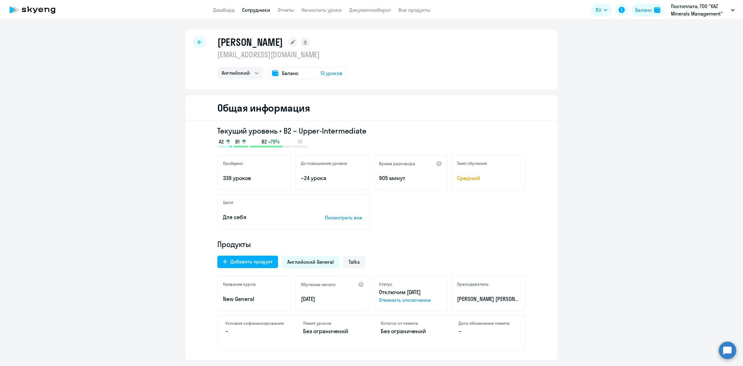
click at [197, 44] on icon at bounding box center [199, 42] width 4 height 4
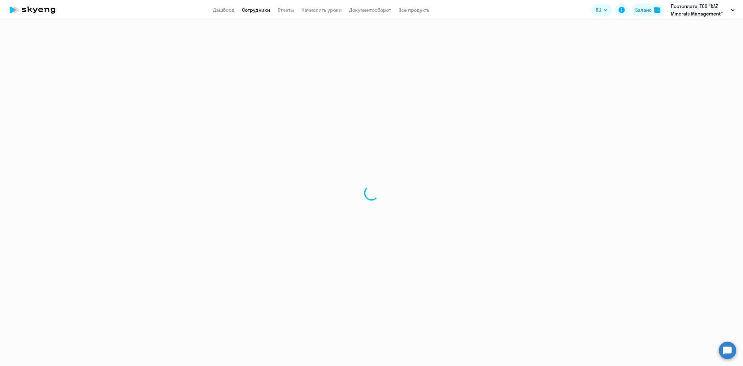
select select "30"
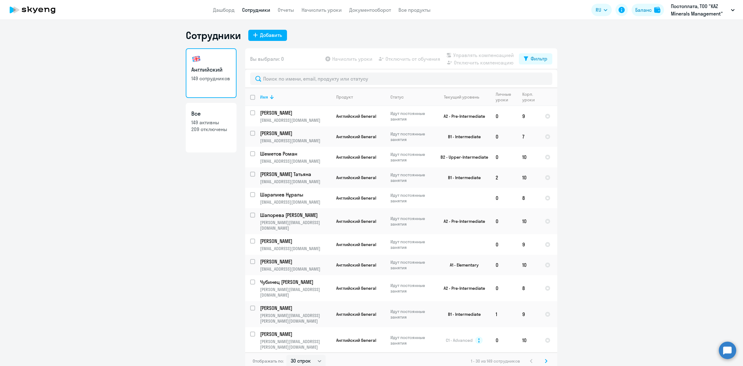
click at [581, 110] on ng-component "Сотрудники Добавить Английский 149 сотрудников Все 149 активны 209 отключены Вы…" at bounding box center [371, 199] width 743 height 340
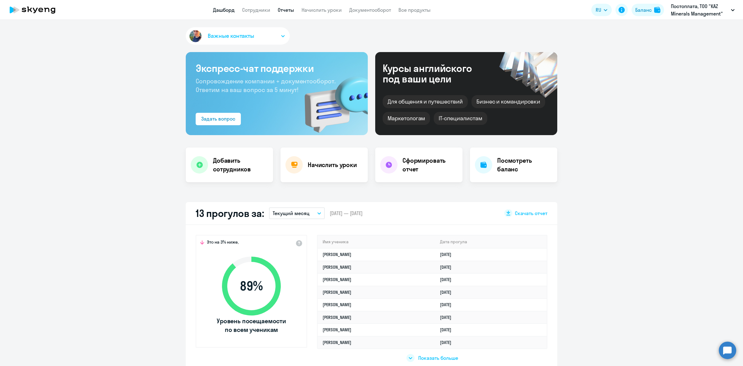
click at [288, 8] on link "Отчеты" at bounding box center [286, 10] width 16 height 6
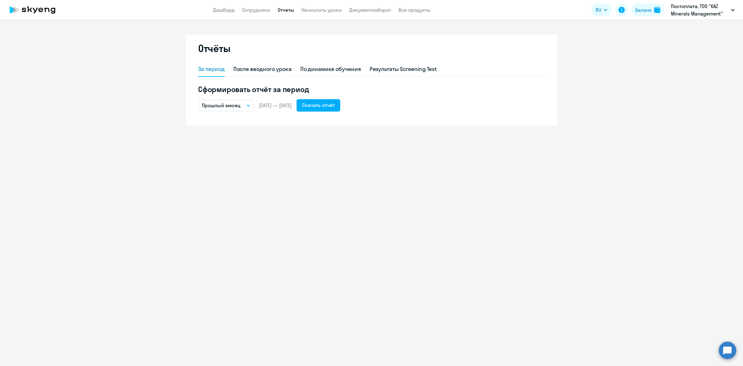
click at [242, 106] on button "Прошлый месяц" at bounding box center [226, 105] width 56 height 12
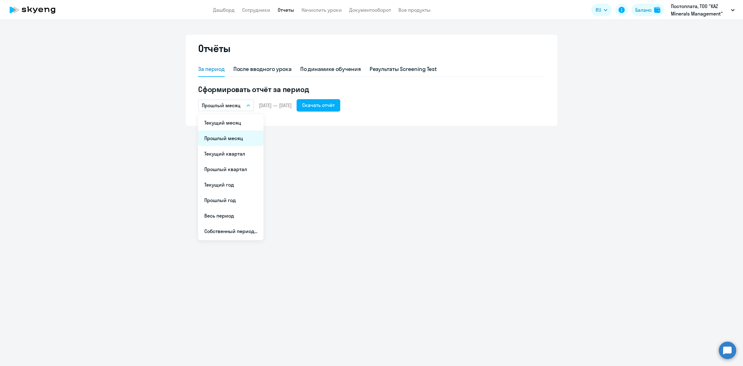
click at [239, 136] on li "Прошлый месяц" at bounding box center [230, 137] width 65 height 15
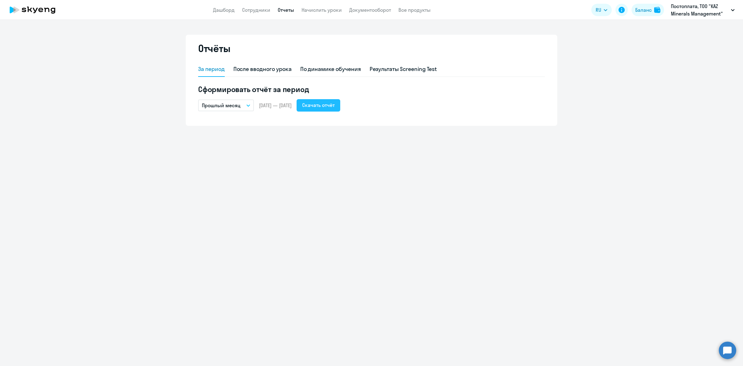
click at [330, 102] on div "Скачать отчёт" at bounding box center [318, 104] width 32 height 7
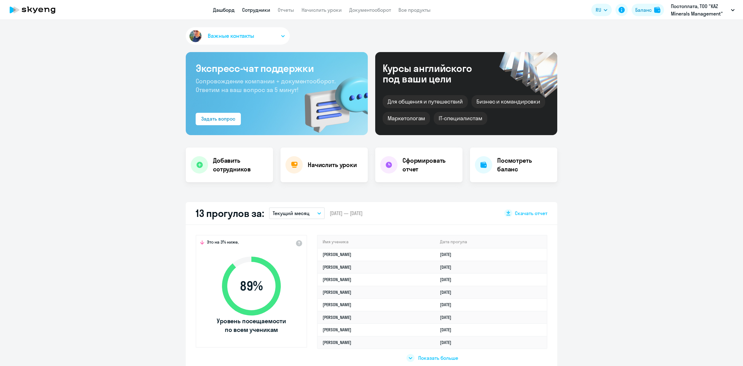
drag, startPoint x: 0, startPoint y: 0, endPoint x: 251, endPoint y: 11, distance: 251.3
click at [251, 11] on link "Сотрудники" at bounding box center [256, 10] width 28 height 6
select select "30"
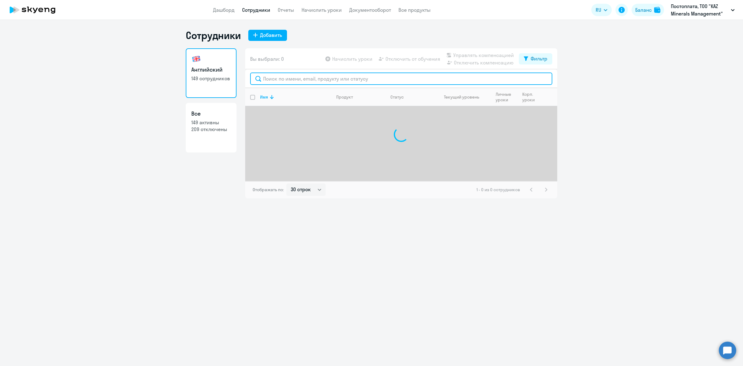
click at [316, 81] on input "text" at bounding box center [401, 78] width 302 height 12
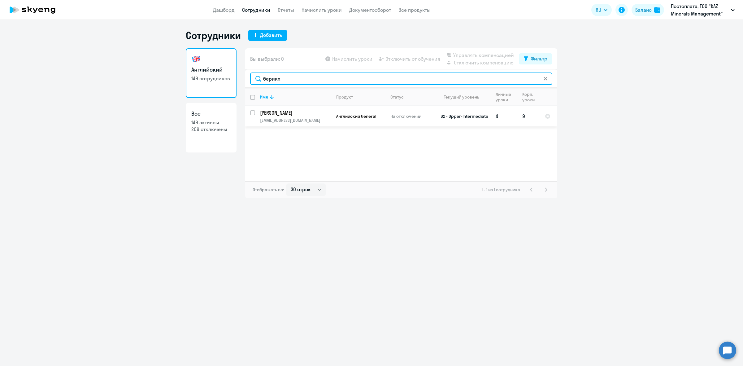
type input "берикх"
click at [250, 114] on input "select row 13573420" at bounding box center [256, 116] width 12 height 12
checkbox input "true"
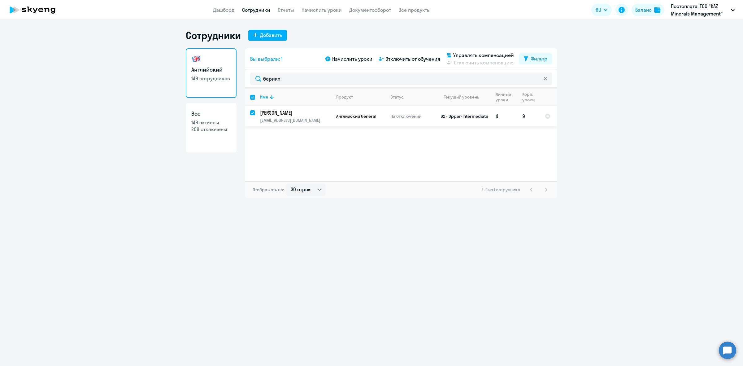
click at [328, 112] on p "[PERSON_NAME]" at bounding box center [295, 112] width 70 height 7
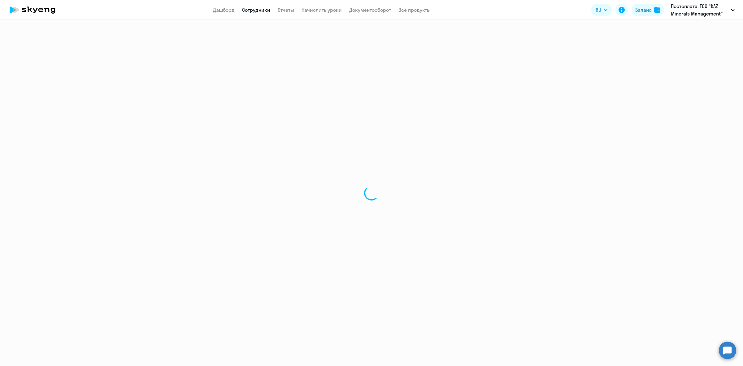
select select "english"
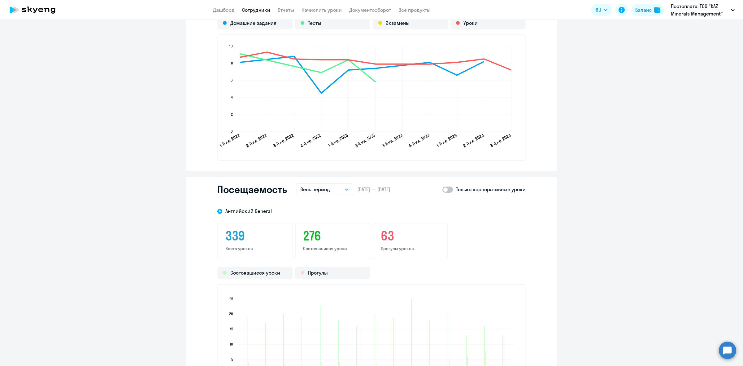
scroll to position [735, 0]
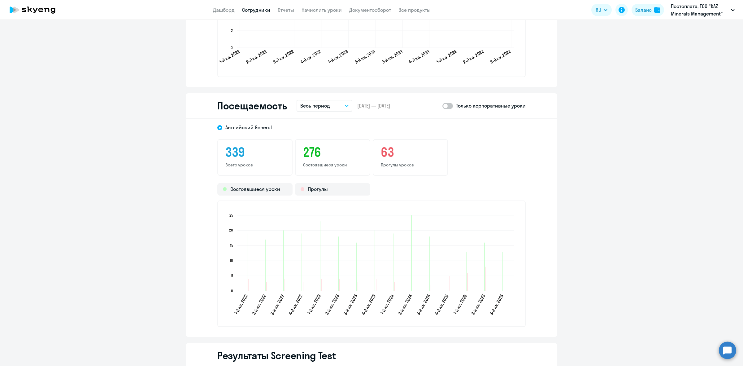
click at [335, 106] on button "Весь период" at bounding box center [324, 106] width 56 height 12
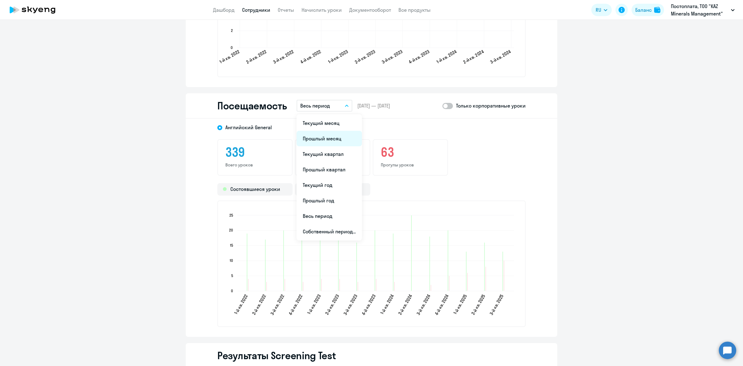
click at [331, 137] on li "Прошлый месяц" at bounding box center [328, 138] width 65 height 15
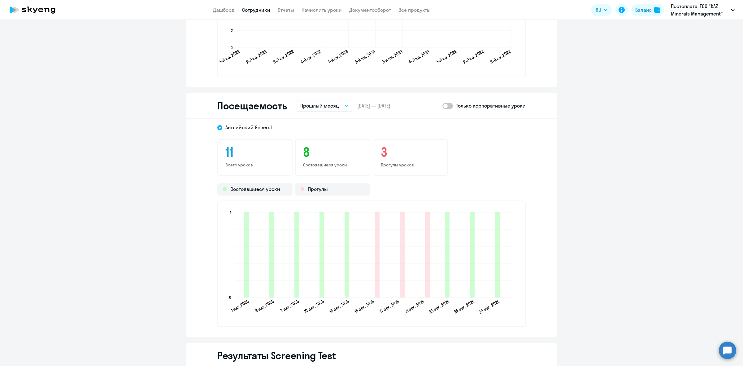
scroll to position [774, 0]
